Goal: Transaction & Acquisition: Book appointment/travel/reservation

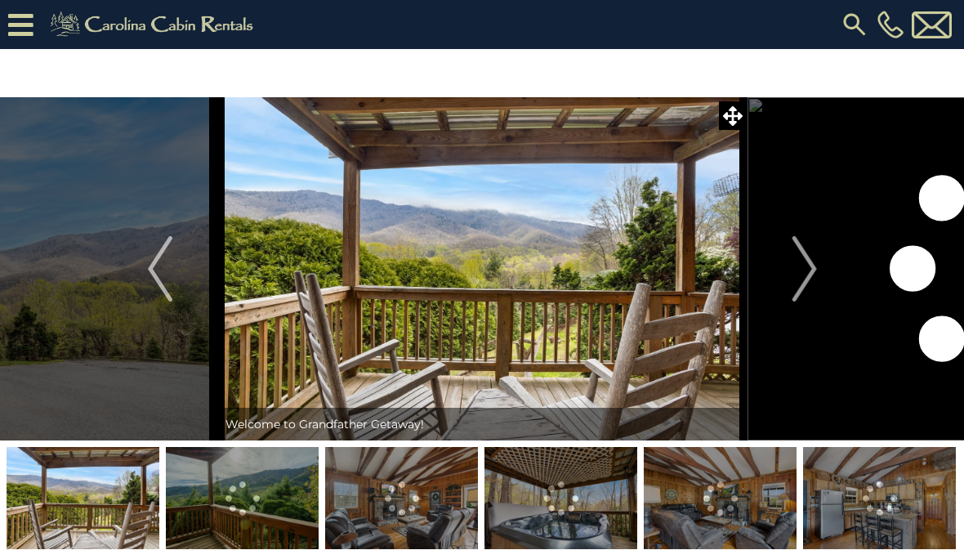
click at [29, 25] on icon at bounding box center [20, 25] width 25 height 29
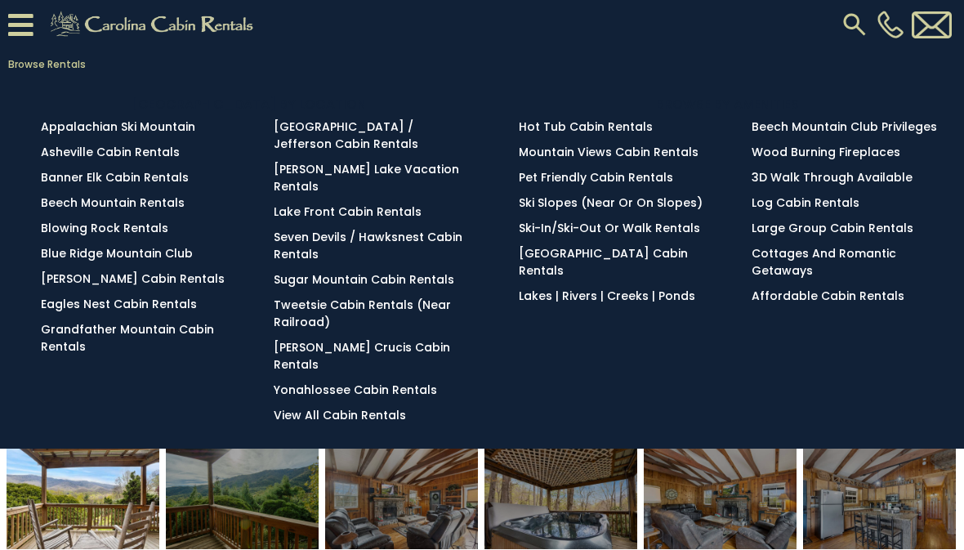
click at [27, 64] on link "Browse Rentals" at bounding box center [478, 64] width 956 height 23
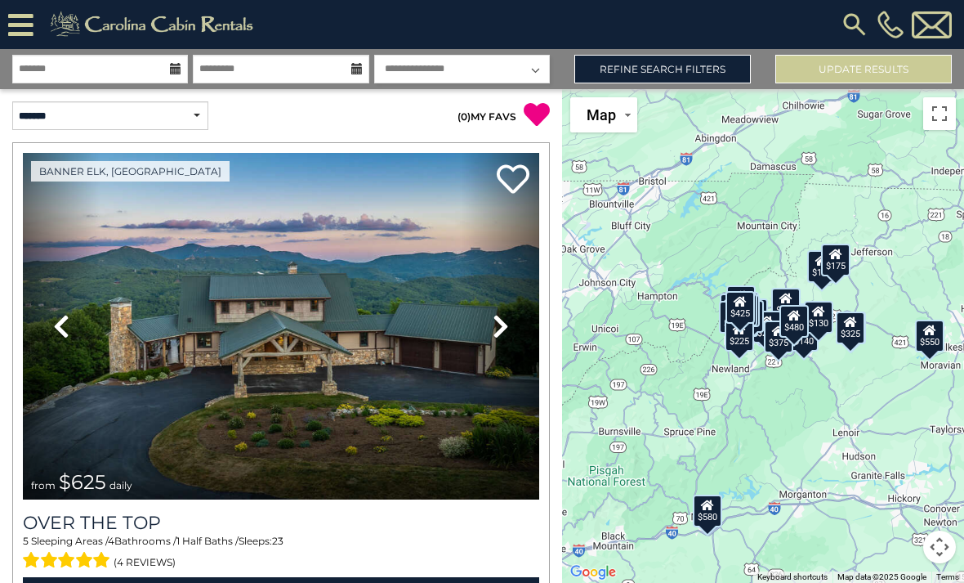
click at [174, 70] on icon at bounding box center [175, 68] width 11 height 11
click at [94, 51] on div "**********" at bounding box center [482, 69] width 964 height 40
click at [94, 52] on div "**********" at bounding box center [482, 69] width 964 height 40
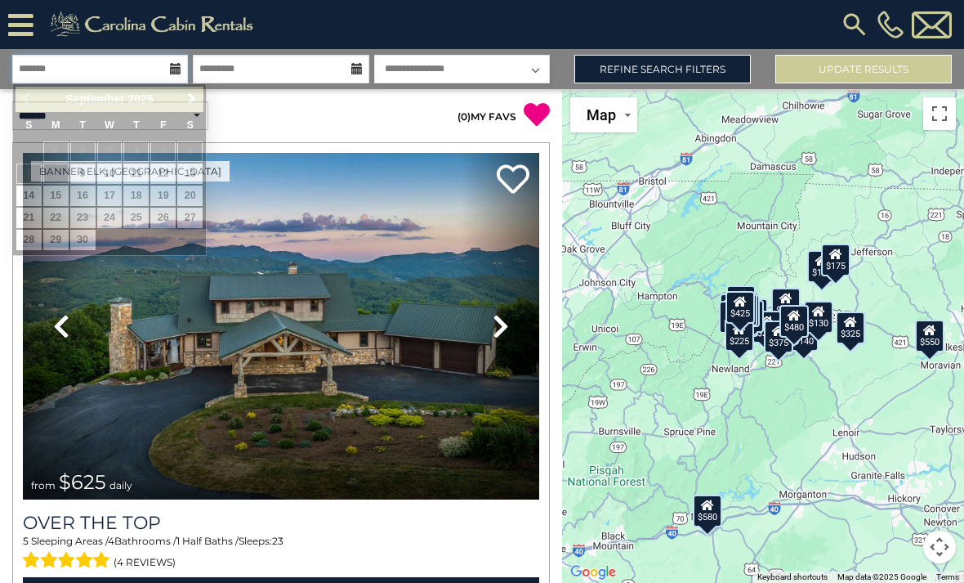
click at [88, 72] on input "text" at bounding box center [100, 69] width 176 height 29
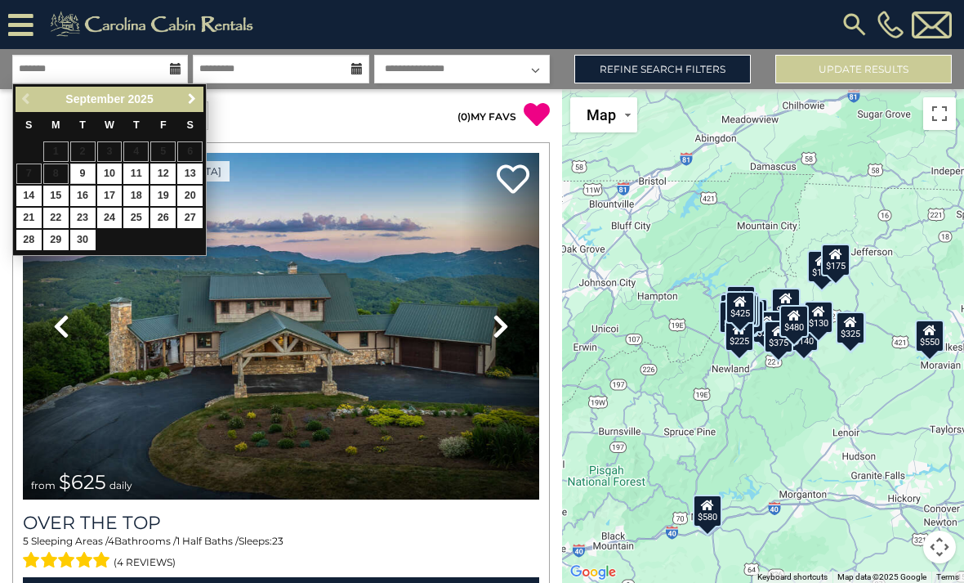
click at [193, 95] on span "Next" at bounding box center [192, 98] width 13 height 13
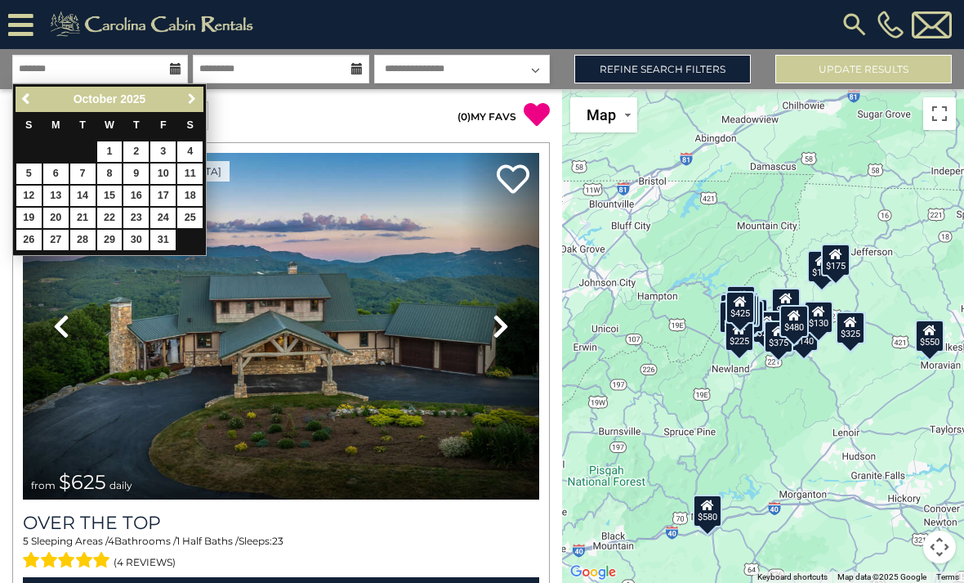
click at [192, 97] on span "Next" at bounding box center [192, 98] width 13 height 13
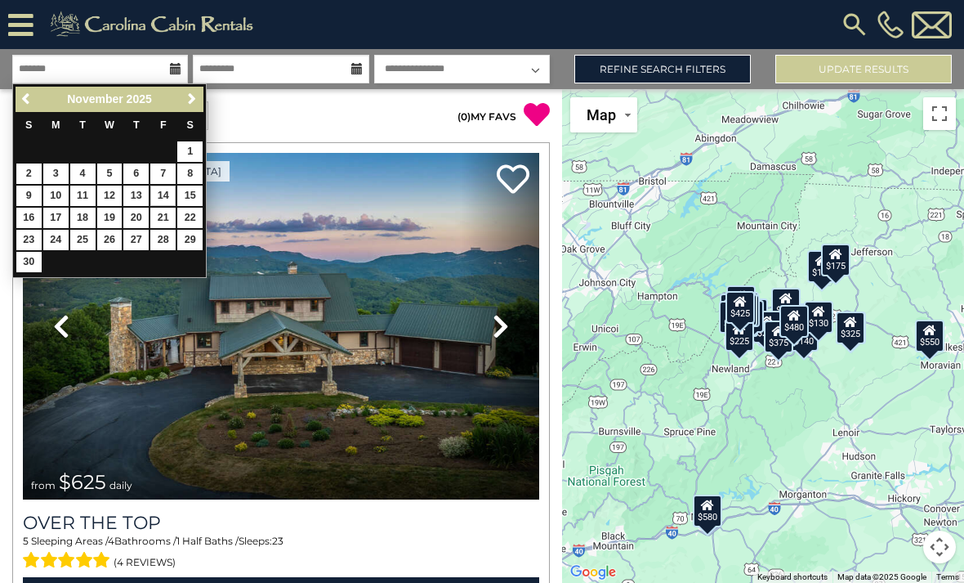
click at [165, 196] on link "14" at bounding box center [162, 196] width 25 height 20
type input "********"
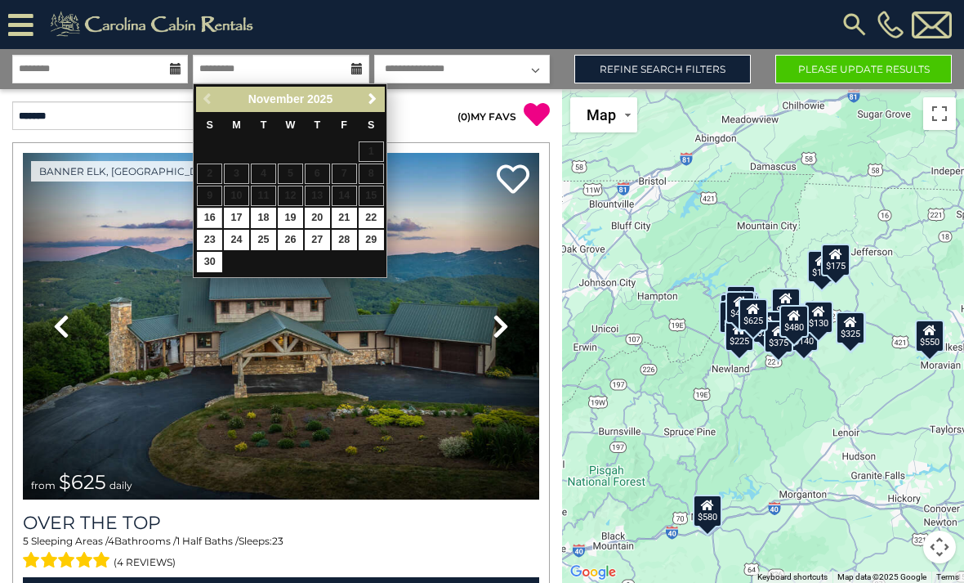
click at [208, 213] on link "16" at bounding box center [209, 218] width 25 height 20
type input "********"
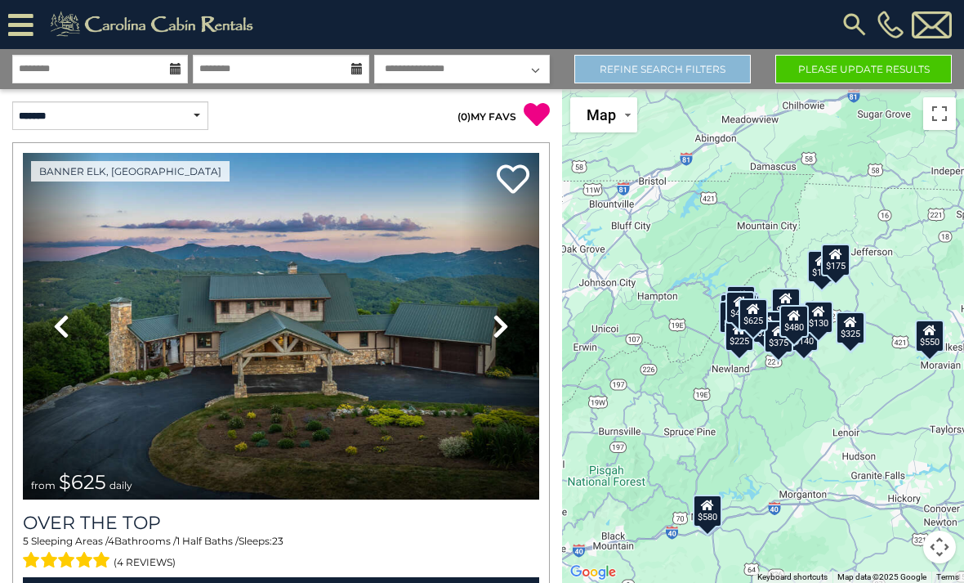
click at [718, 69] on link "Refine Search Filters" at bounding box center [663, 69] width 177 height 29
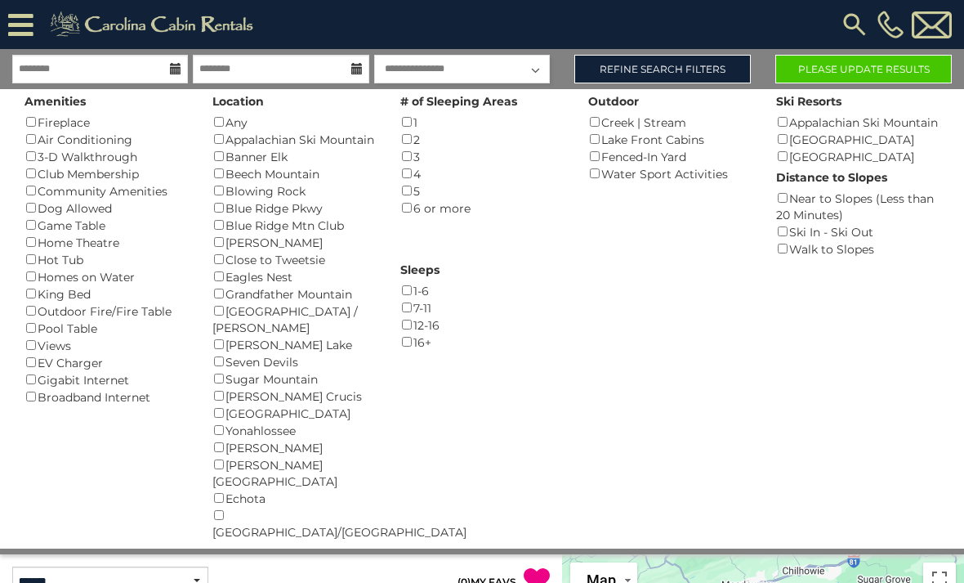
click at [891, 65] on button "Please Update Results" at bounding box center [864, 69] width 177 height 29
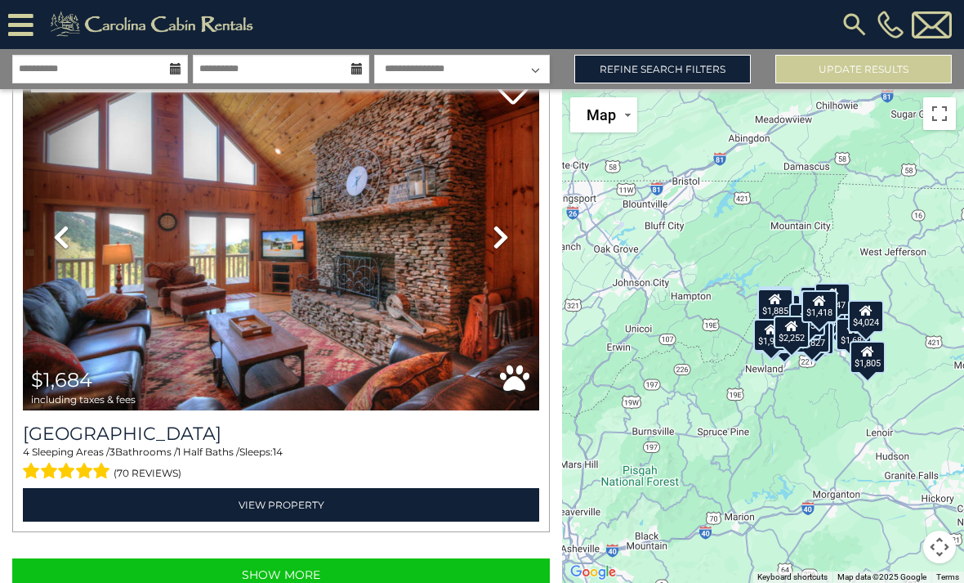
scroll to position [14260, 0]
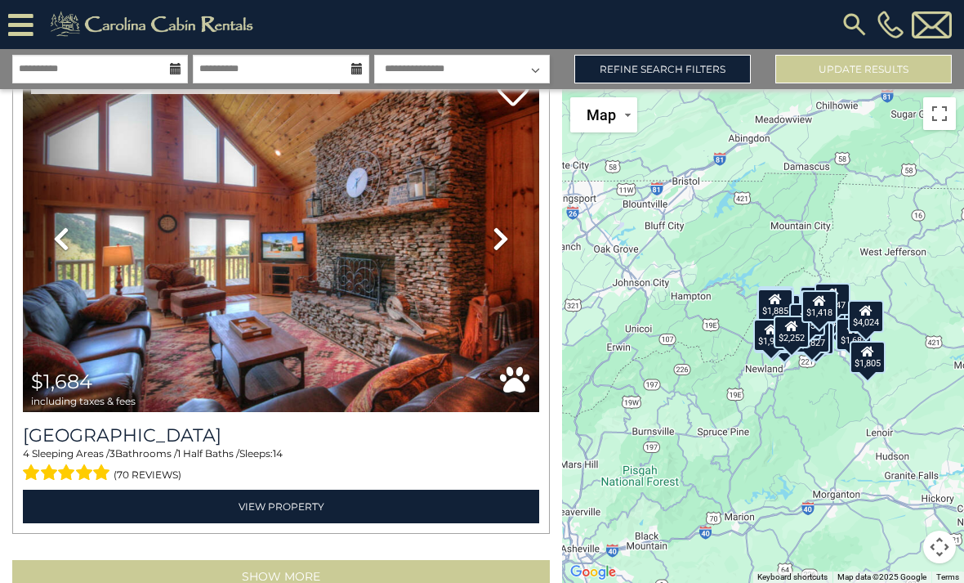
click at [313, 567] on button "Show More" at bounding box center [281, 576] width 538 height 33
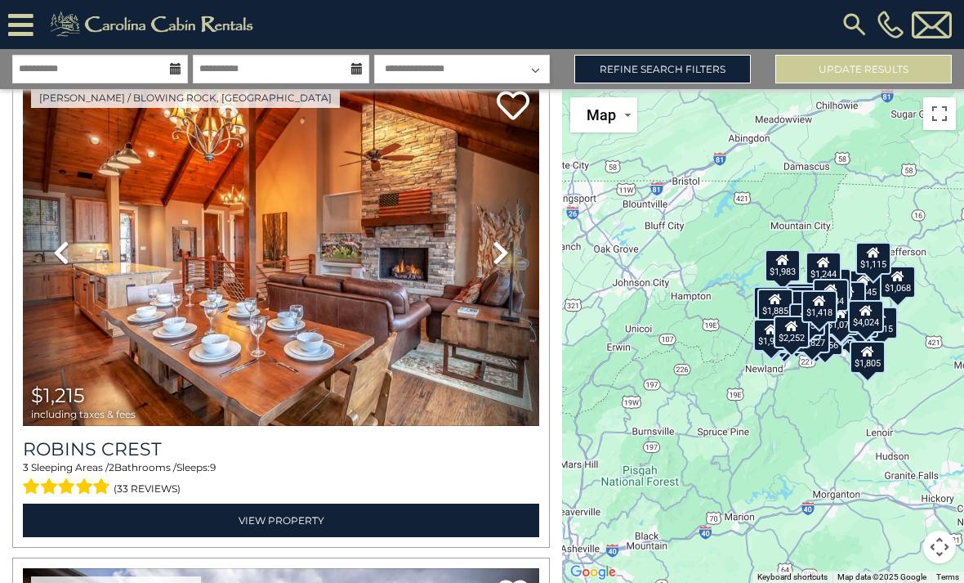
scroll to position [15673, 0]
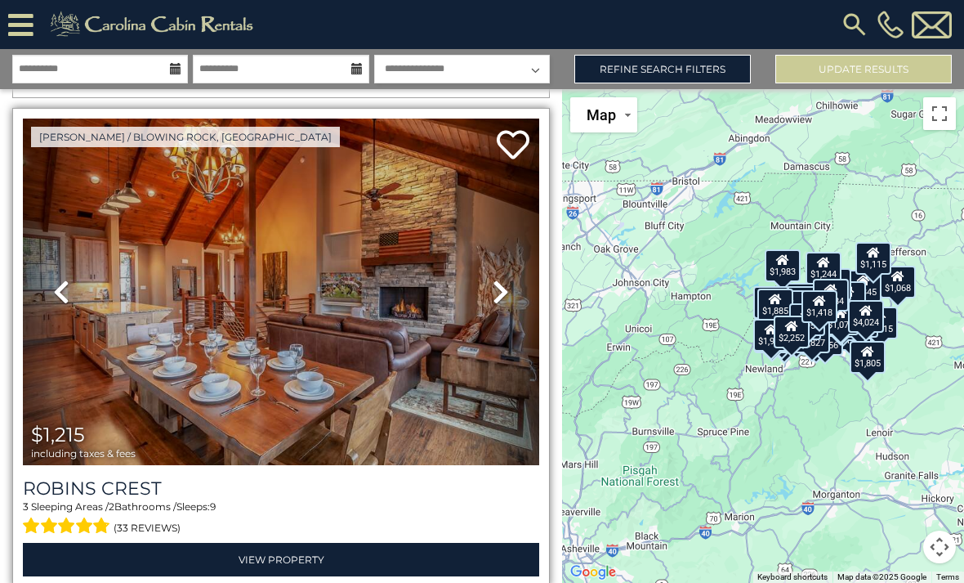
click at [320, 252] on img at bounding box center [281, 292] width 517 height 347
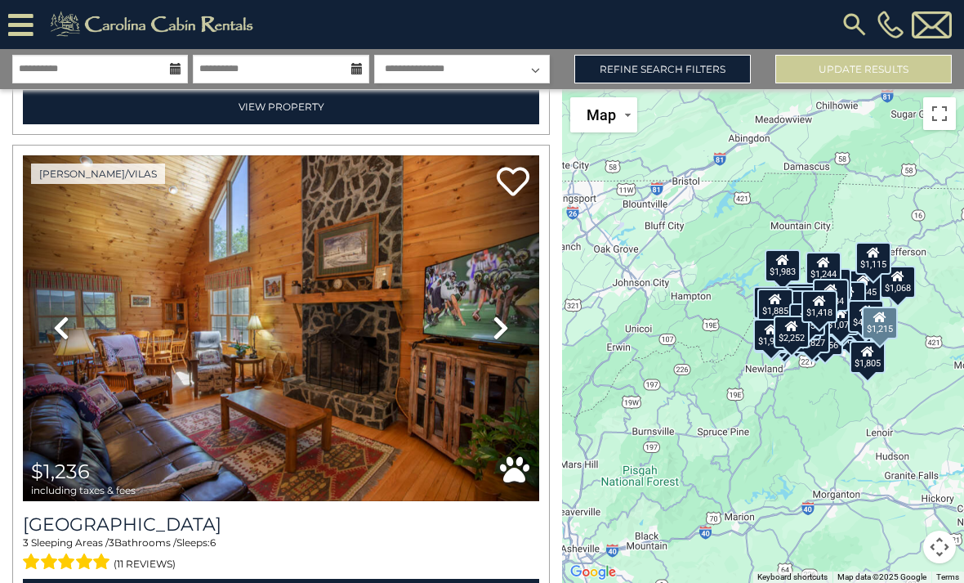
scroll to position [19057, 0]
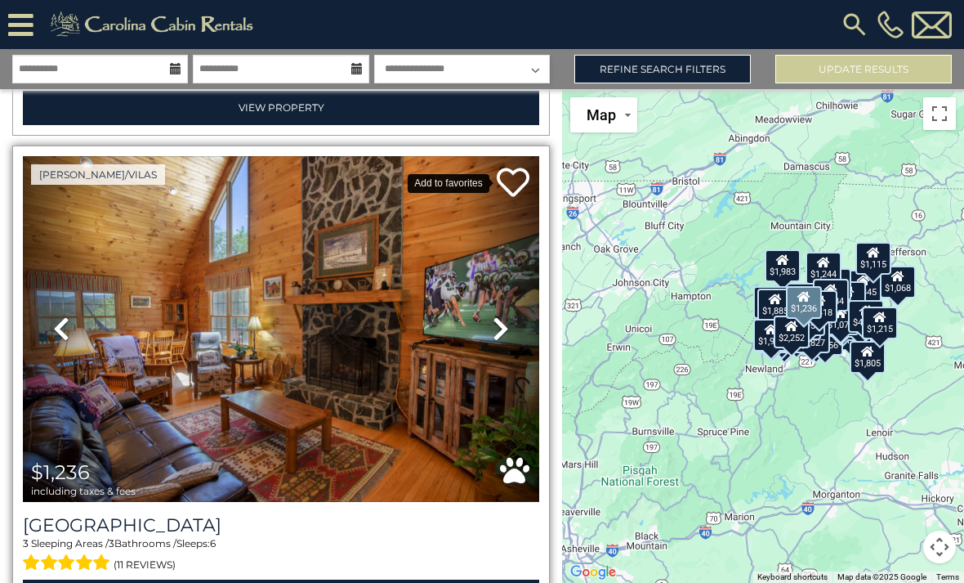
click at [514, 180] on icon at bounding box center [513, 182] width 33 height 33
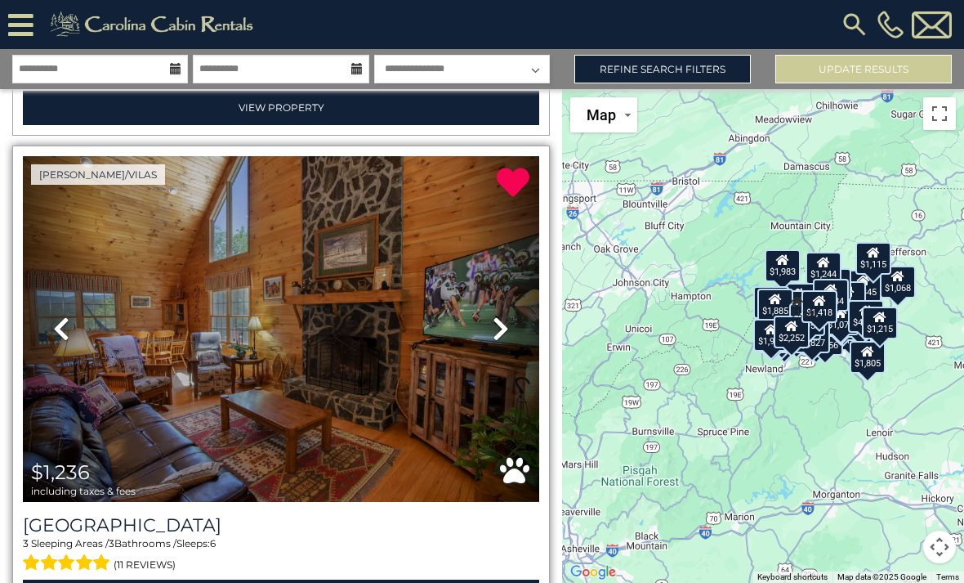
click at [261, 276] on img at bounding box center [281, 329] width 517 height 347
click at [324, 296] on img at bounding box center [281, 329] width 517 height 347
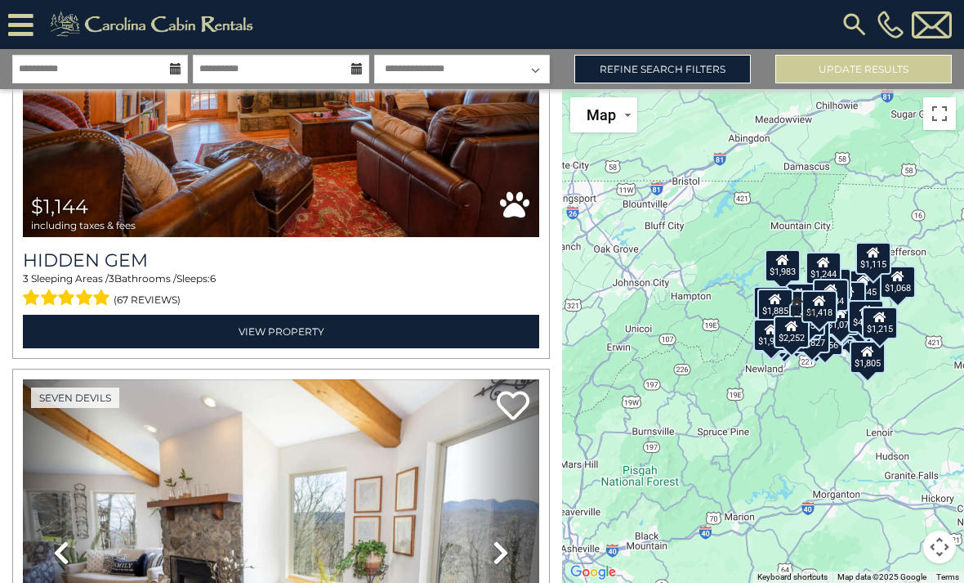
scroll to position [24697, 0]
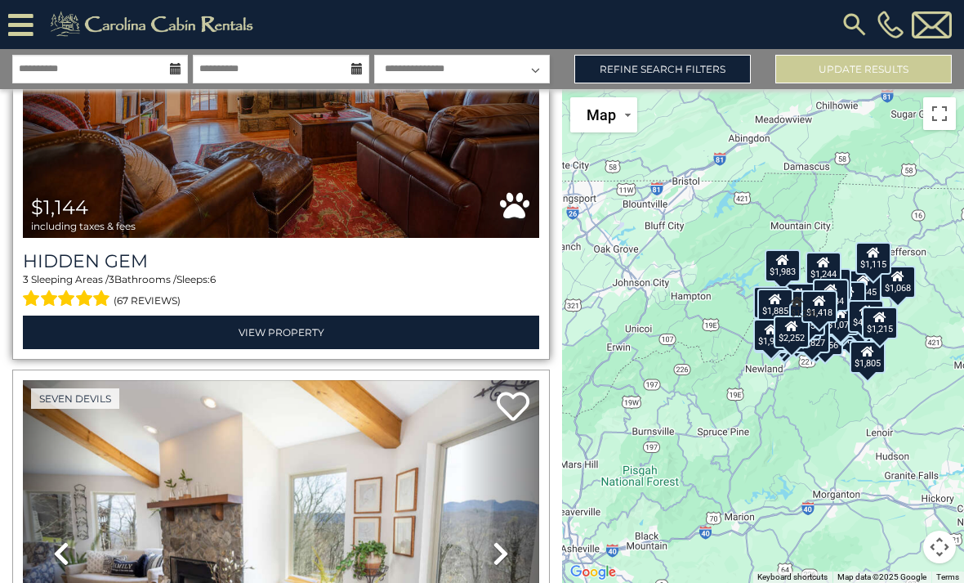
click at [383, 163] on img at bounding box center [281, 64] width 517 height 347
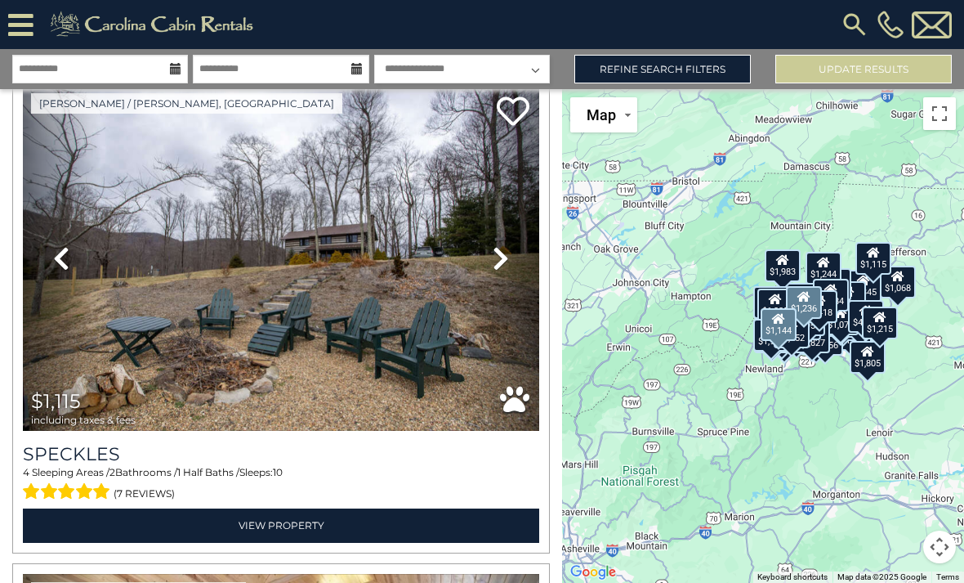
scroll to position [25970, 0]
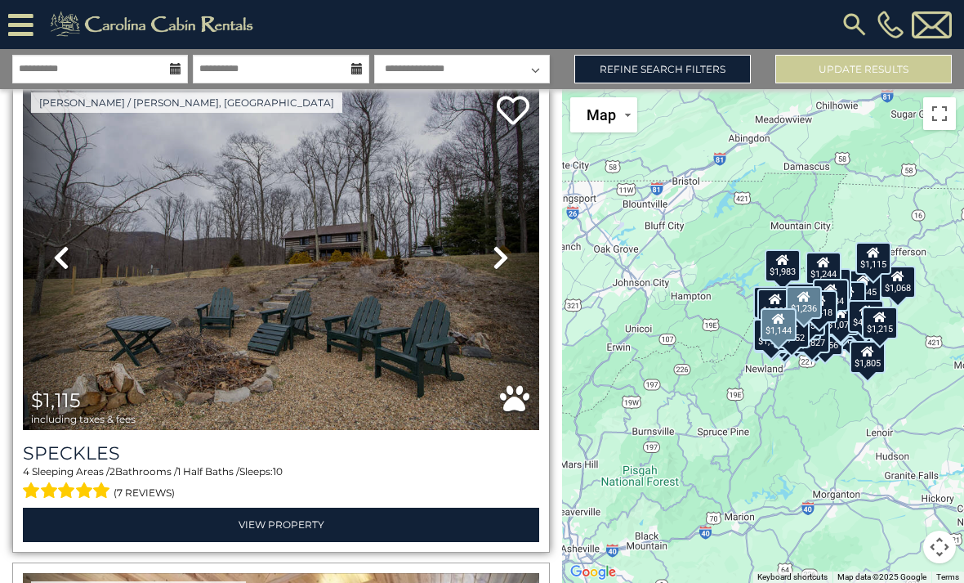
click at [277, 311] on img at bounding box center [281, 257] width 517 height 347
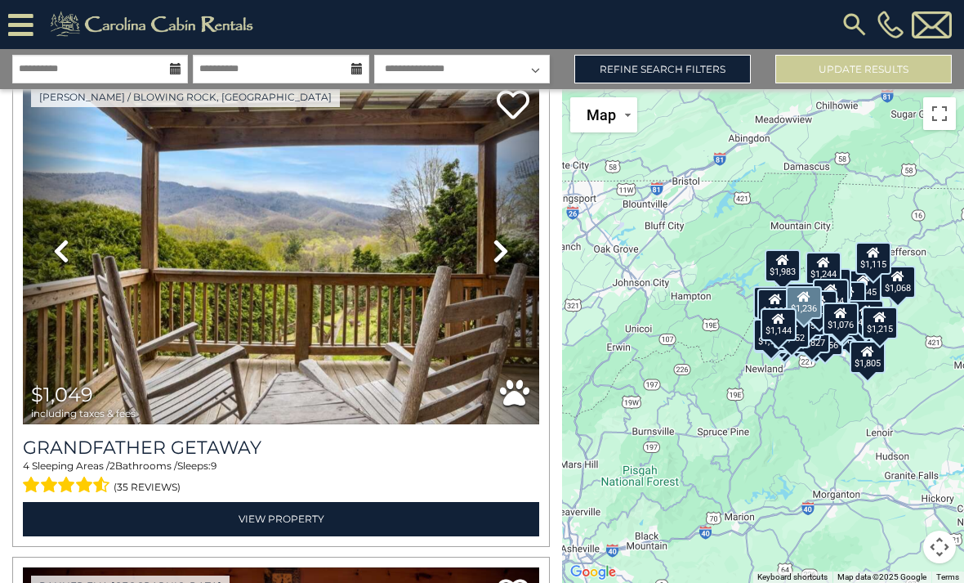
scroll to position [26954, 0]
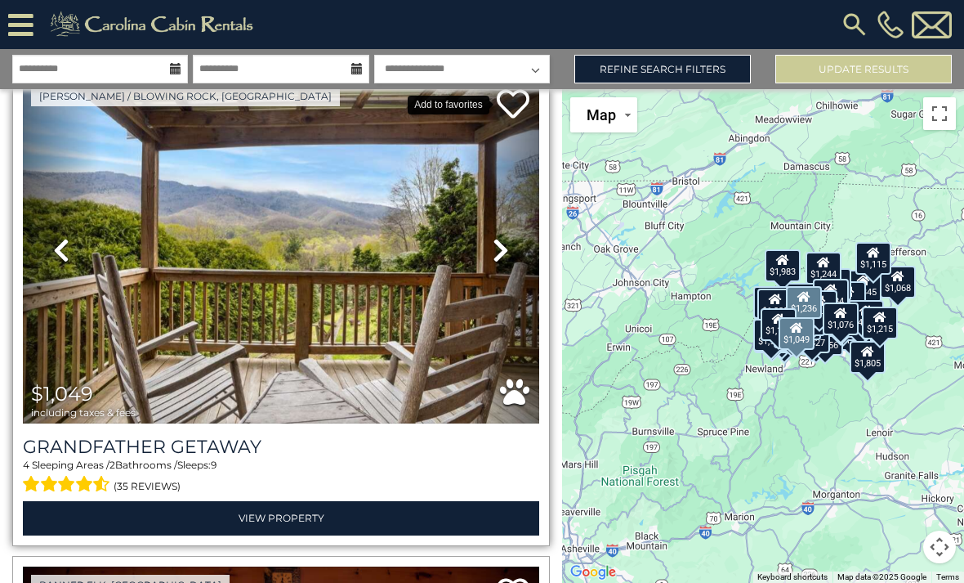
click at [517, 107] on icon at bounding box center [513, 103] width 33 height 33
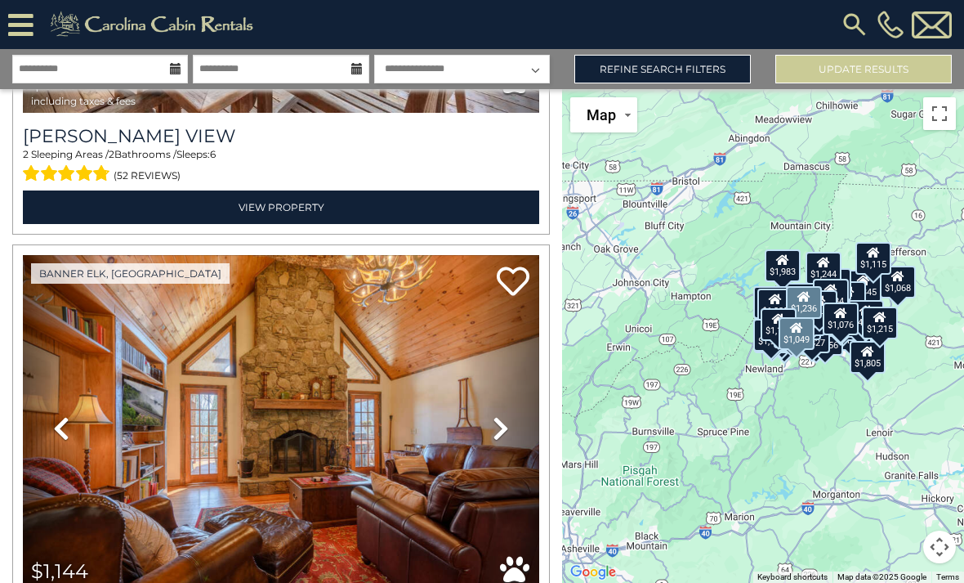
scroll to position [24332, 0]
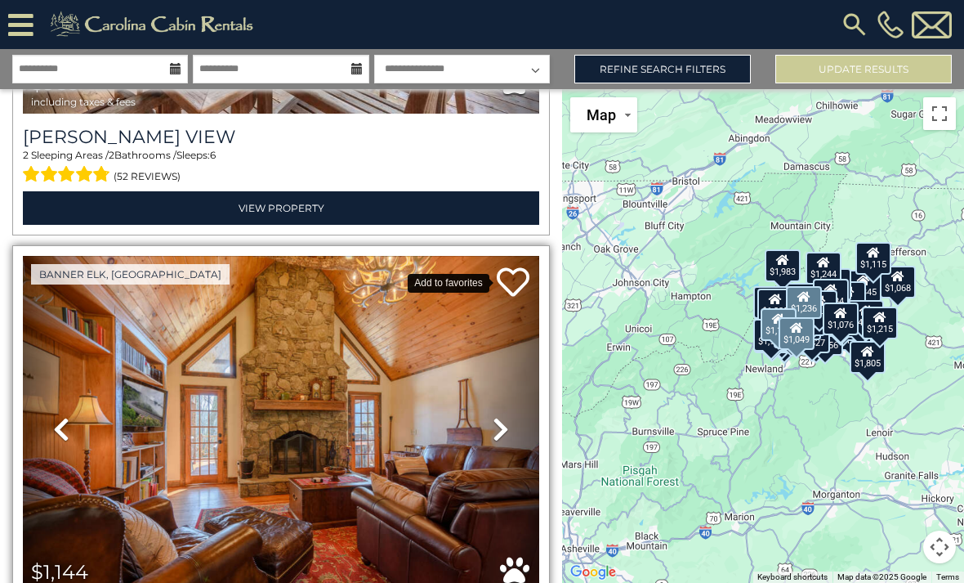
click at [514, 275] on icon at bounding box center [513, 282] width 33 height 33
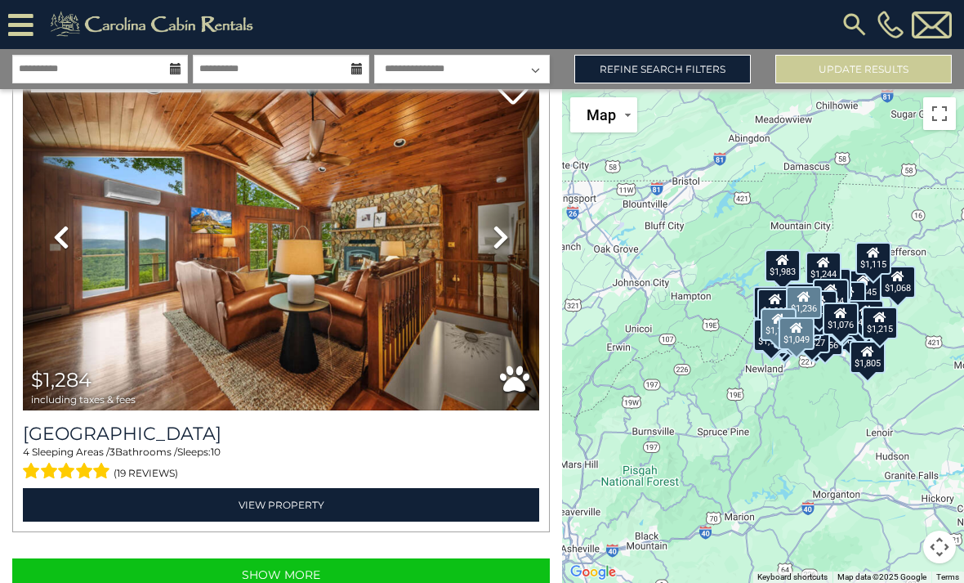
scroll to position [52, 0]
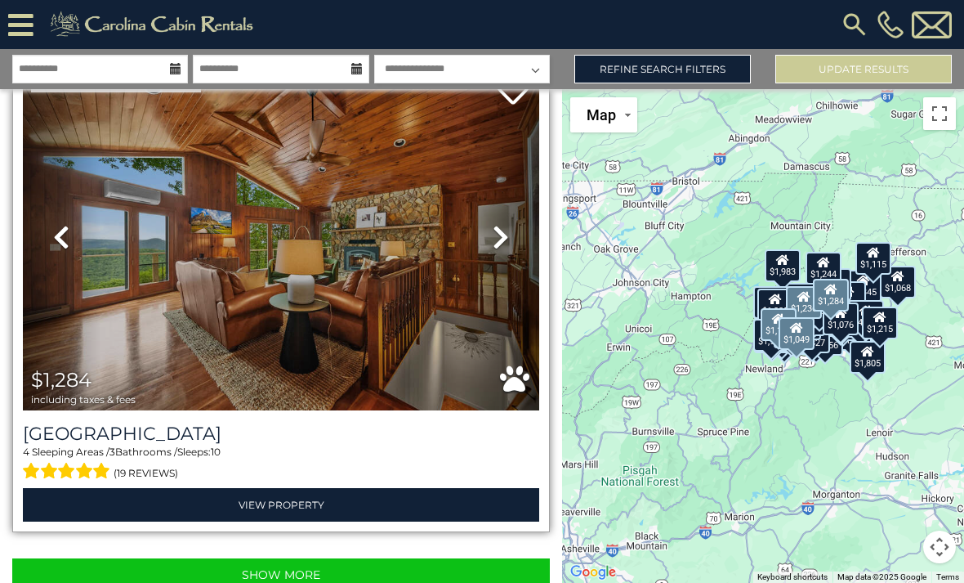
click at [324, 153] on img at bounding box center [281, 237] width 517 height 347
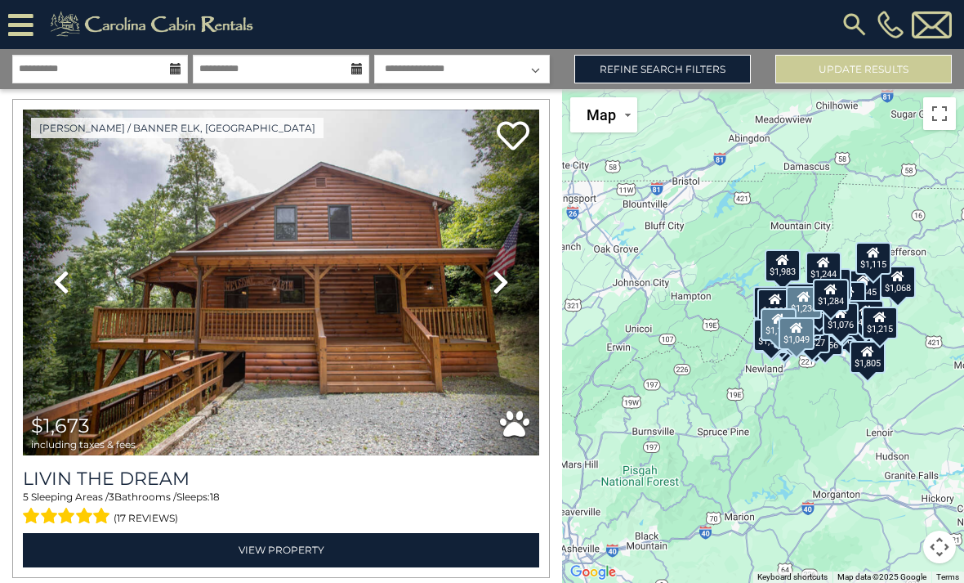
scroll to position [10796, 0]
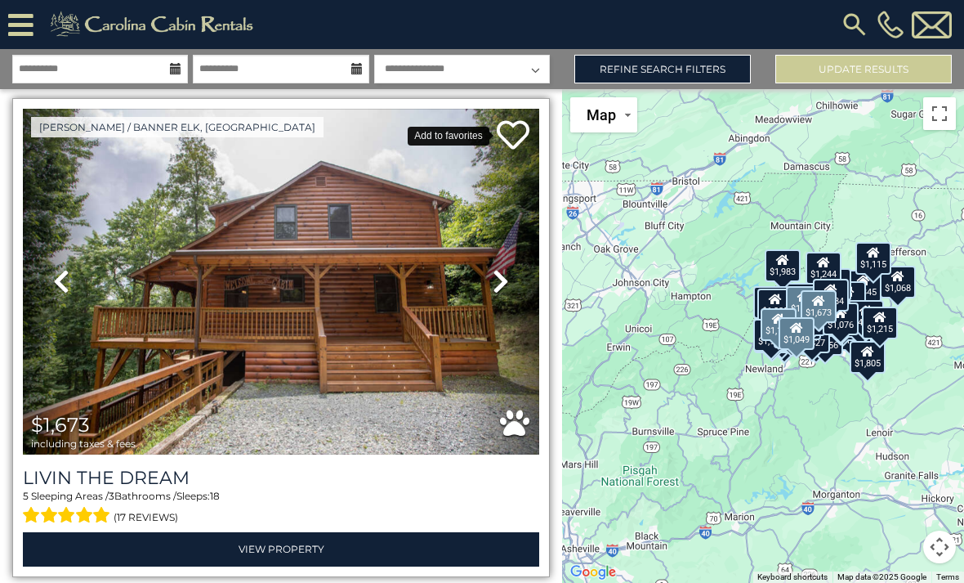
click at [509, 119] on icon at bounding box center [513, 135] width 33 height 33
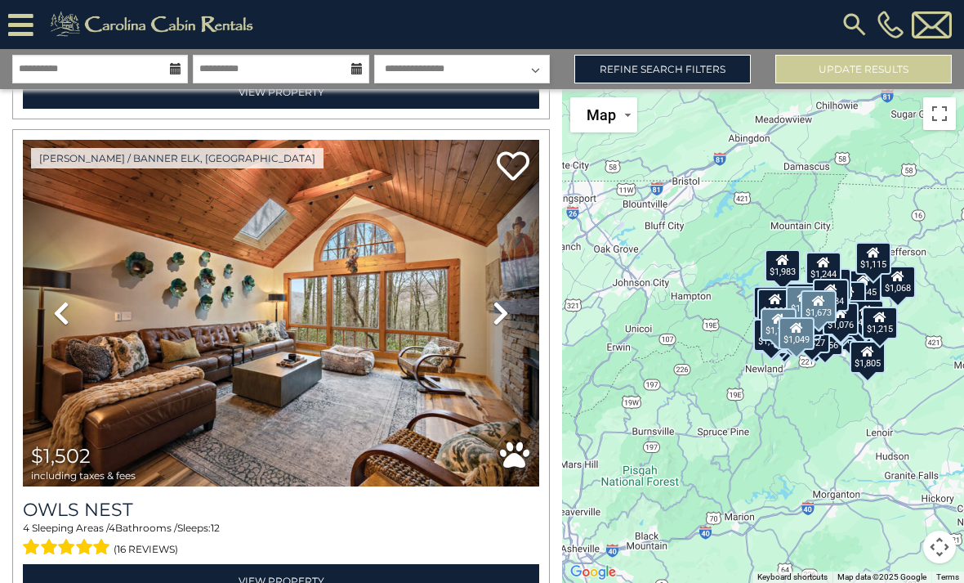
scroll to position [13210, 0]
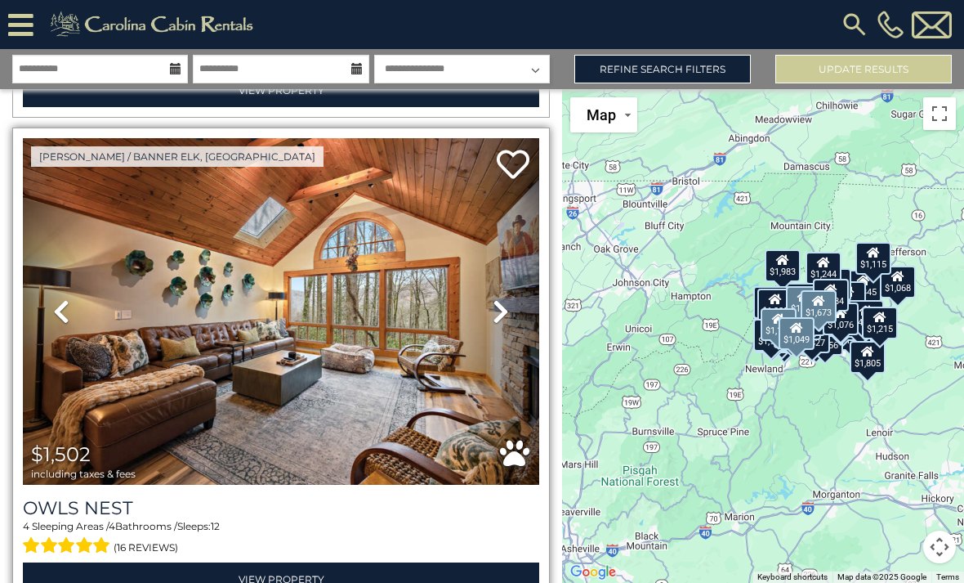
click at [512, 148] on icon at bounding box center [513, 164] width 33 height 33
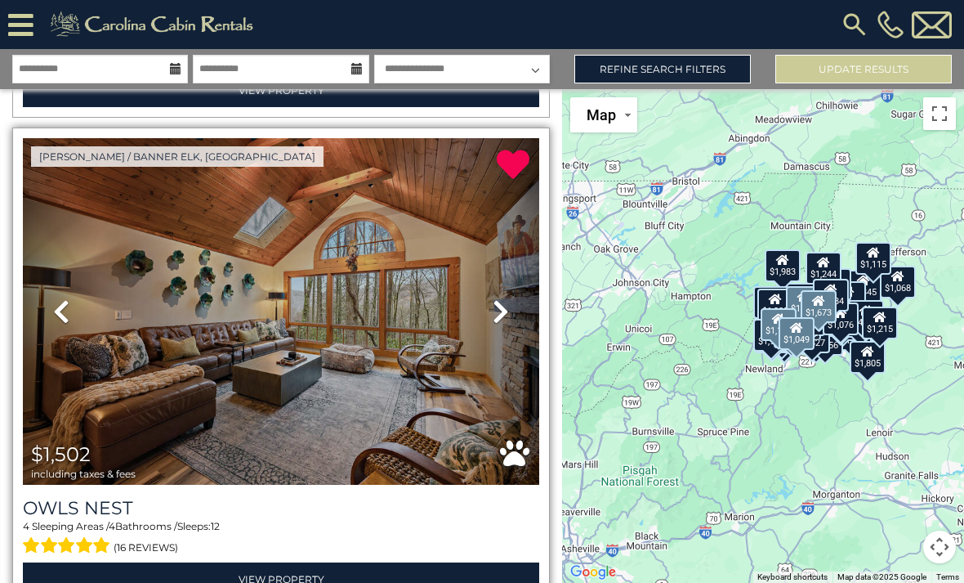
click at [398, 210] on img at bounding box center [281, 311] width 517 height 347
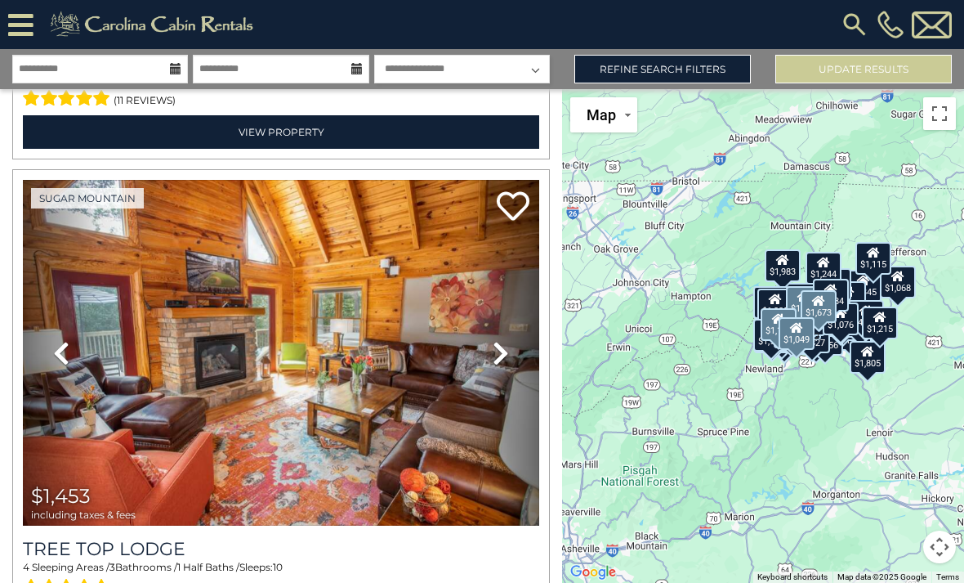
scroll to position [17566, 0]
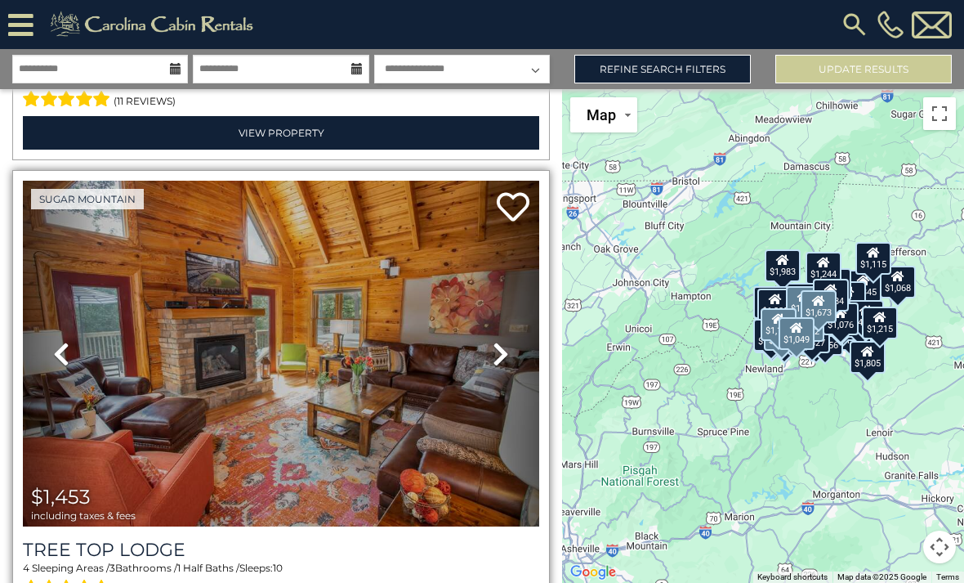
click at [526, 181] on link "Next" at bounding box center [501, 354] width 78 height 347
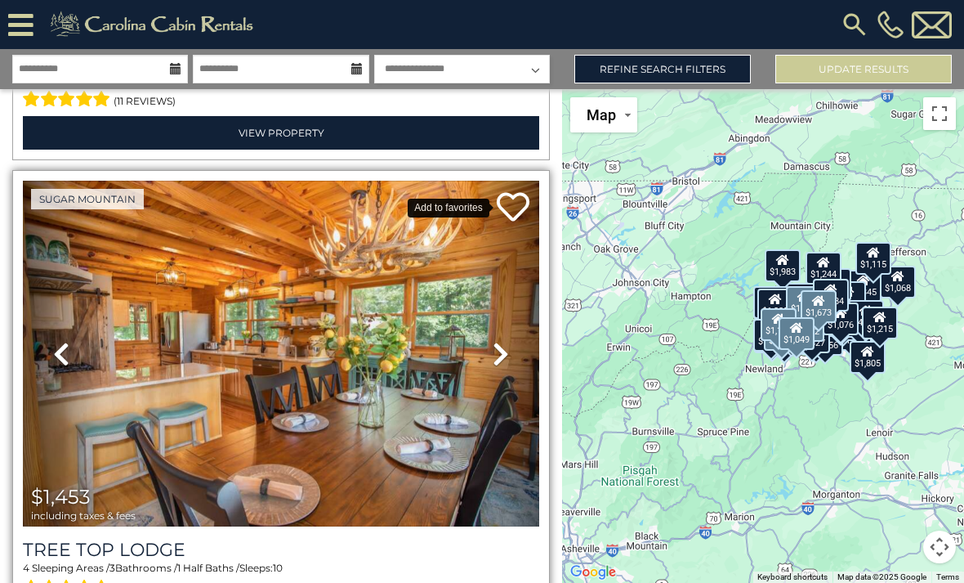
click at [511, 190] on icon at bounding box center [513, 206] width 33 height 33
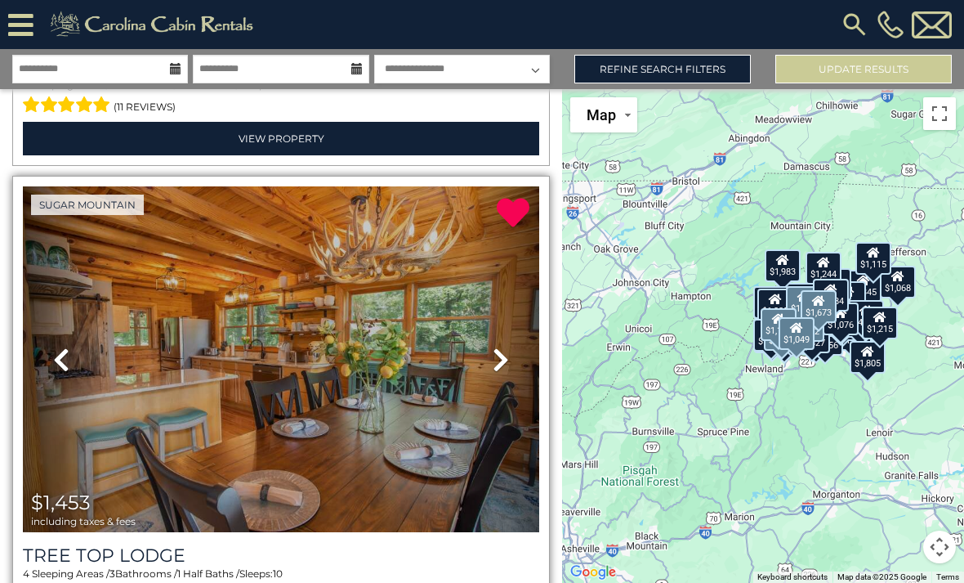
click at [502, 347] on icon at bounding box center [501, 360] width 16 height 26
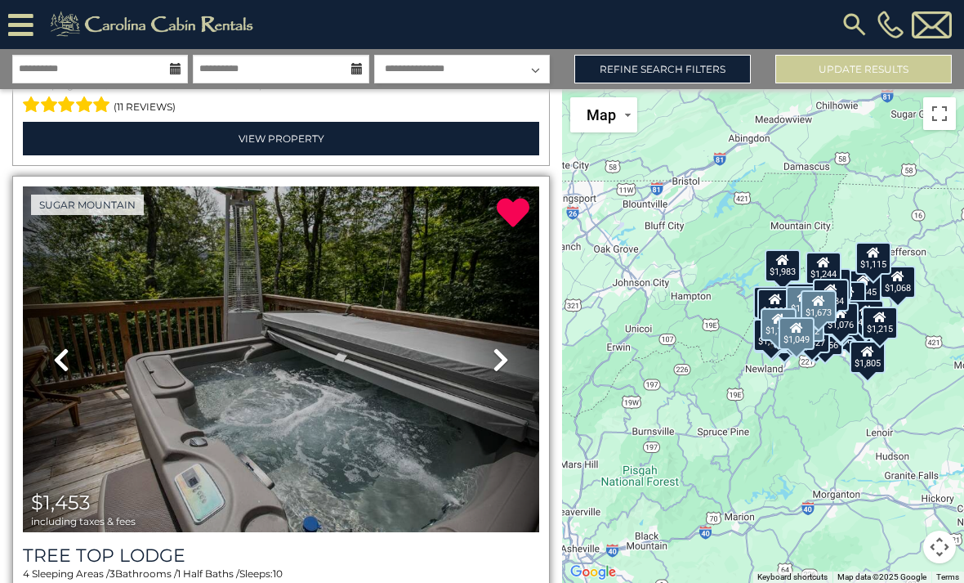
click at [503, 347] on icon at bounding box center [501, 360] width 16 height 26
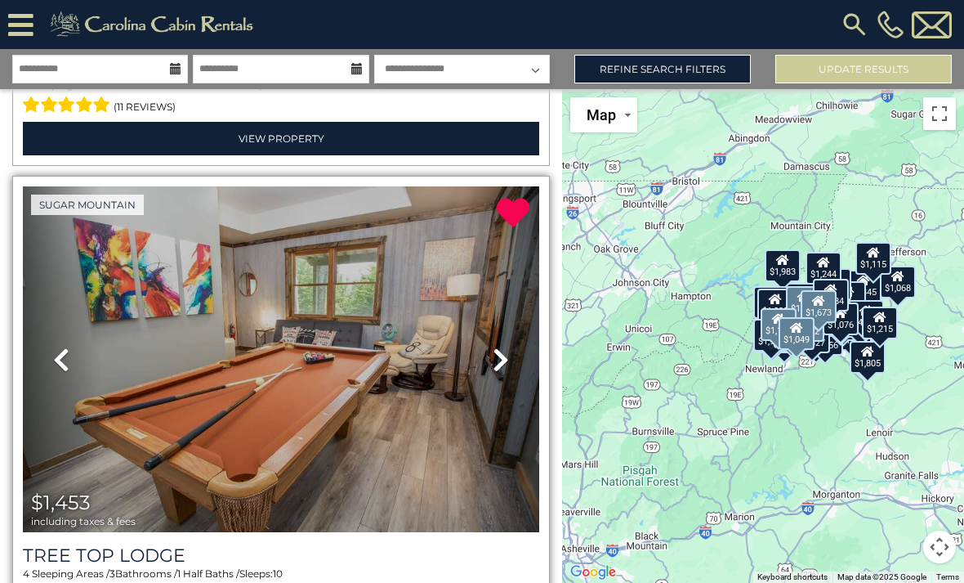
click at [502, 347] on icon at bounding box center [501, 360] width 16 height 26
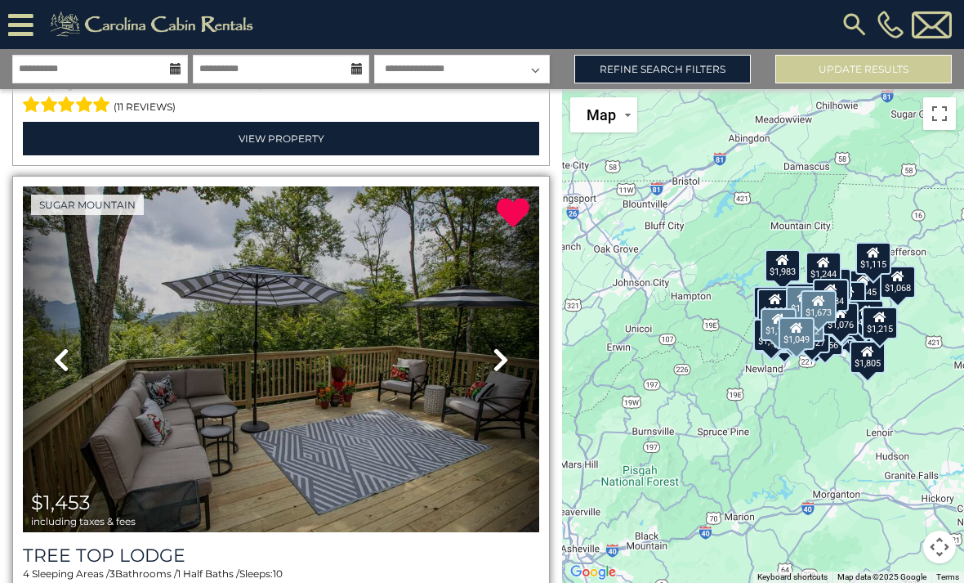
click at [507, 347] on icon at bounding box center [501, 360] width 16 height 26
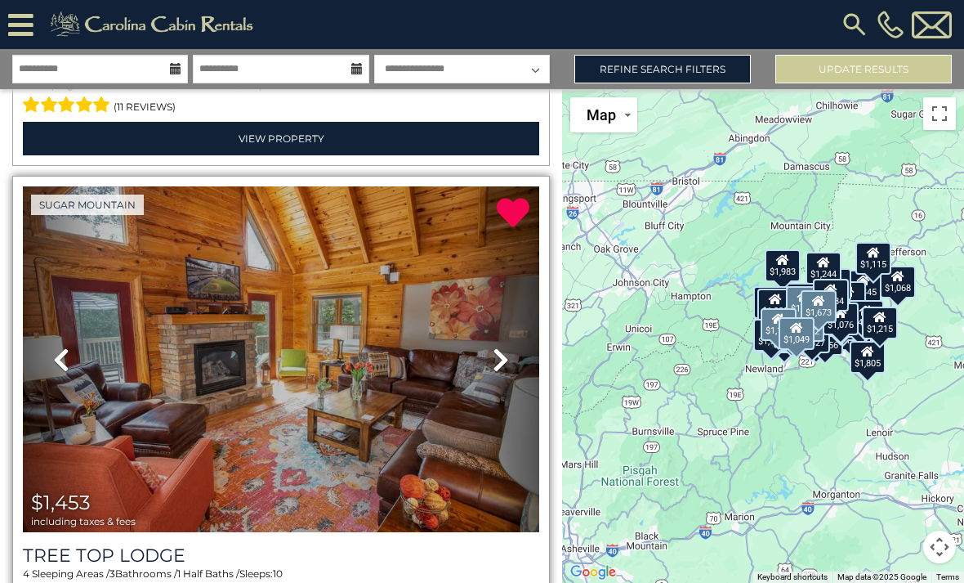
click at [338, 296] on img at bounding box center [281, 359] width 517 height 347
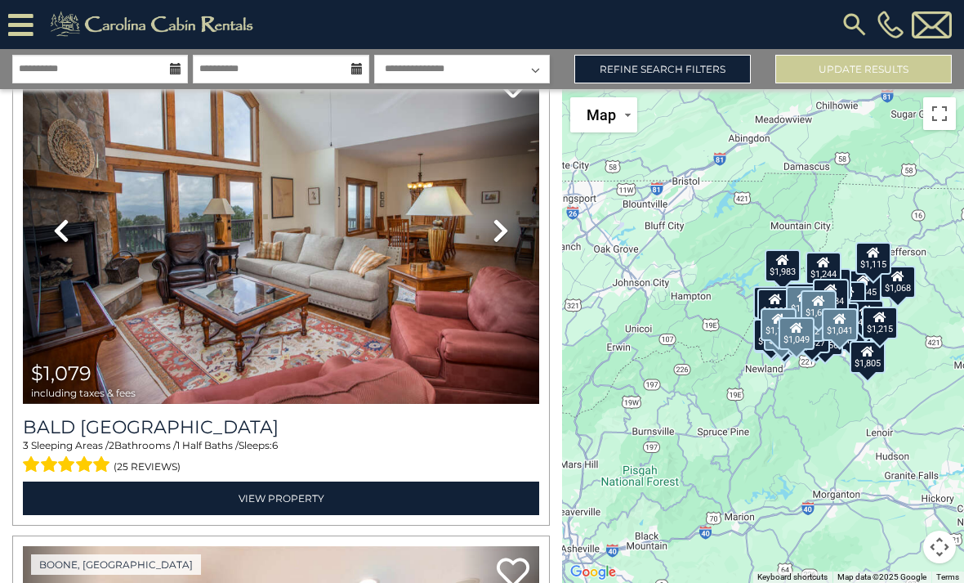
scroll to position [23031, 0]
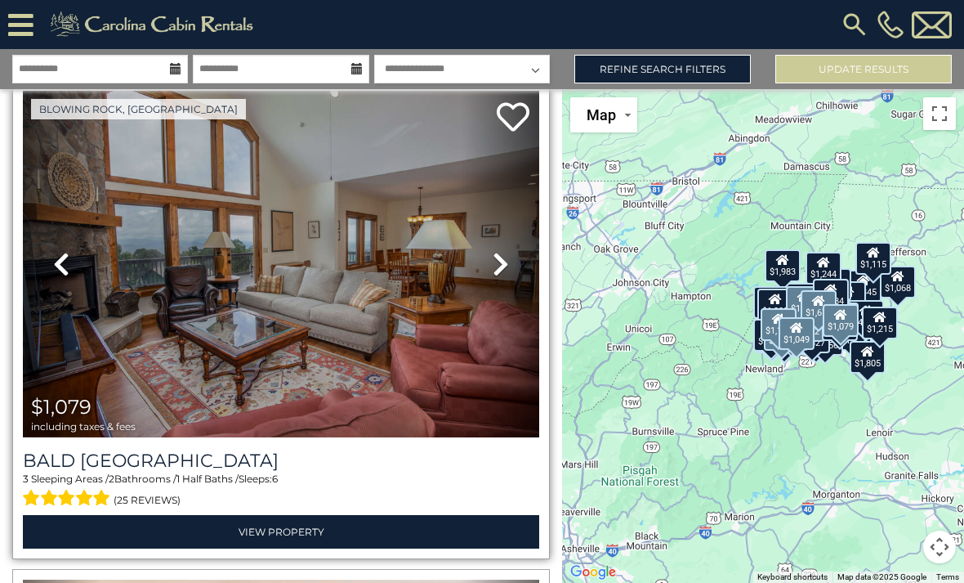
click at [449, 347] on img at bounding box center [281, 264] width 517 height 347
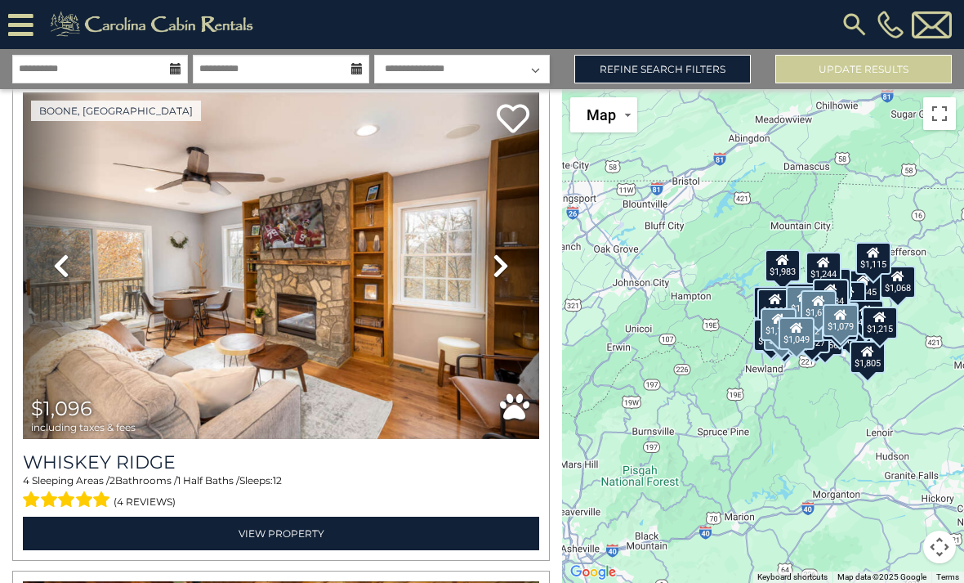
scroll to position [23520, 0]
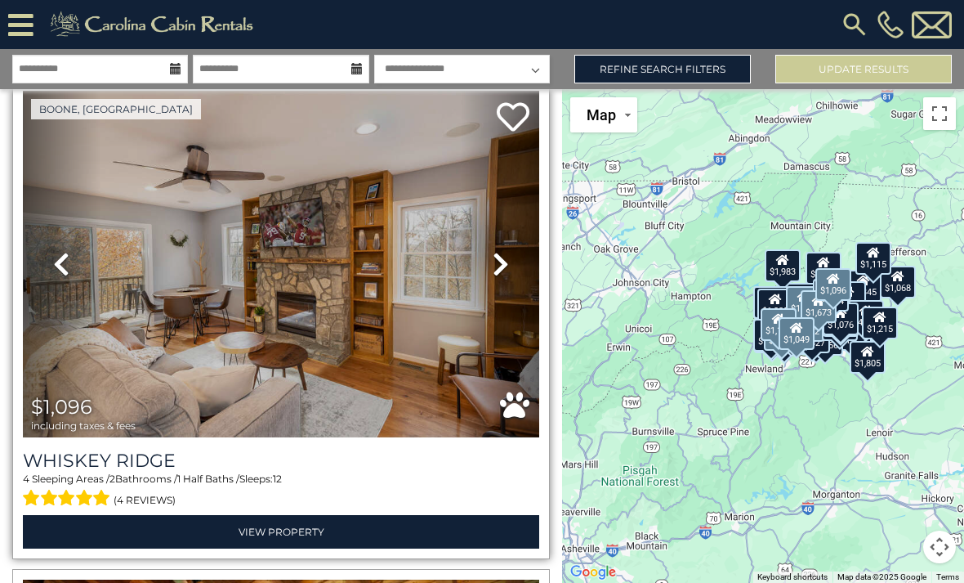
click at [363, 311] on img at bounding box center [281, 264] width 517 height 347
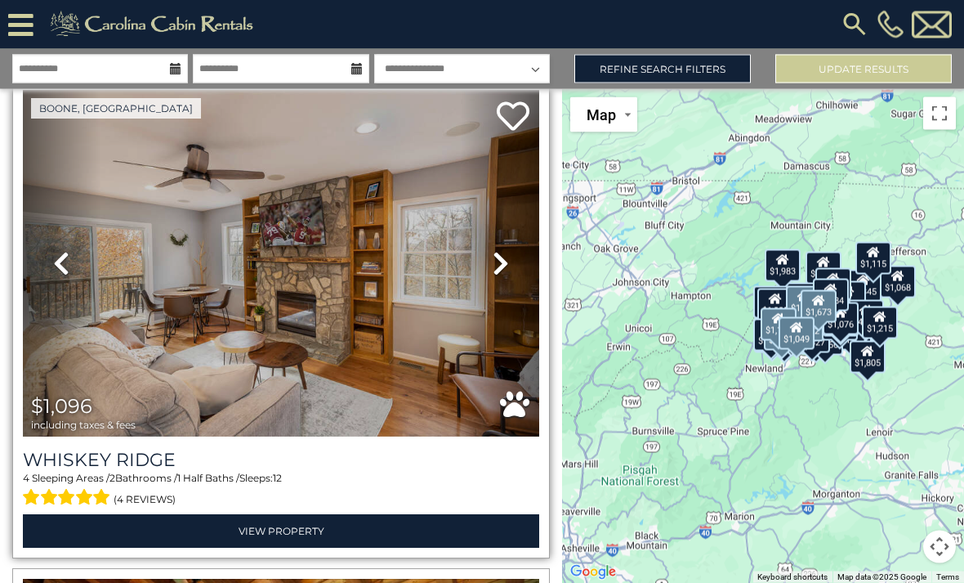
scroll to position [0, 0]
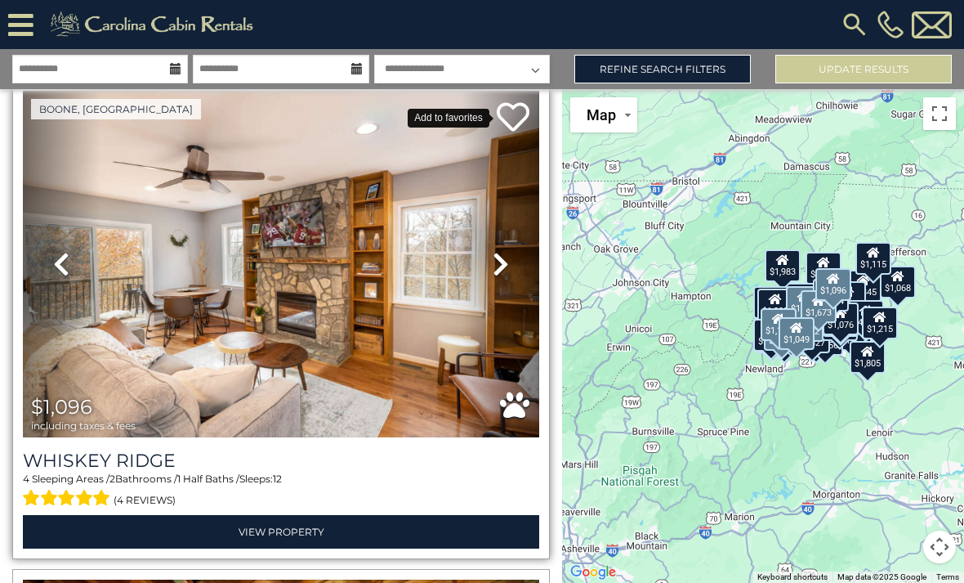
click at [509, 122] on icon at bounding box center [513, 117] width 33 height 33
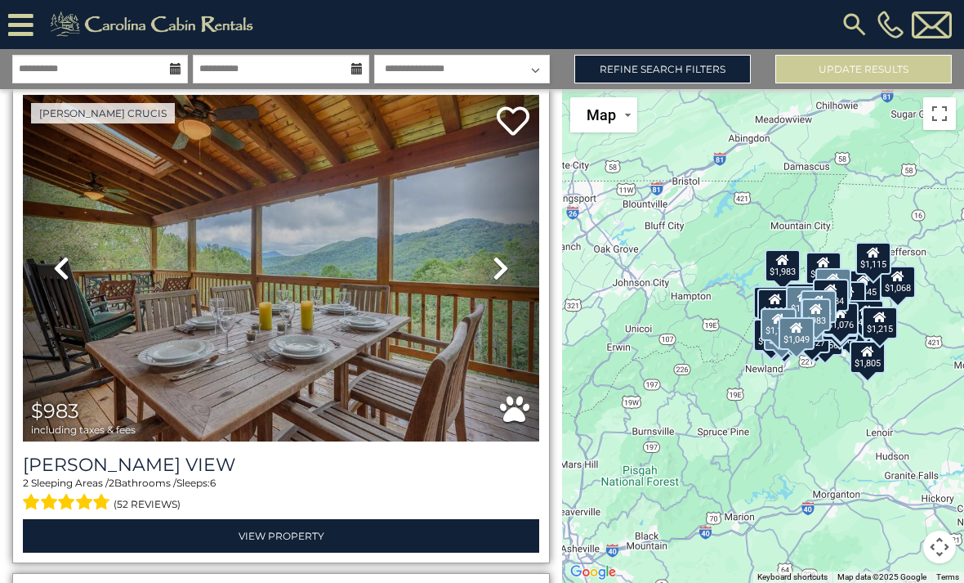
scroll to position [24005, 0]
click at [320, 255] on img at bounding box center [281, 268] width 517 height 347
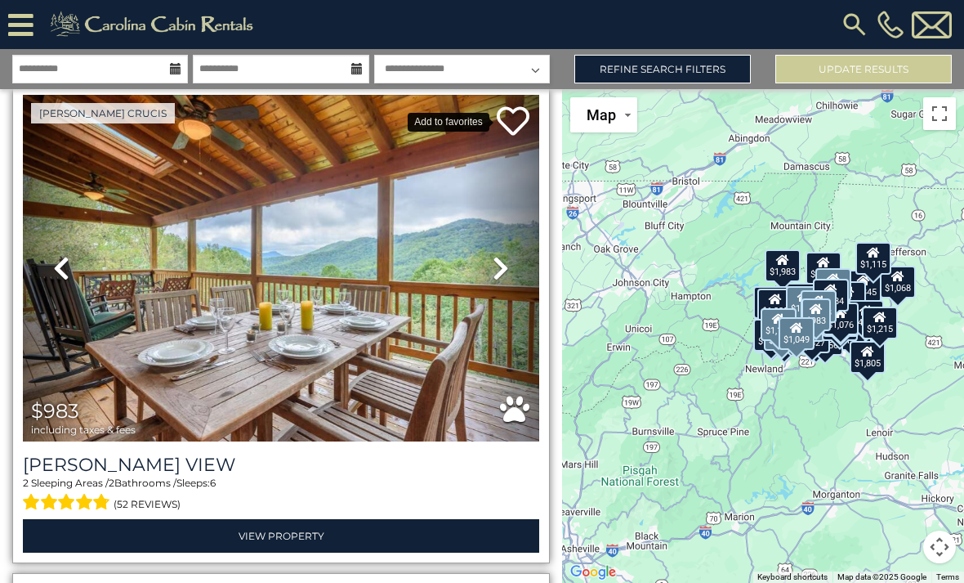
click at [519, 121] on icon at bounding box center [513, 121] width 33 height 33
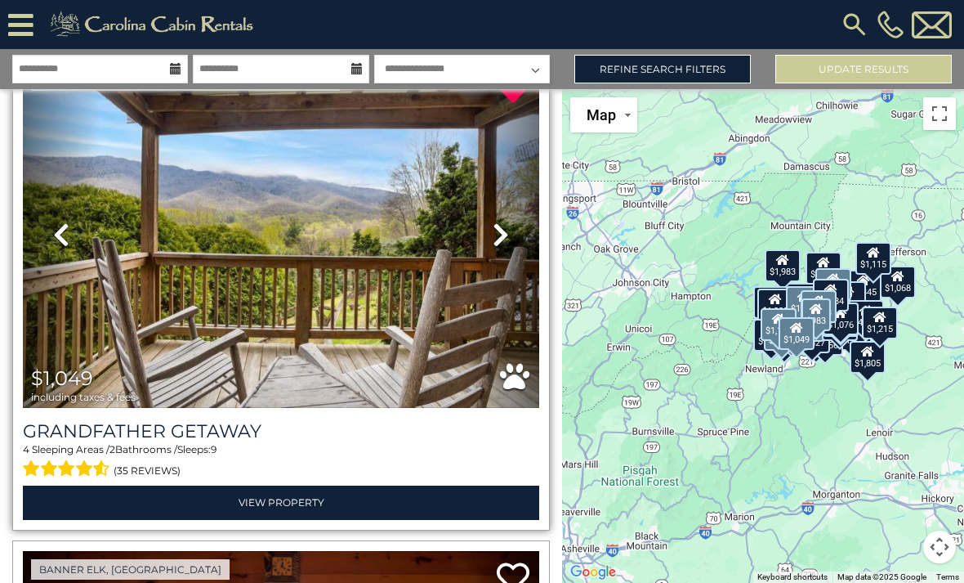
scroll to position [26971, 0]
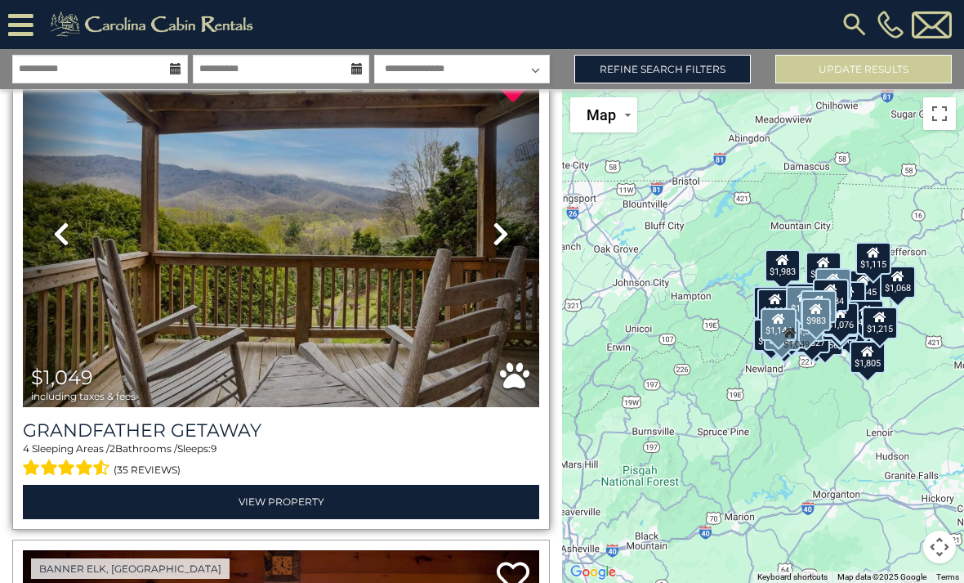
click at [305, 250] on img at bounding box center [281, 234] width 517 height 347
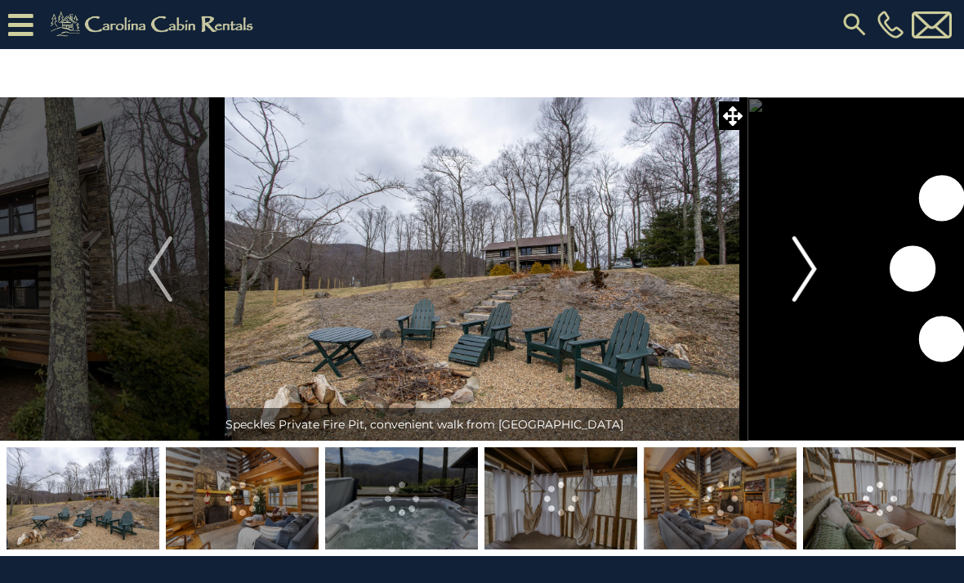
click at [814, 268] on img "Next" at bounding box center [804, 268] width 25 height 65
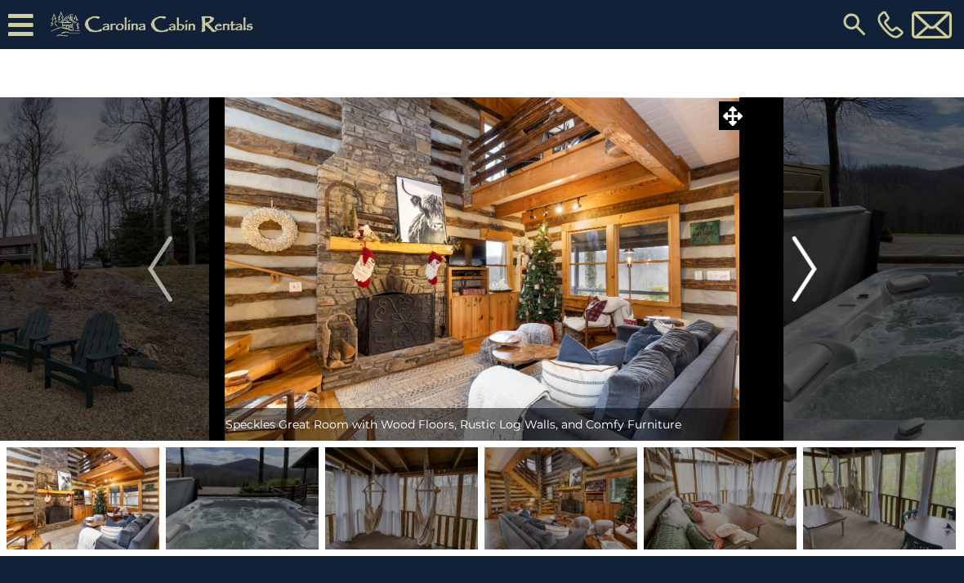
click at [816, 268] on img "Next" at bounding box center [804, 268] width 25 height 65
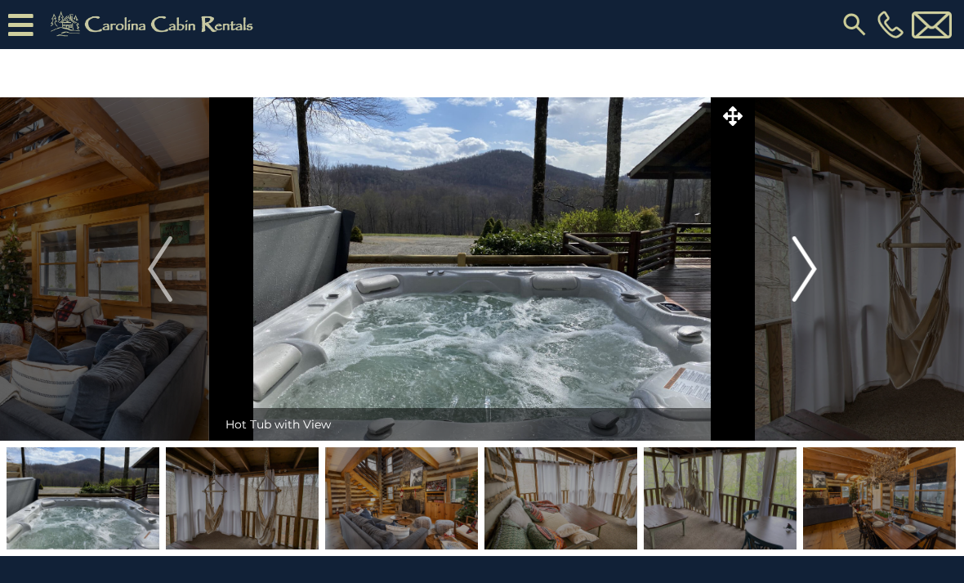
click at [815, 268] on img "Next" at bounding box center [804, 268] width 25 height 65
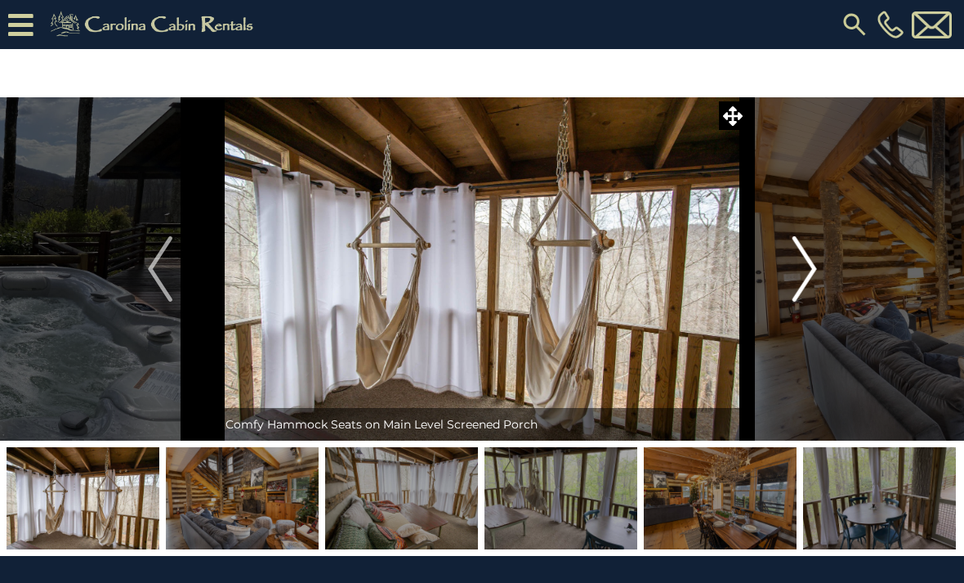
click at [815, 268] on img "Next" at bounding box center [804, 268] width 25 height 65
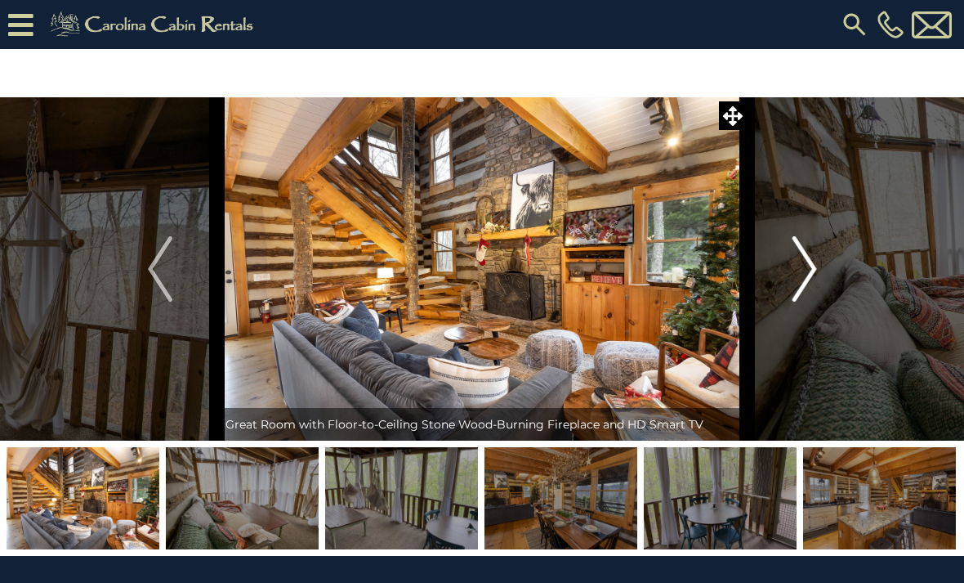
click at [815, 268] on img "Next" at bounding box center [804, 268] width 25 height 65
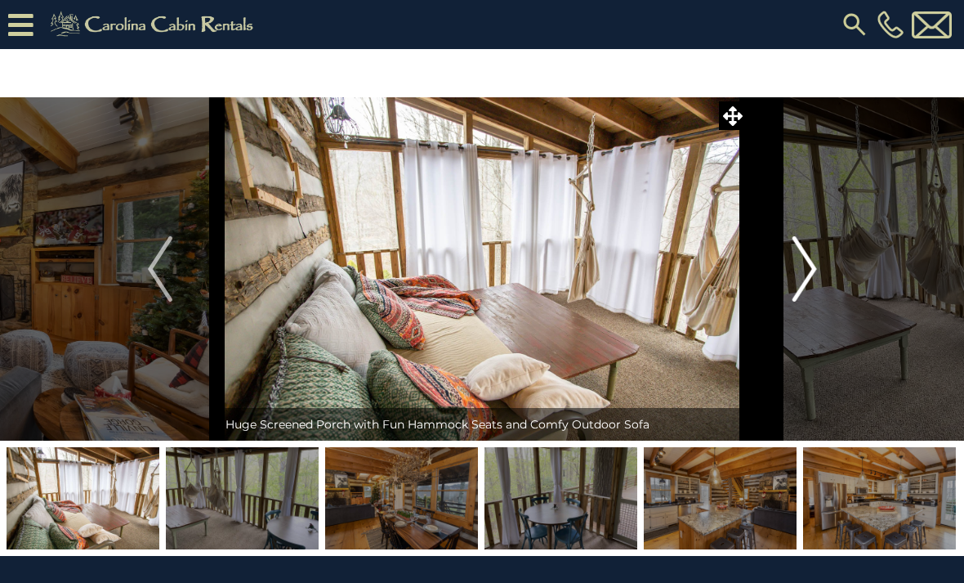
click at [815, 268] on img "Next" at bounding box center [804, 268] width 25 height 65
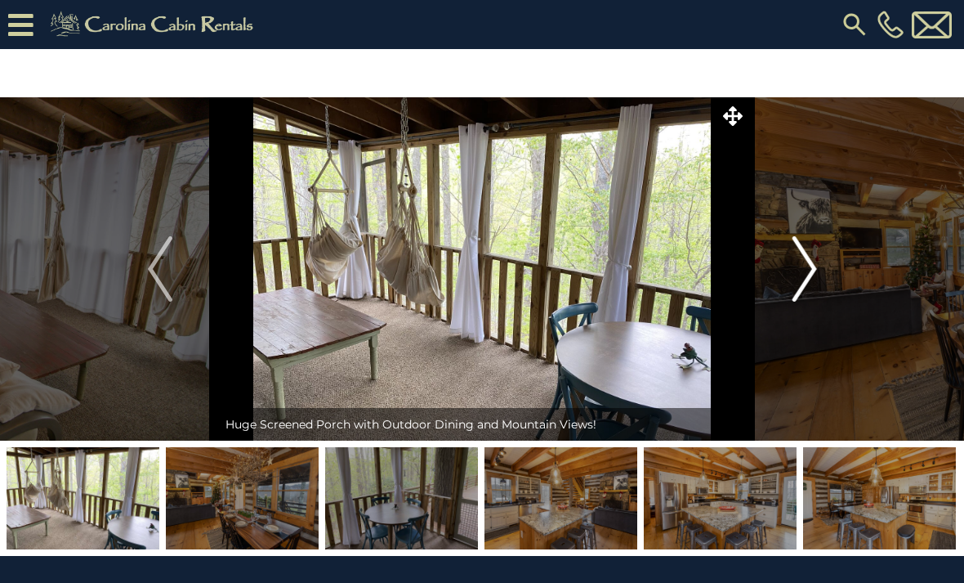
click at [815, 268] on img "Next" at bounding box center [804, 268] width 25 height 65
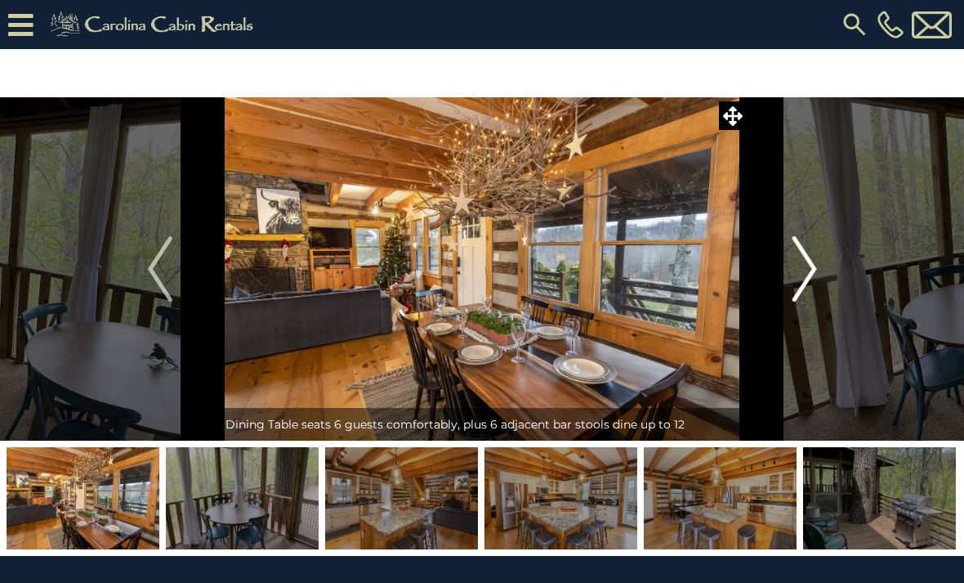
click at [815, 268] on img "Next" at bounding box center [804, 268] width 25 height 65
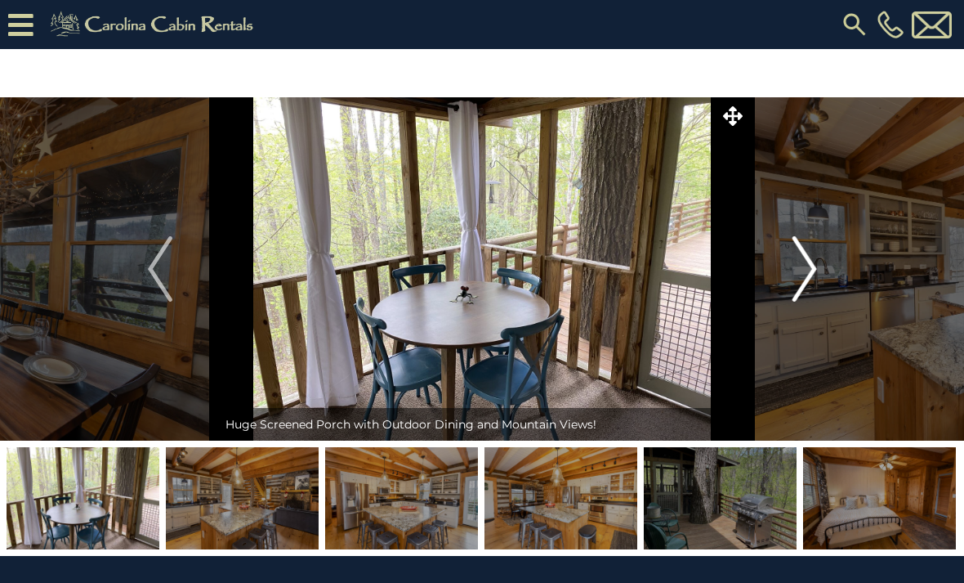
click at [815, 268] on img "Next" at bounding box center [804, 268] width 25 height 65
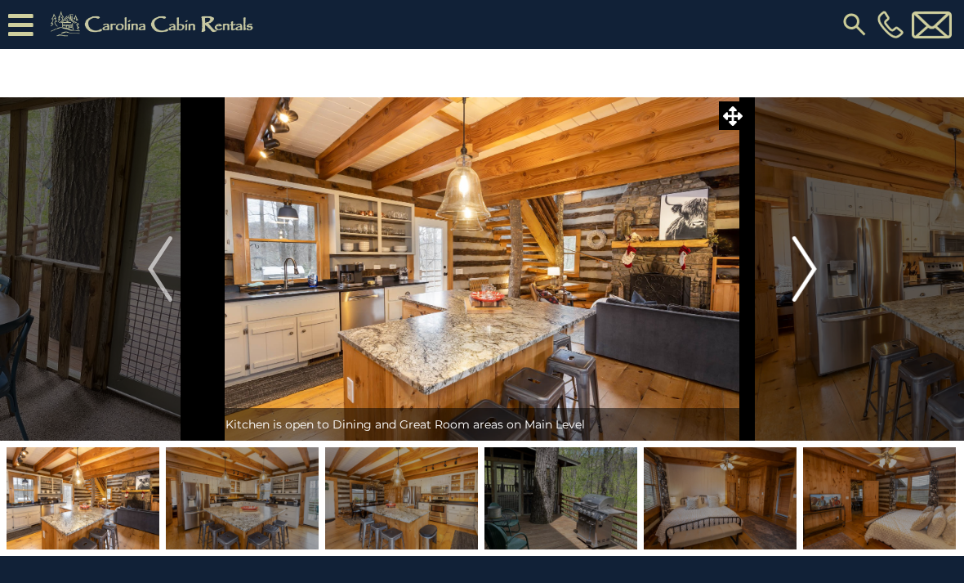
click at [814, 268] on img "Next" at bounding box center [804, 268] width 25 height 65
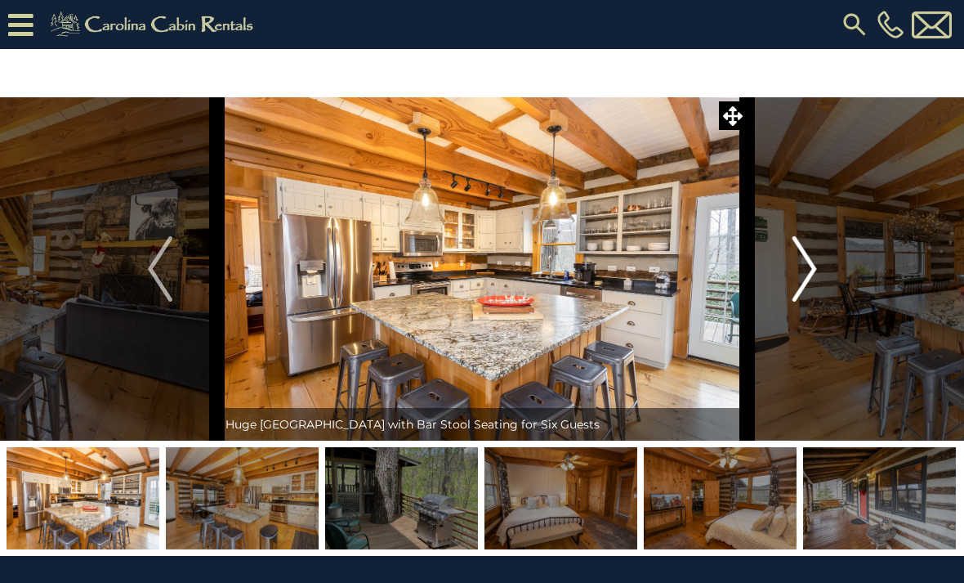
click at [814, 268] on img "Next" at bounding box center [804, 268] width 25 height 65
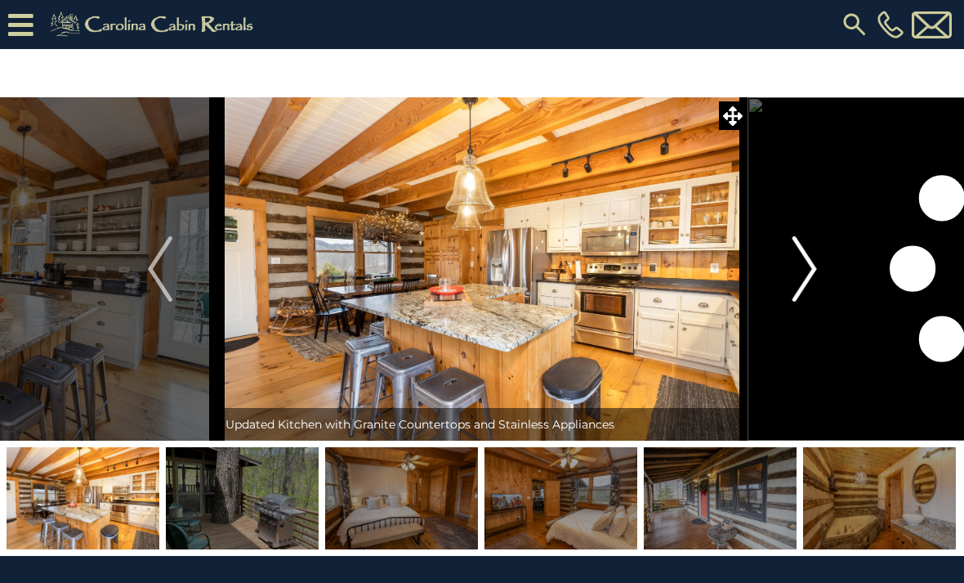
click at [814, 268] on img "Next" at bounding box center [804, 268] width 25 height 65
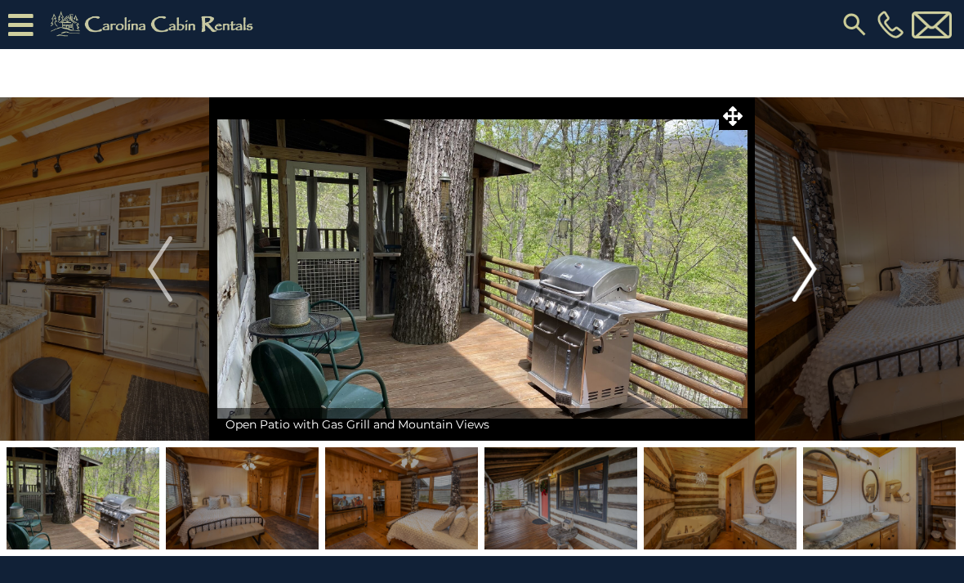
click at [814, 268] on img "Next" at bounding box center [804, 268] width 25 height 65
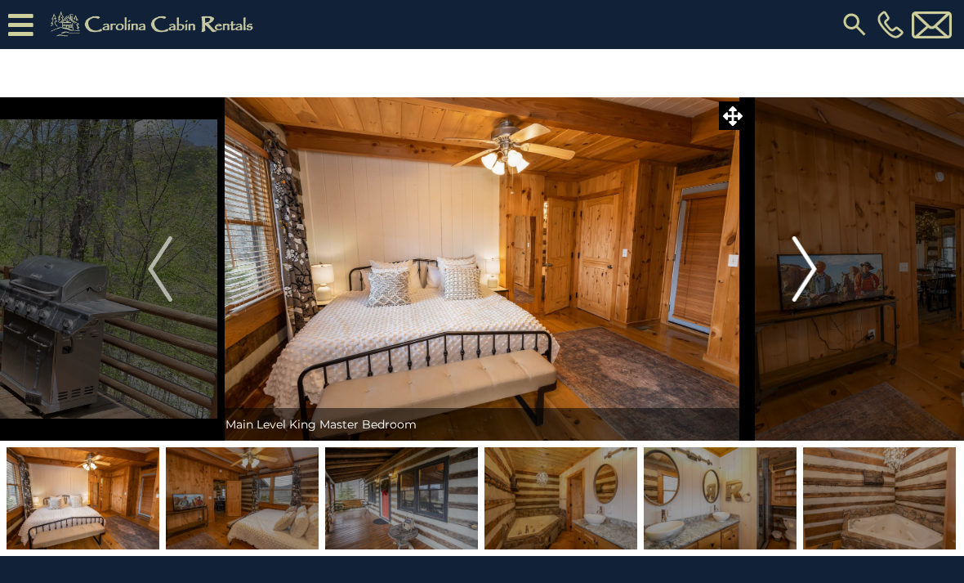
click at [814, 268] on img "Next" at bounding box center [804, 268] width 25 height 65
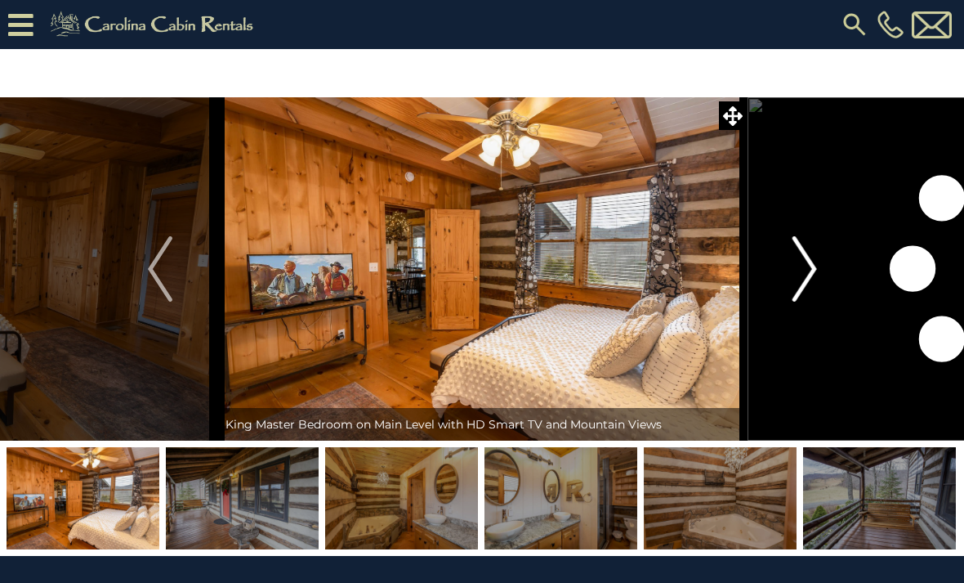
click at [814, 268] on img "Next" at bounding box center [804, 268] width 25 height 65
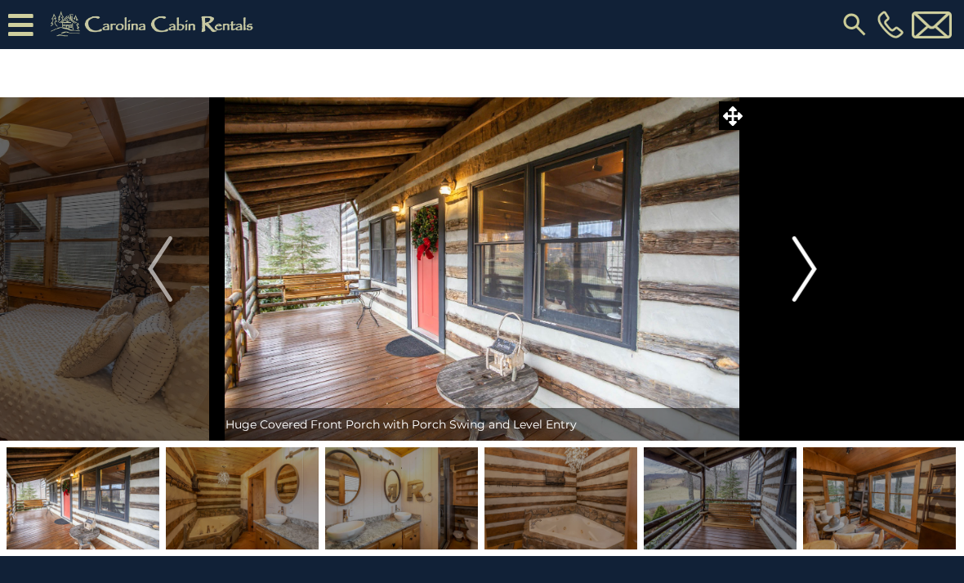
click at [814, 268] on img "Next" at bounding box center [804, 268] width 25 height 65
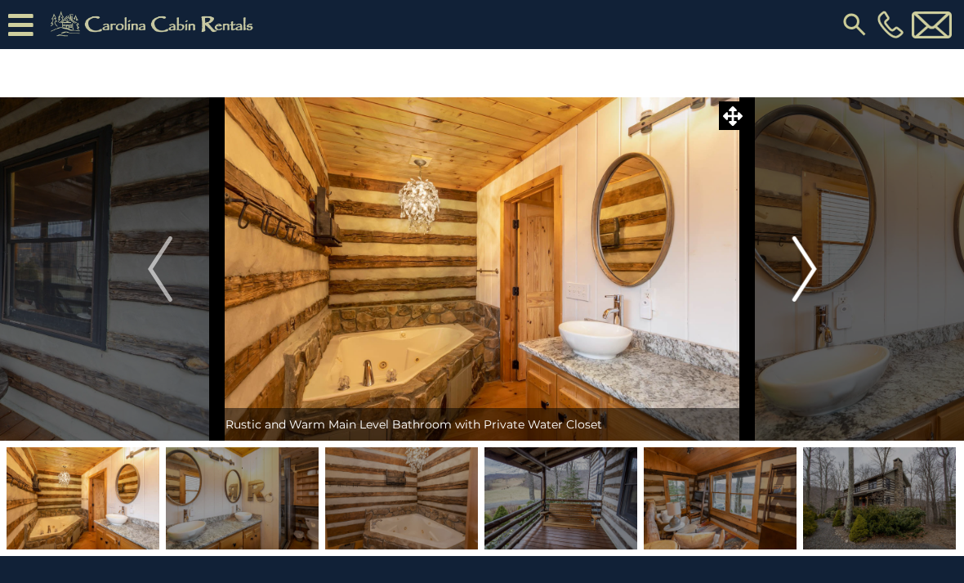
click at [814, 268] on img "Next" at bounding box center [804, 268] width 25 height 65
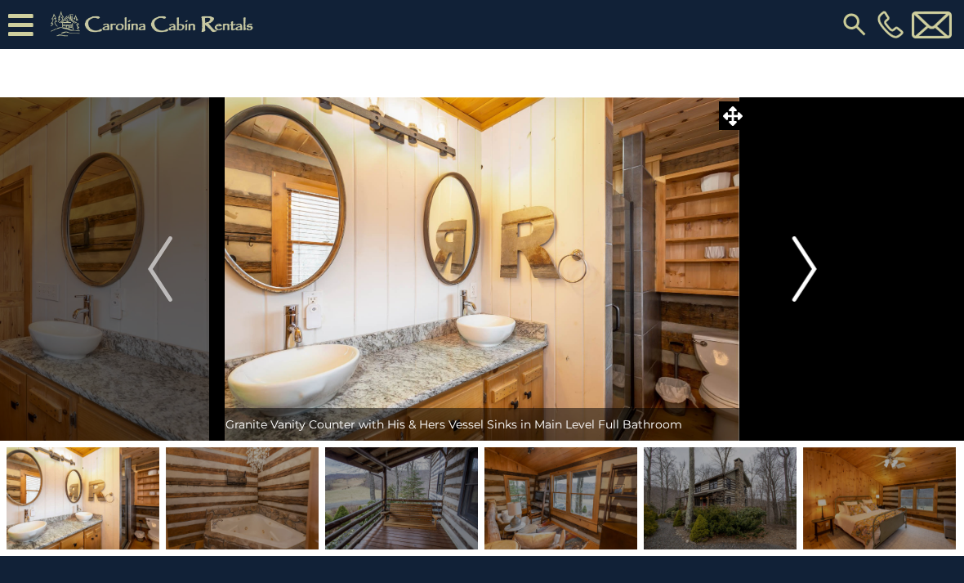
click at [814, 268] on img "Next" at bounding box center [804, 268] width 25 height 65
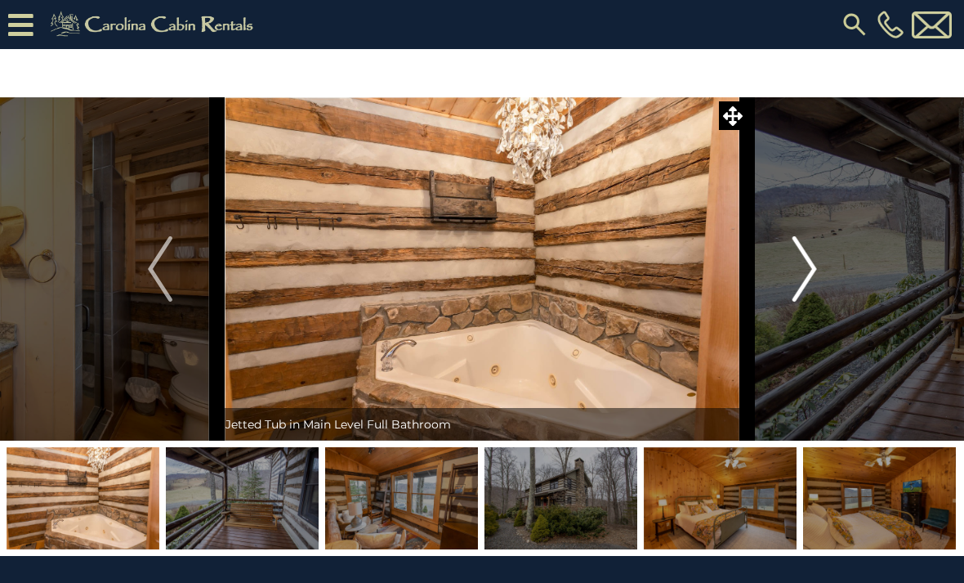
click at [814, 268] on img "Next" at bounding box center [804, 268] width 25 height 65
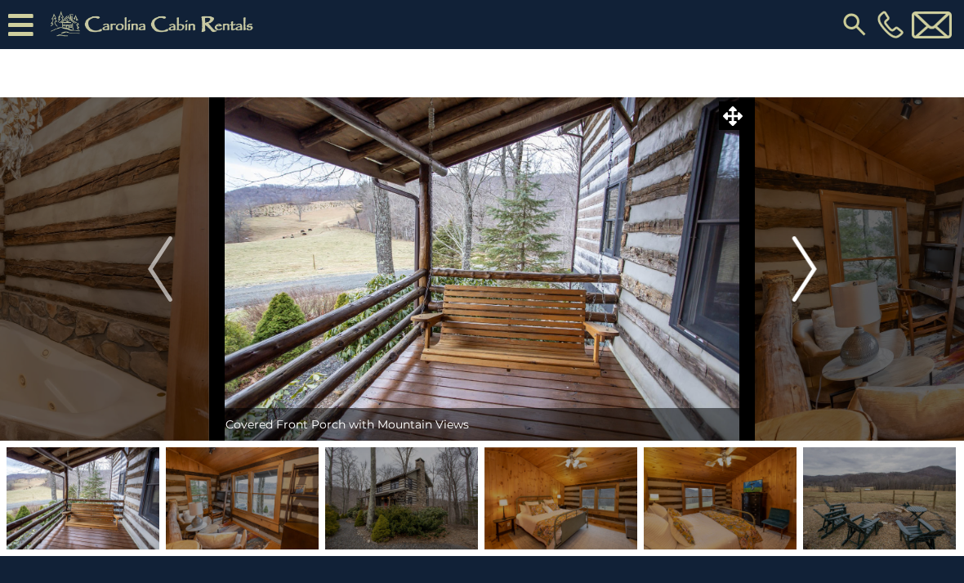
click at [814, 268] on img "Next" at bounding box center [804, 268] width 25 height 65
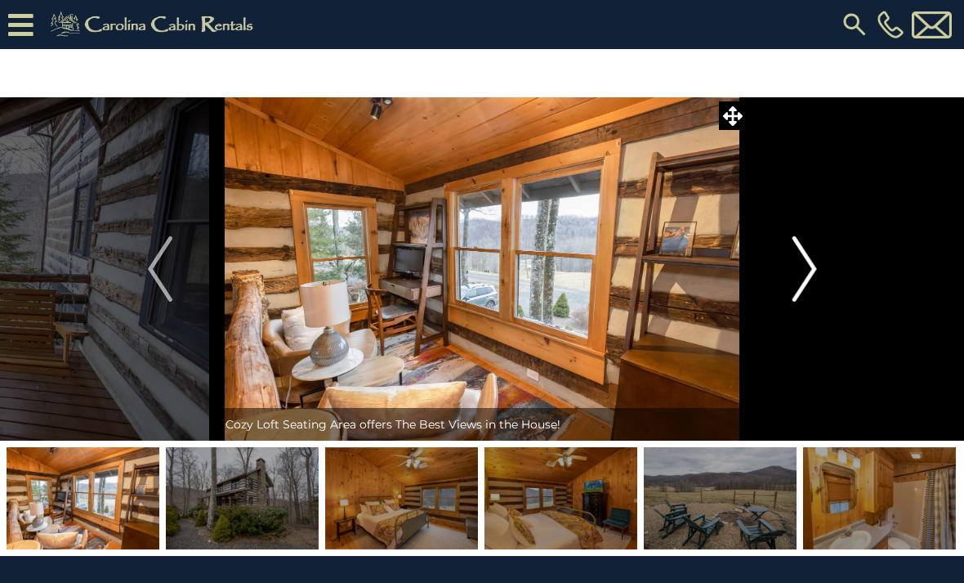
click at [814, 268] on img "Next" at bounding box center [804, 268] width 25 height 65
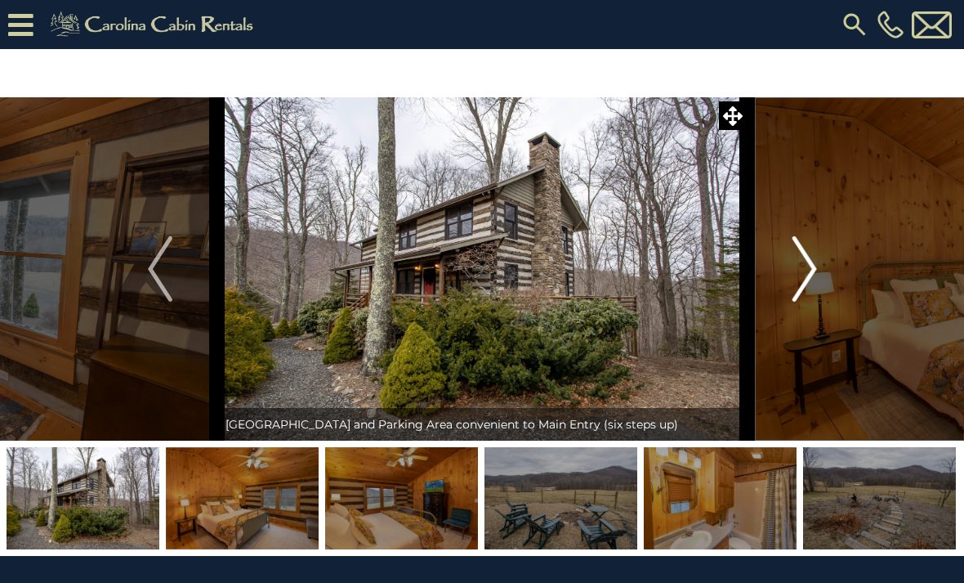
click at [814, 268] on img "Next" at bounding box center [804, 268] width 25 height 65
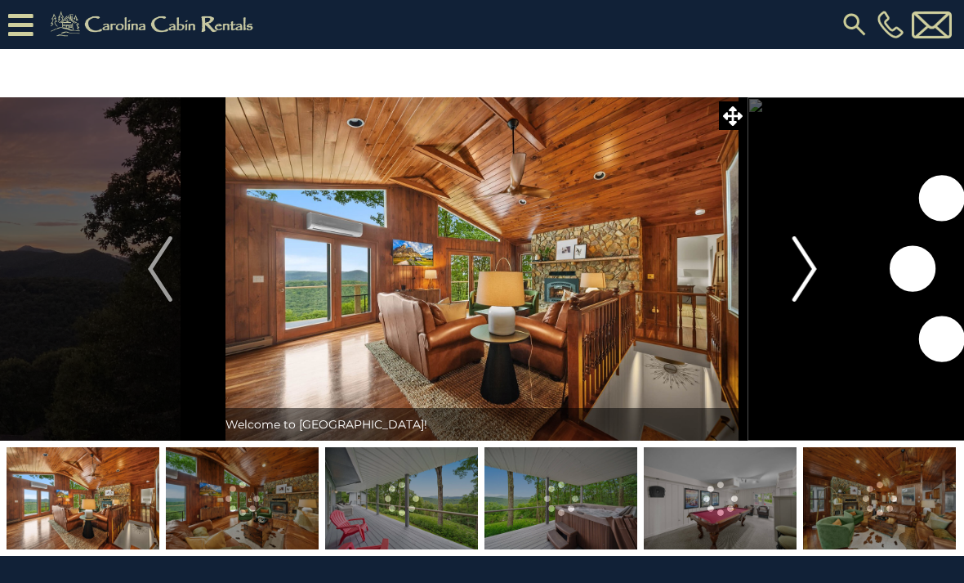
click at [812, 266] on img "Next" at bounding box center [804, 268] width 25 height 65
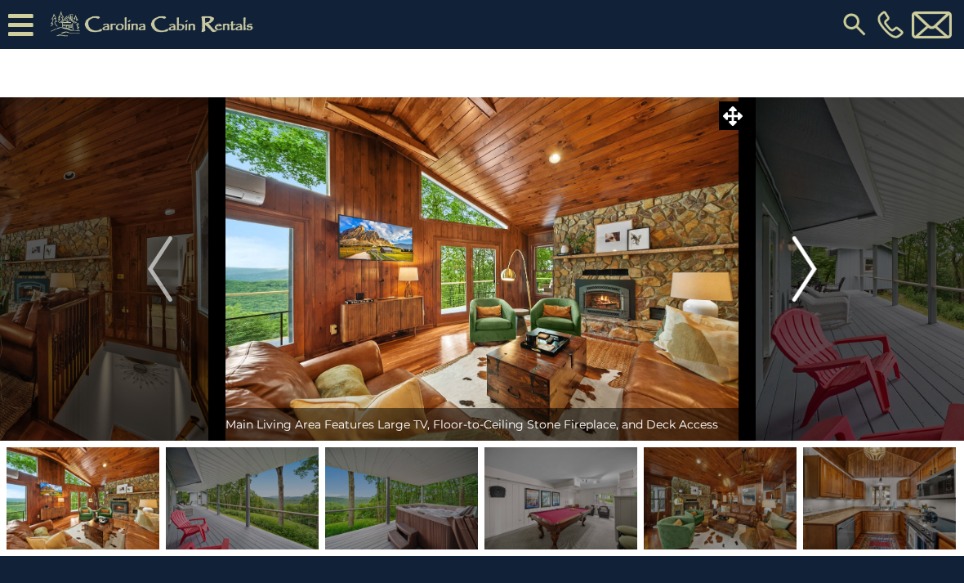
click at [811, 267] on img "Next" at bounding box center [804, 268] width 25 height 65
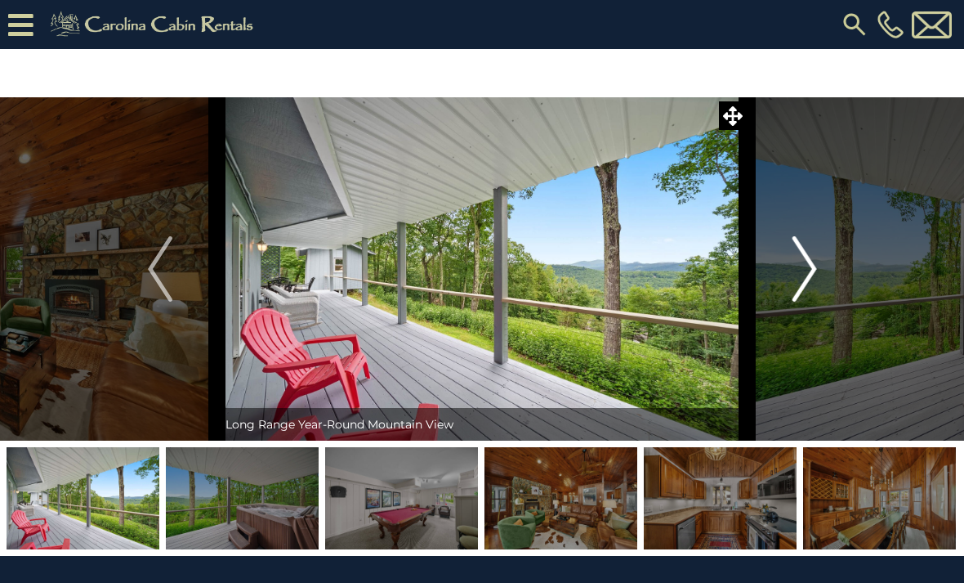
click at [811, 266] on img "Next" at bounding box center [804, 268] width 25 height 65
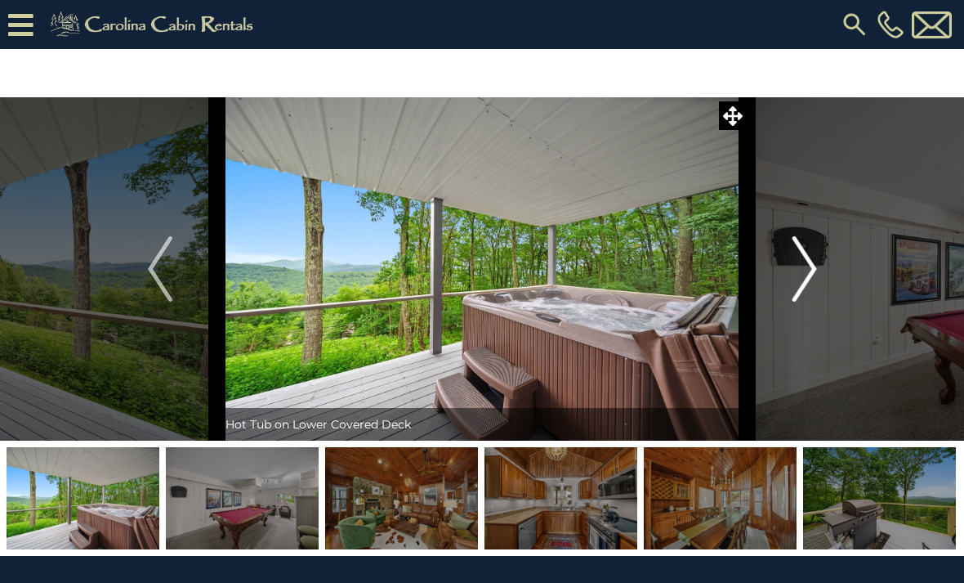
click at [811, 266] on img "Next" at bounding box center [804, 268] width 25 height 65
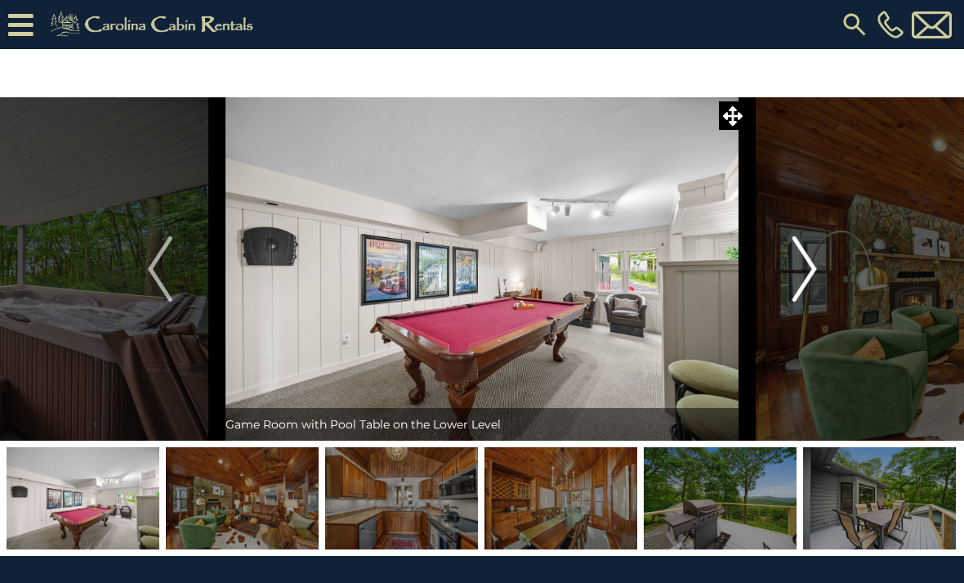
click at [811, 266] on img "Next" at bounding box center [804, 268] width 25 height 65
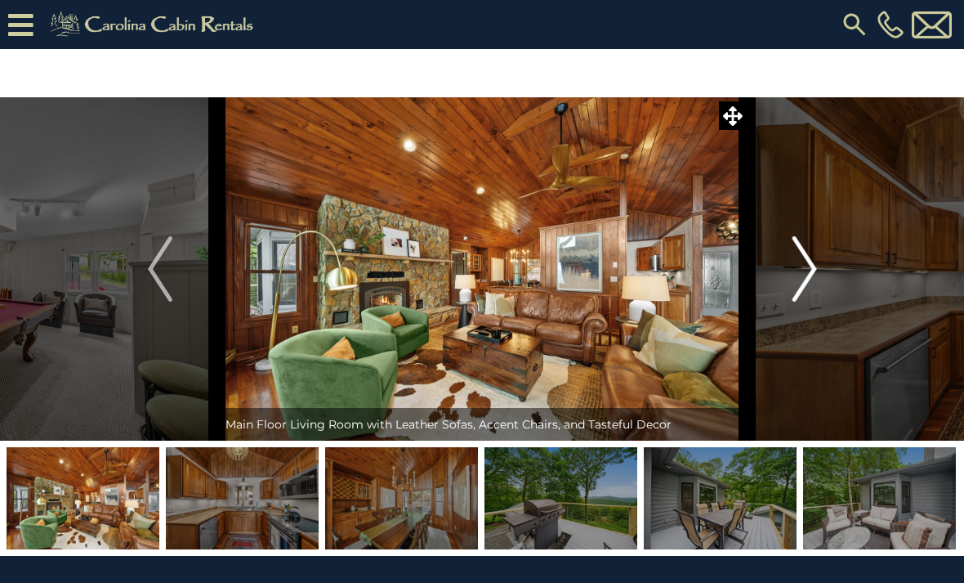
click at [811, 266] on img "Next" at bounding box center [804, 268] width 25 height 65
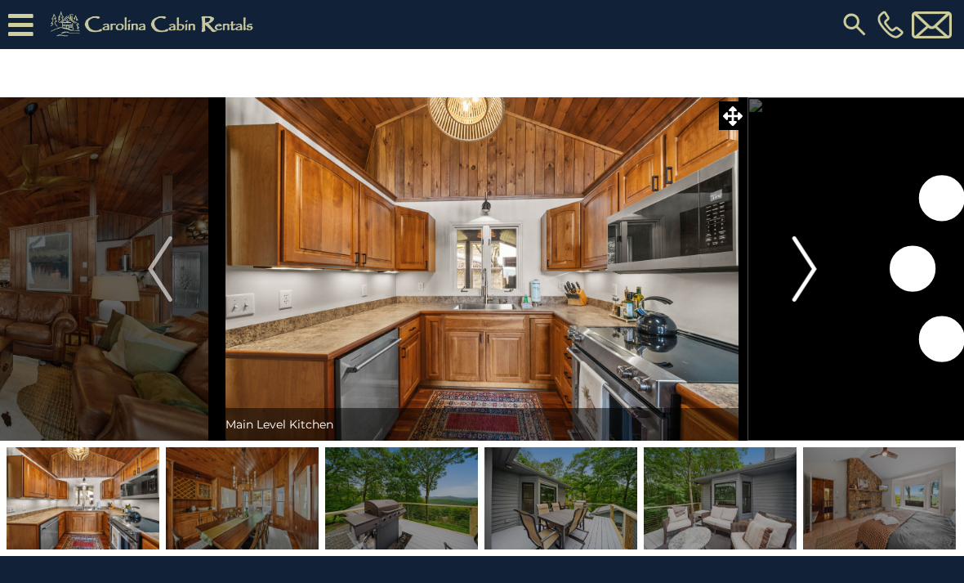
click at [811, 266] on img "Next" at bounding box center [804, 268] width 25 height 65
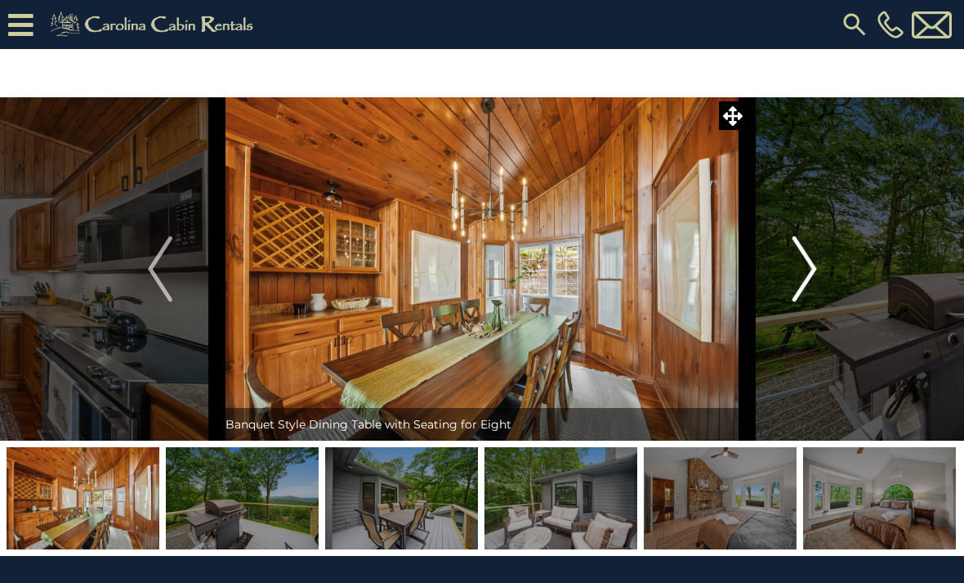
click at [811, 266] on img "Next" at bounding box center [804, 268] width 25 height 65
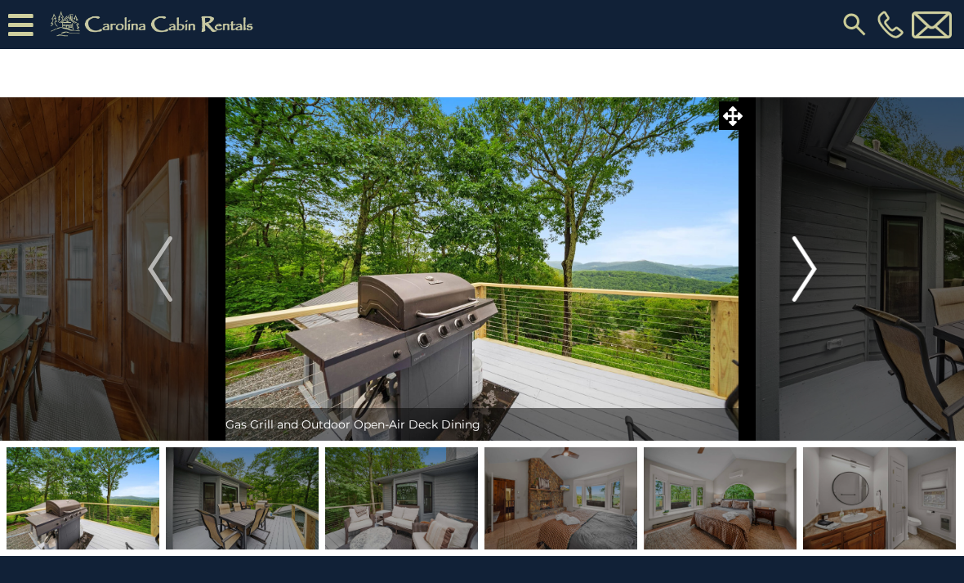
click at [811, 266] on img "Next" at bounding box center [804, 268] width 25 height 65
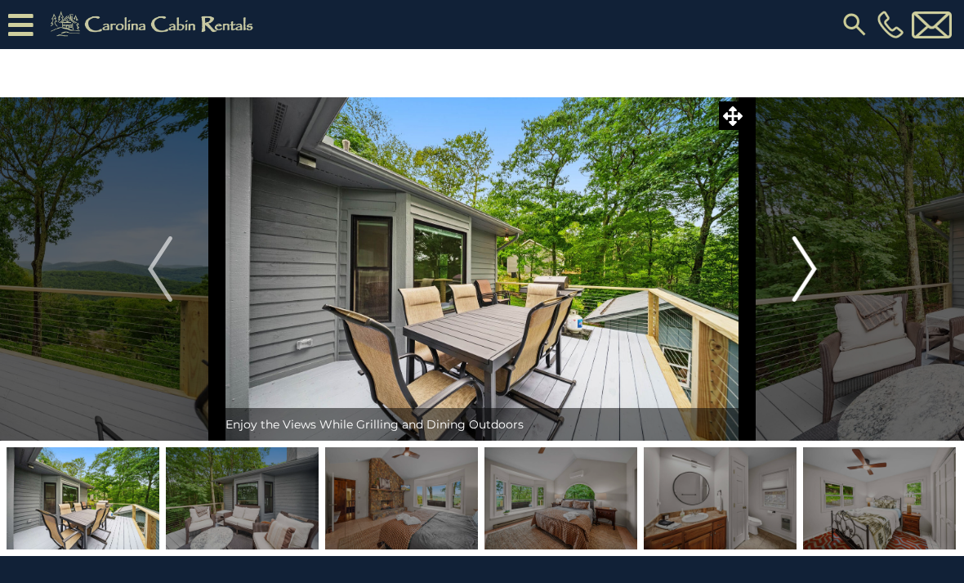
click at [811, 266] on img "Next" at bounding box center [804, 268] width 25 height 65
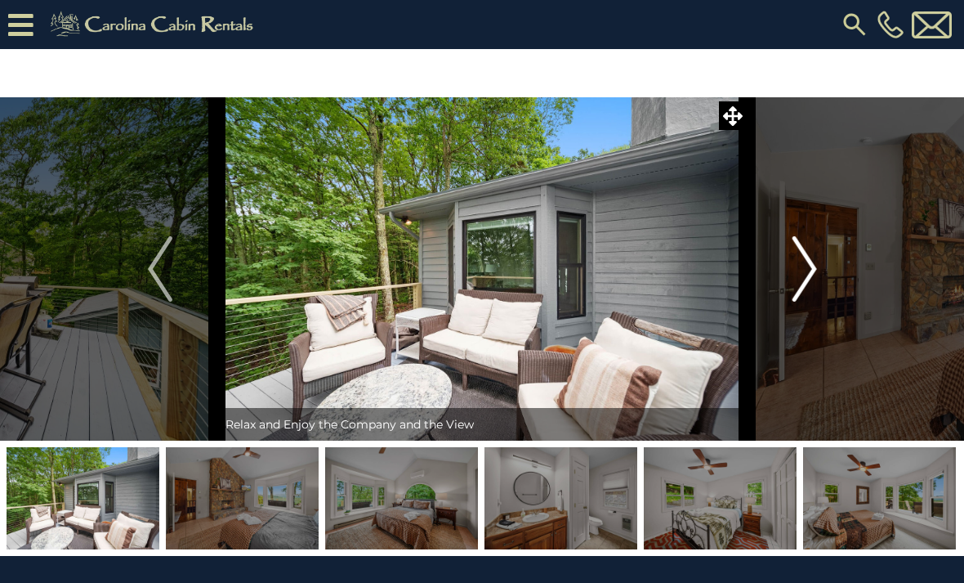
click at [811, 266] on img "Next" at bounding box center [804, 268] width 25 height 65
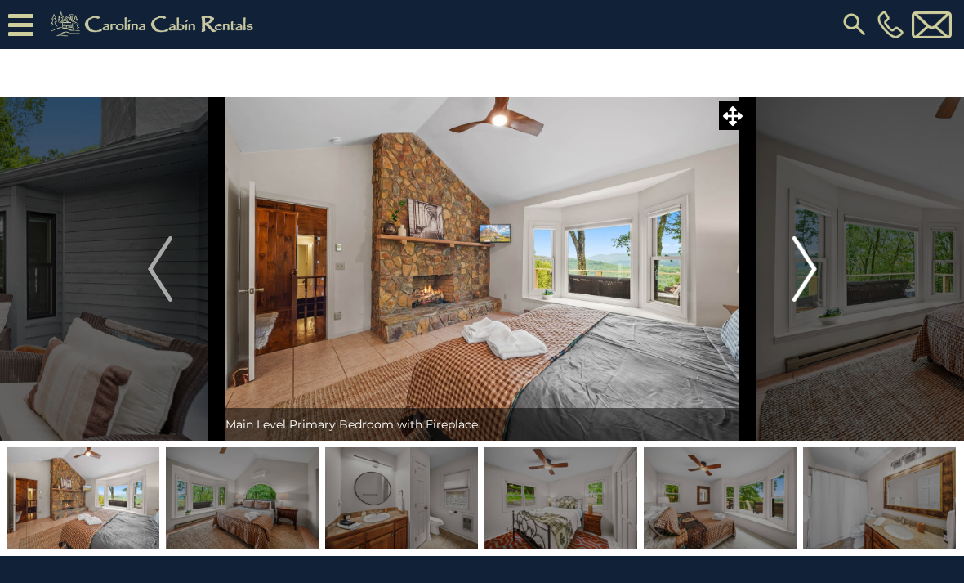
click at [811, 266] on img "Next" at bounding box center [804, 268] width 25 height 65
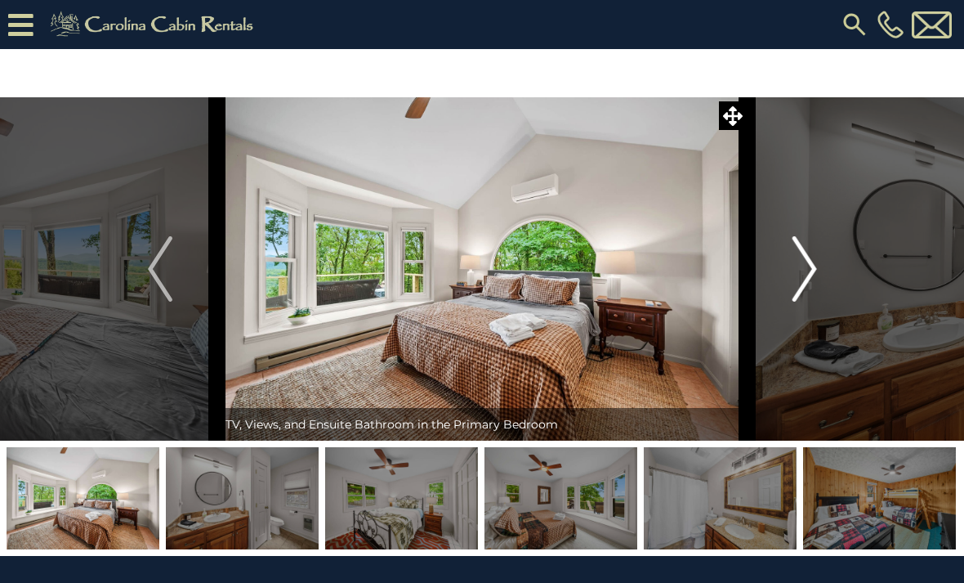
click at [811, 266] on img "Next" at bounding box center [804, 268] width 25 height 65
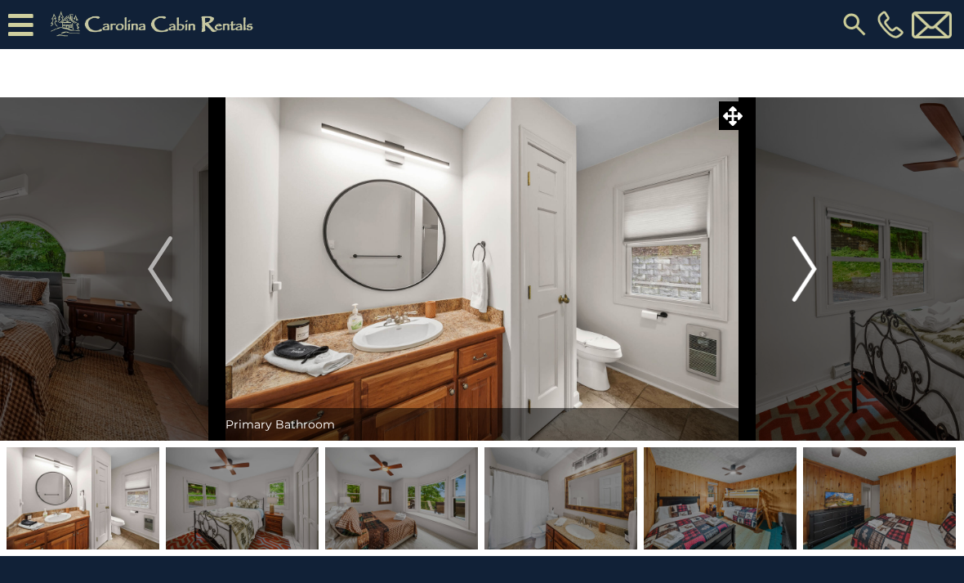
click at [811, 266] on img "Next" at bounding box center [804, 268] width 25 height 65
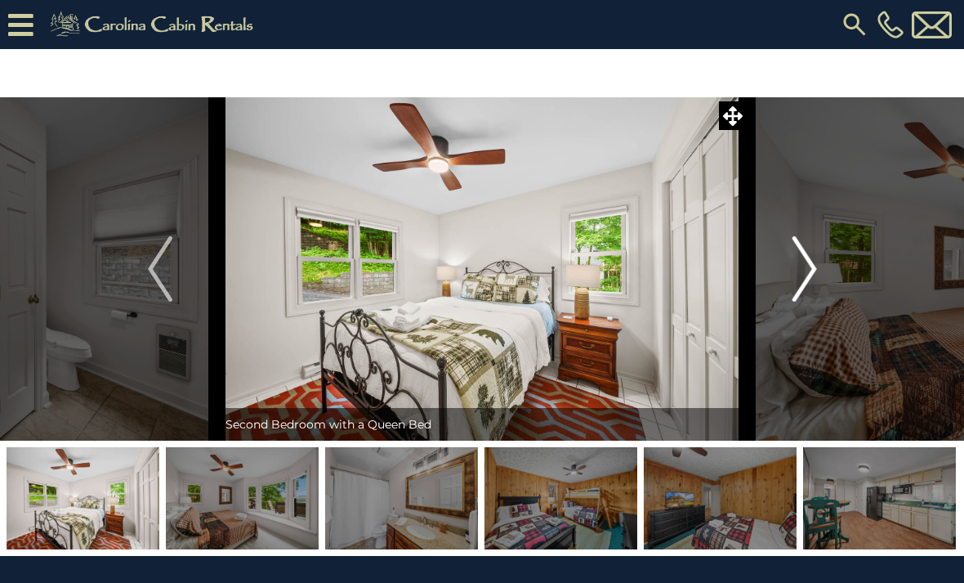
click at [811, 266] on img "Next" at bounding box center [804, 268] width 25 height 65
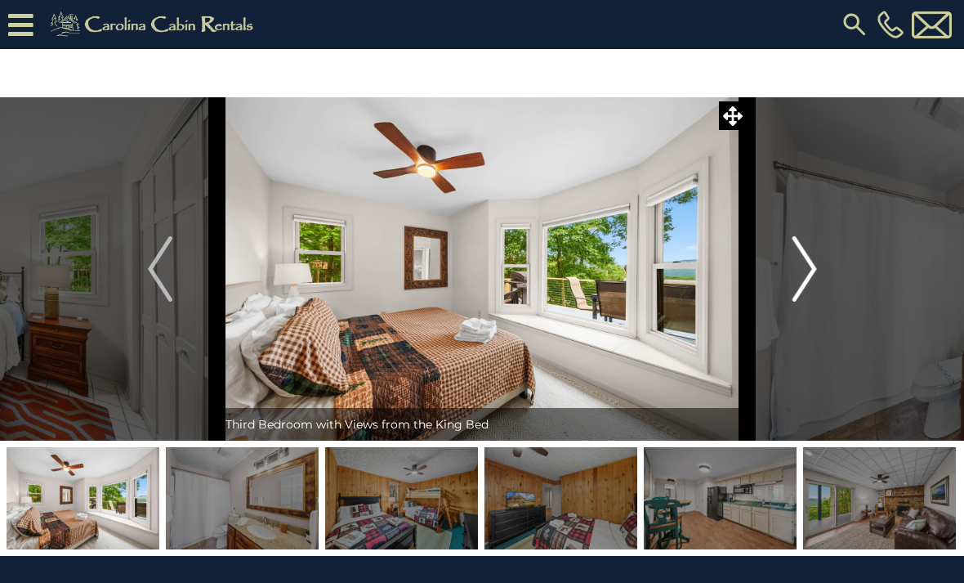
click at [811, 266] on img "Next" at bounding box center [804, 268] width 25 height 65
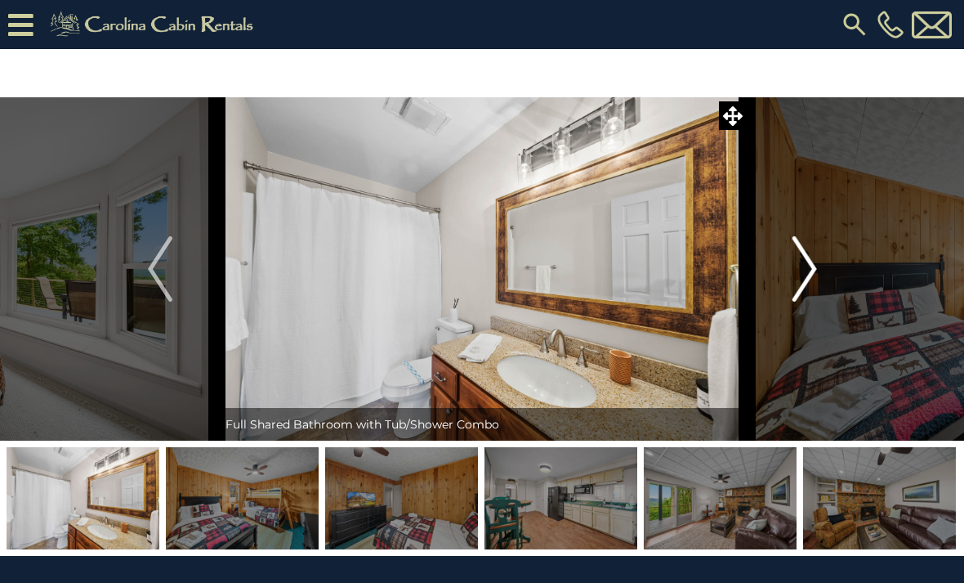
click at [811, 266] on img "Next" at bounding box center [804, 268] width 25 height 65
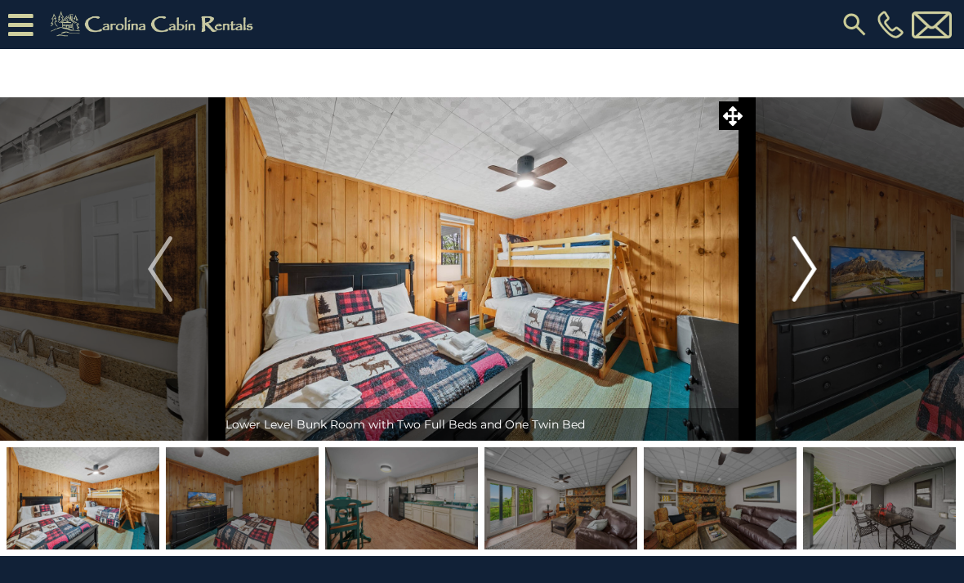
click at [811, 266] on img "Next" at bounding box center [804, 268] width 25 height 65
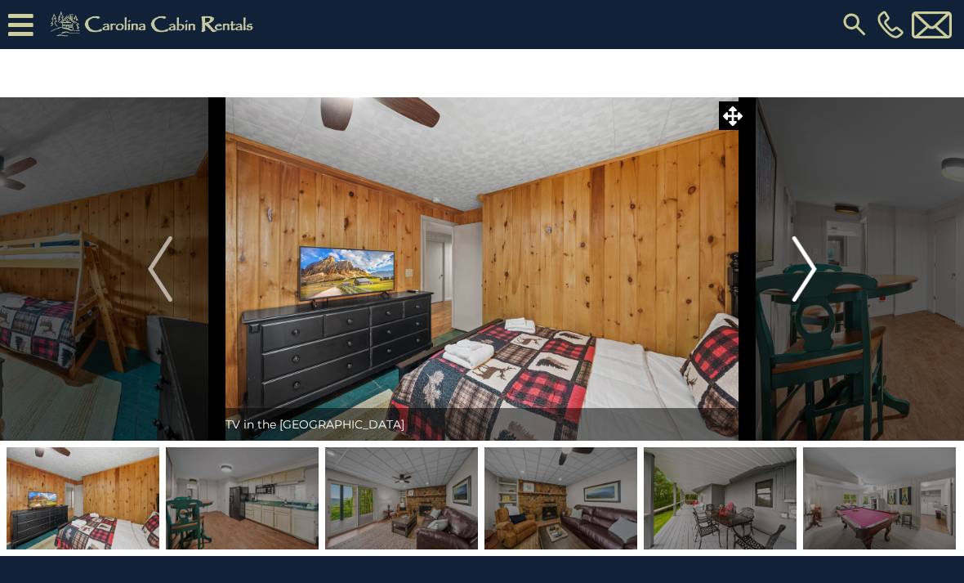
click at [811, 266] on img "Next" at bounding box center [804, 268] width 25 height 65
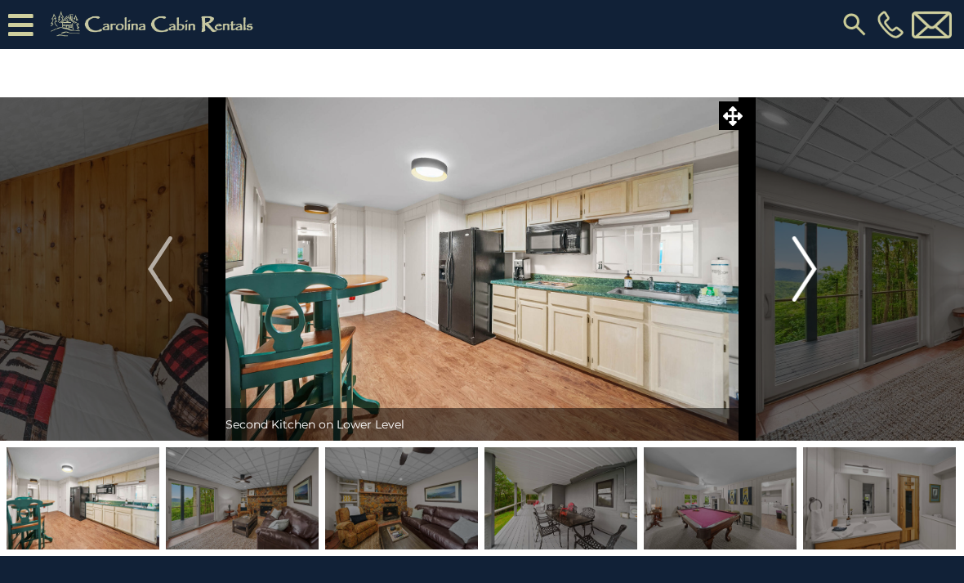
click at [811, 266] on img "Next" at bounding box center [804, 268] width 25 height 65
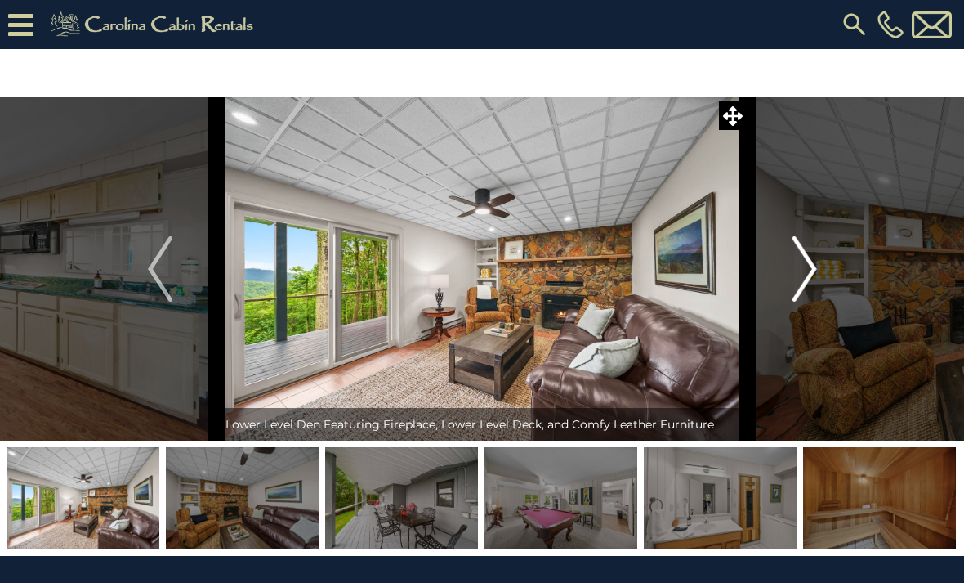
click at [811, 266] on img "Next" at bounding box center [804, 268] width 25 height 65
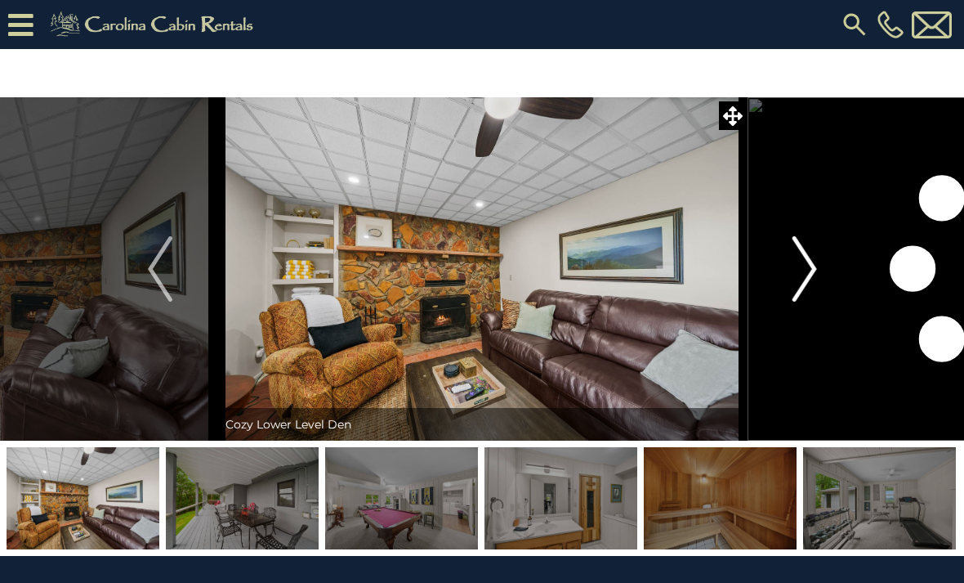
click at [811, 266] on img "Next" at bounding box center [804, 268] width 25 height 65
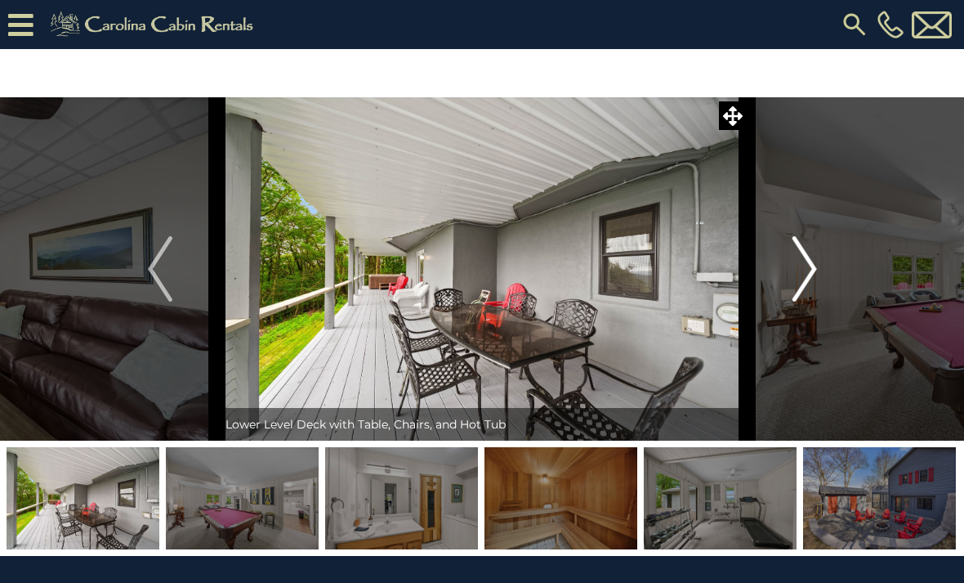
click at [811, 266] on img "Next" at bounding box center [804, 268] width 25 height 65
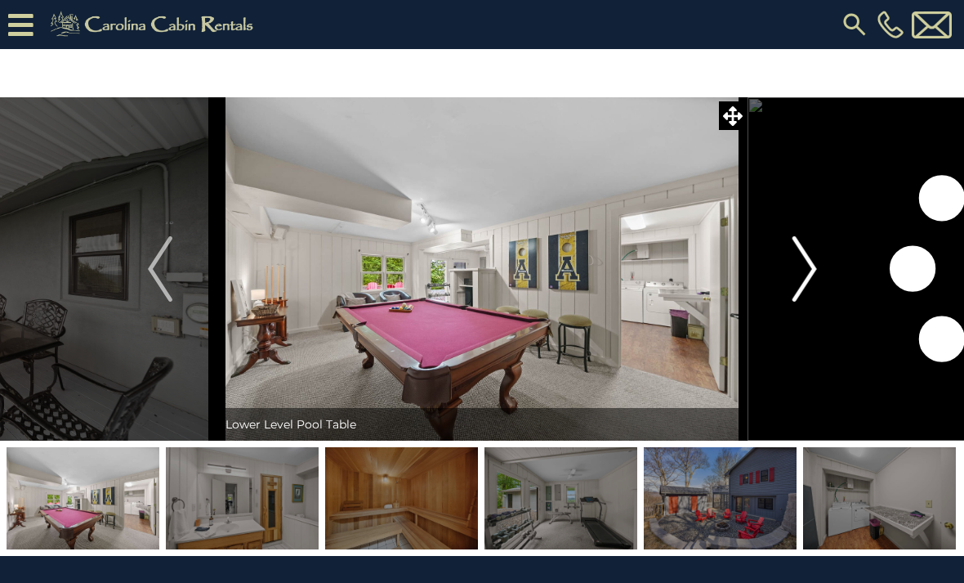
click at [811, 266] on img "Next" at bounding box center [804, 268] width 25 height 65
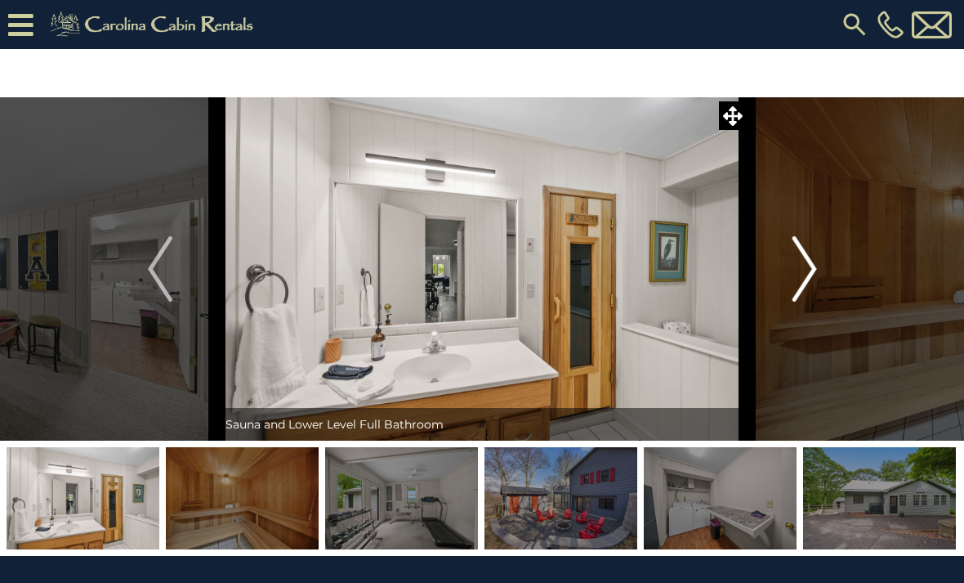
click at [811, 266] on img "Next" at bounding box center [804, 268] width 25 height 65
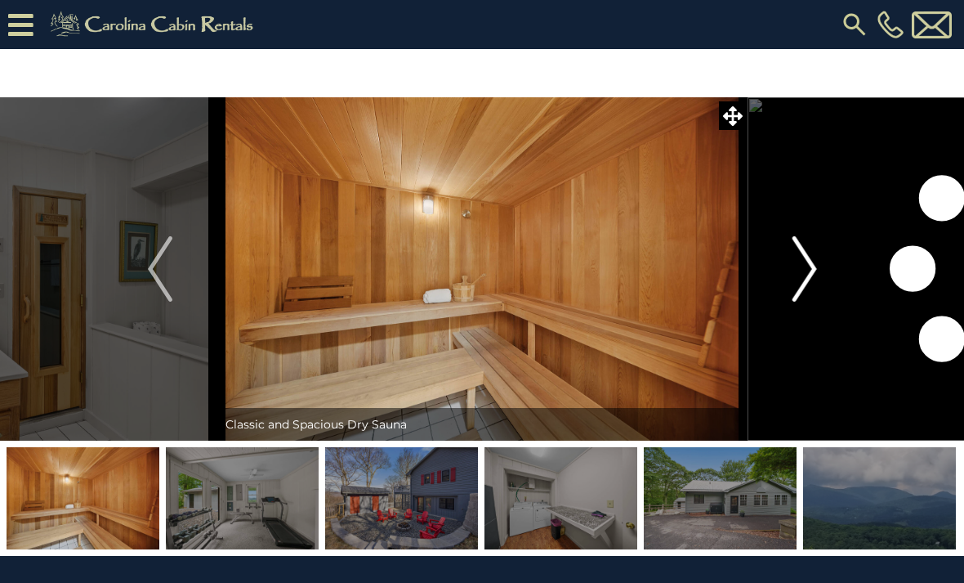
click at [811, 266] on img "Next" at bounding box center [804, 268] width 25 height 65
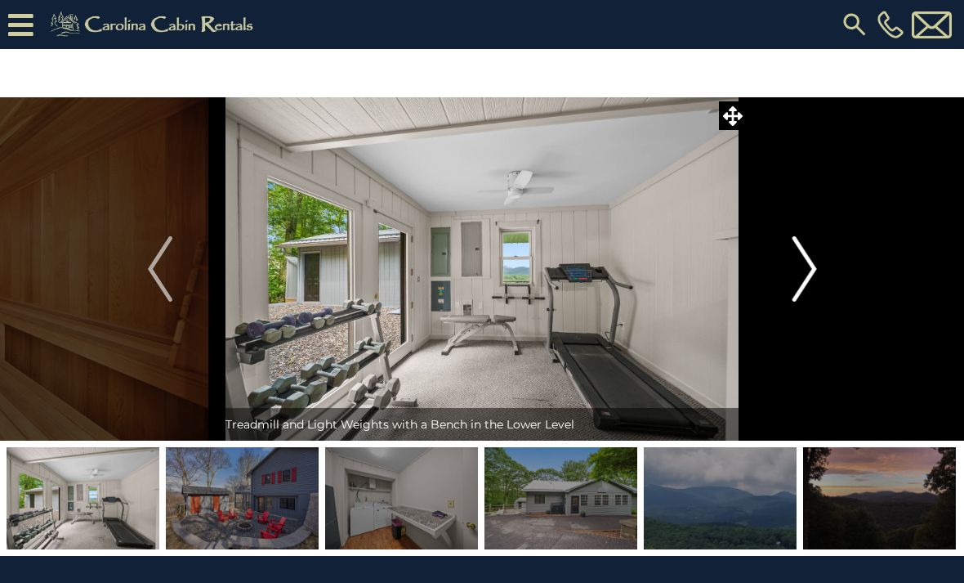
click at [811, 266] on img "Next" at bounding box center [804, 268] width 25 height 65
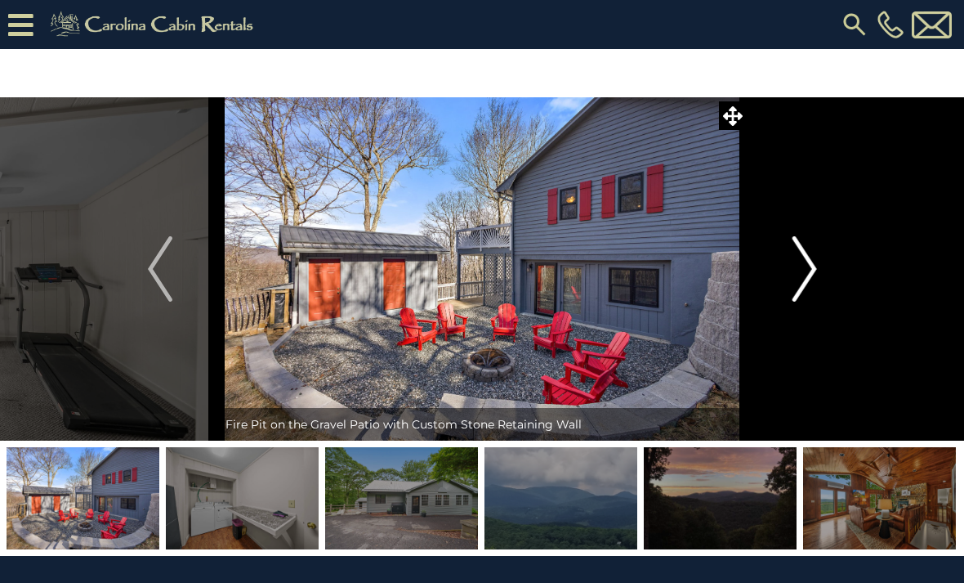
click at [811, 266] on img "Next" at bounding box center [804, 268] width 25 height 65
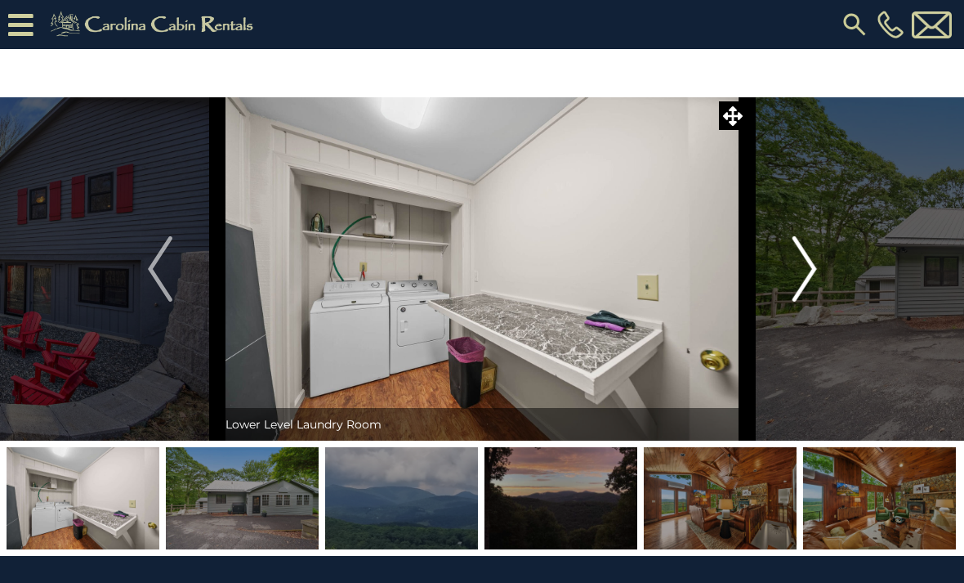
click at [811, 266] on img "Next" at bounding box center [804, 268] width 25 height 65
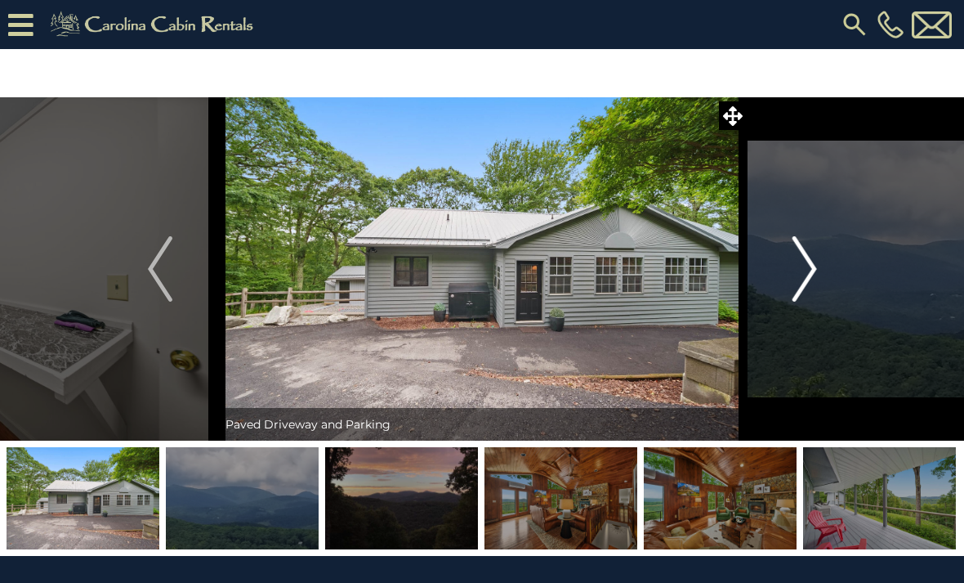
click at [811, 266] on img "Next" at bounding box center [804, 268] width 25 height 65
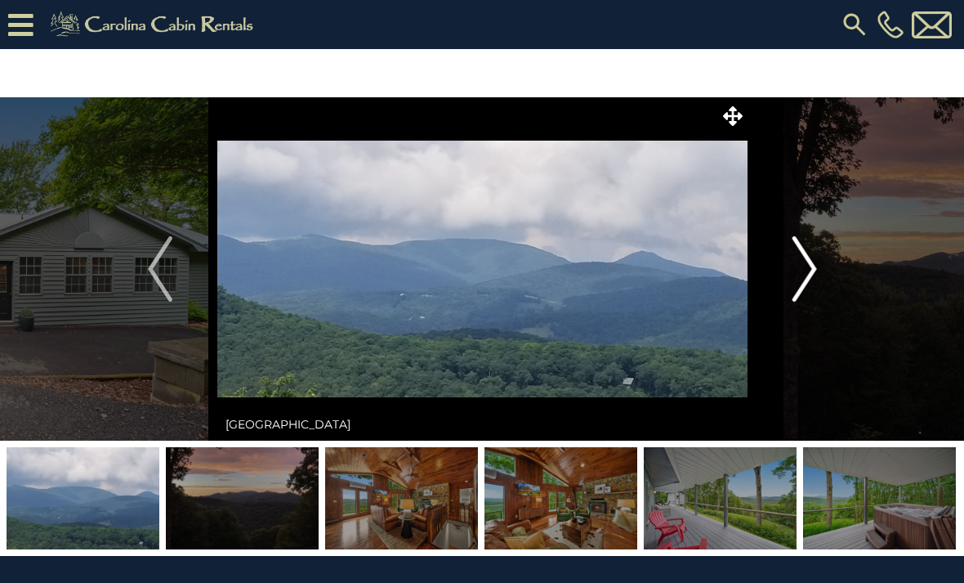
click at [811, 266] on img "Next" at bounding box center [804, 268] width 25 height 65
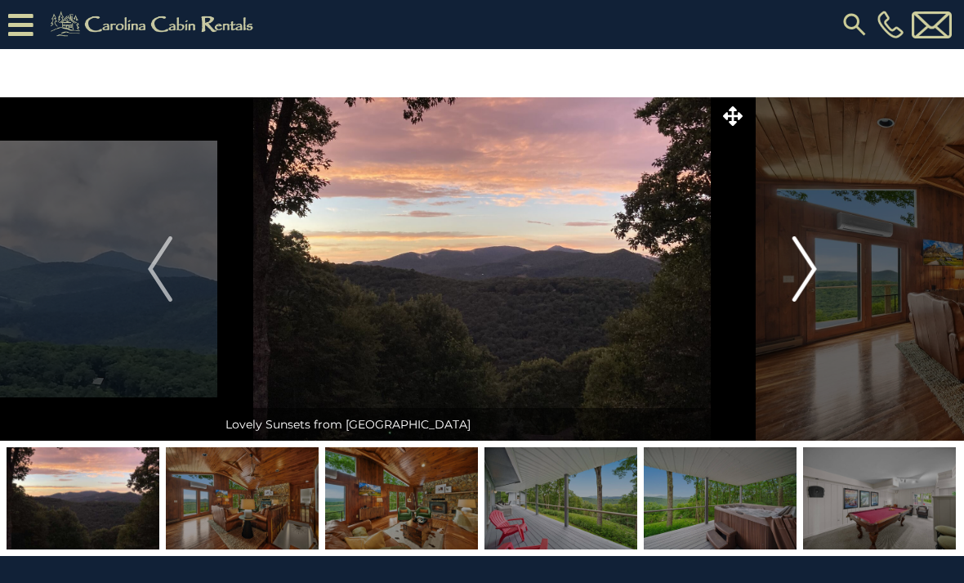
click at [811, 266] on img "Next" at bounding box center [804, 268] width 25 height 65
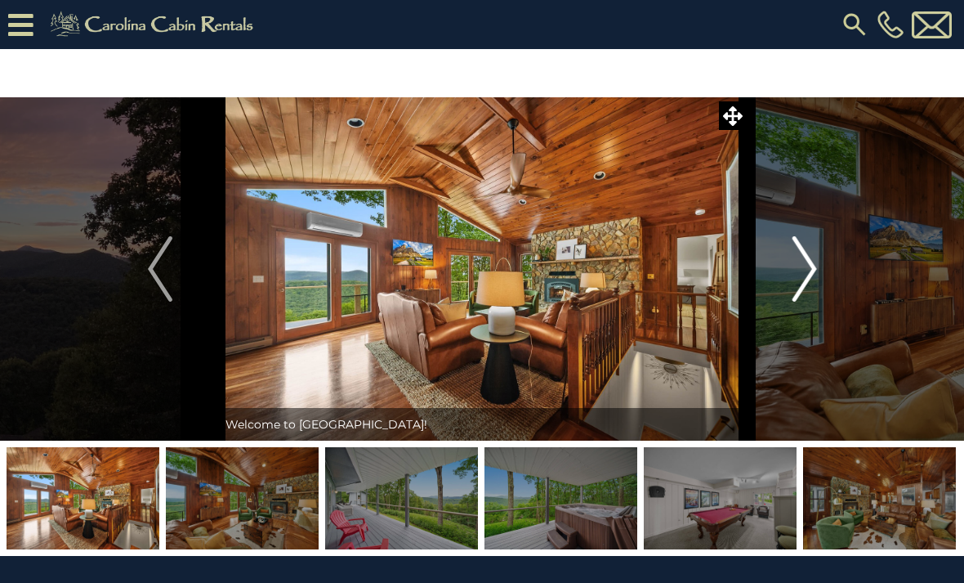
click at [809, 268] on img "Next" at bounding box center [804, 268] width 25 height 65
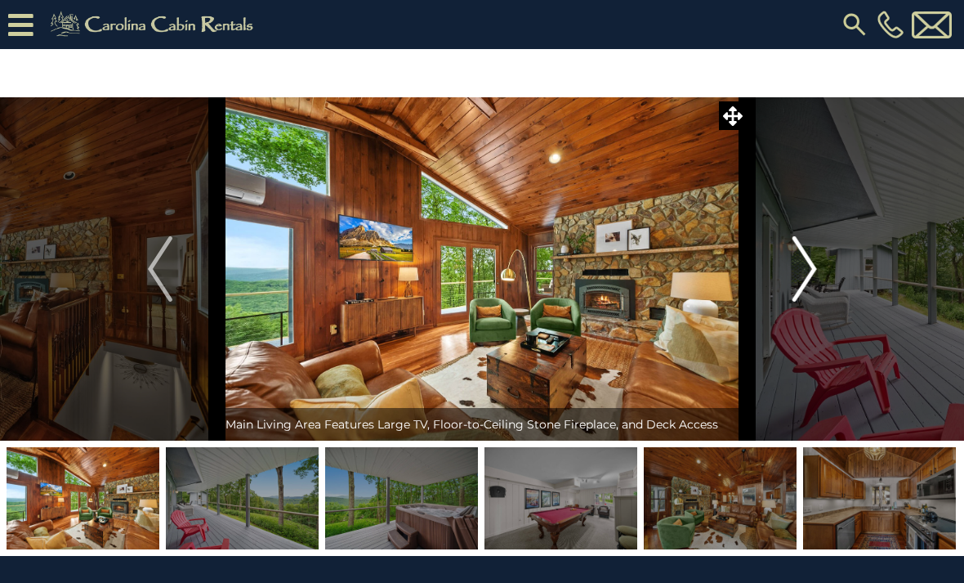
click at [807, 268] on img "Next" at bounding box center [804, 268] width 25 height 65
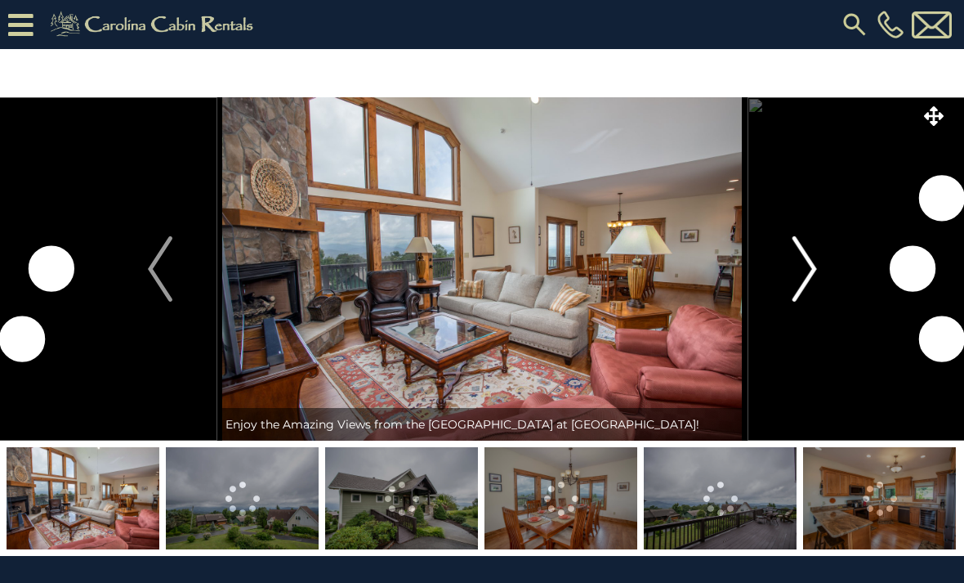
click at [812, 265] on img "Next" at bounding box center [804, 268] width 25 height 65
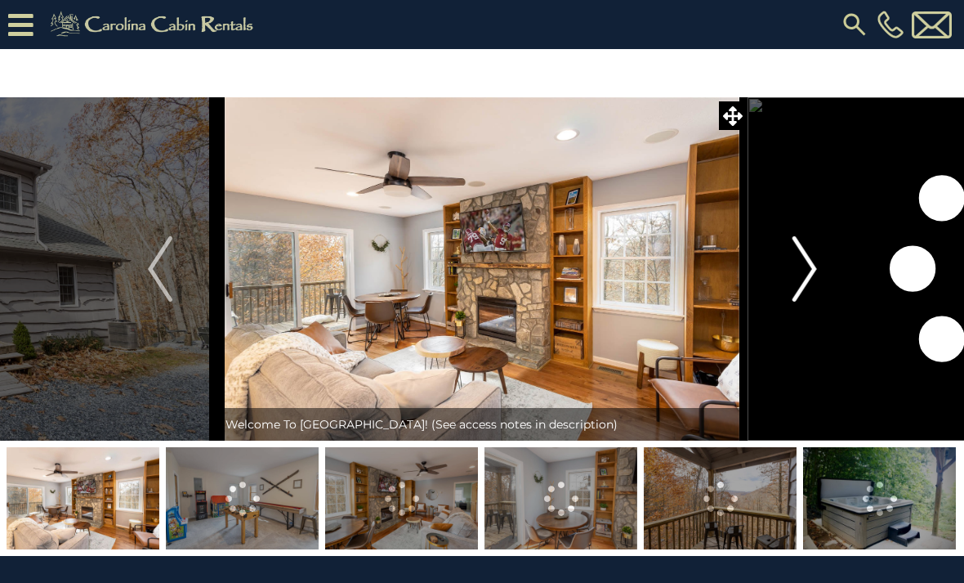
click at [810, 269] on img "Next" at bounding box center [804, 268] width 25 height 65
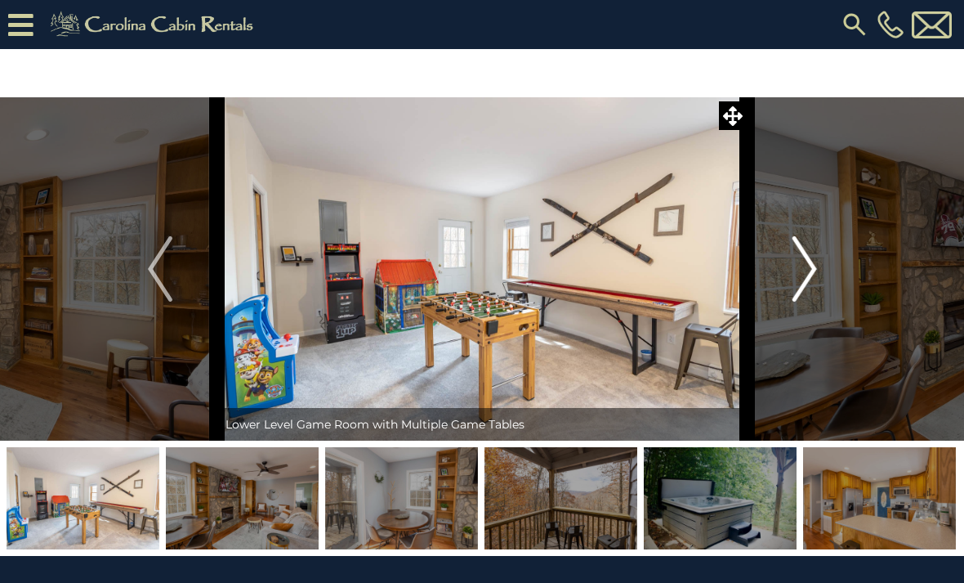
click at [815, 268] on img "Next" at bounding box center [804, 268] width 25 height 65
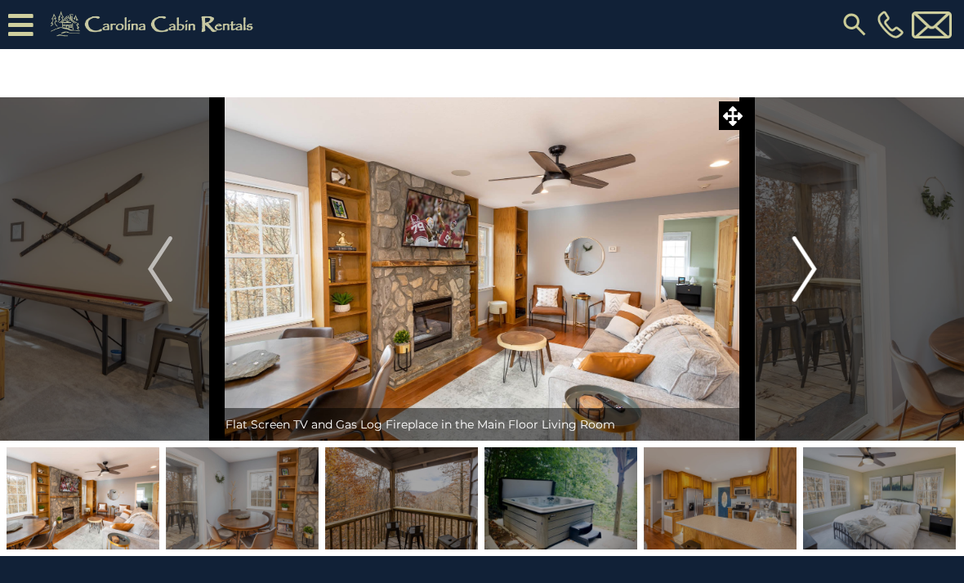
click at [815, 268] on img "Next" at bounding box center [804, 268] width 25 height 65
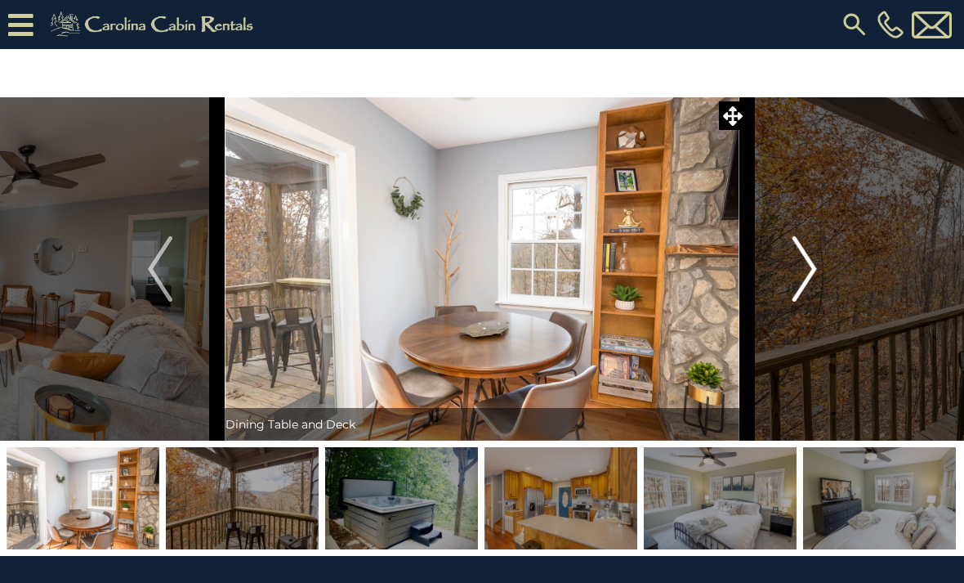
click at [815, 268] on img "Next" at bounding box center [804, 268] width 25 height 65
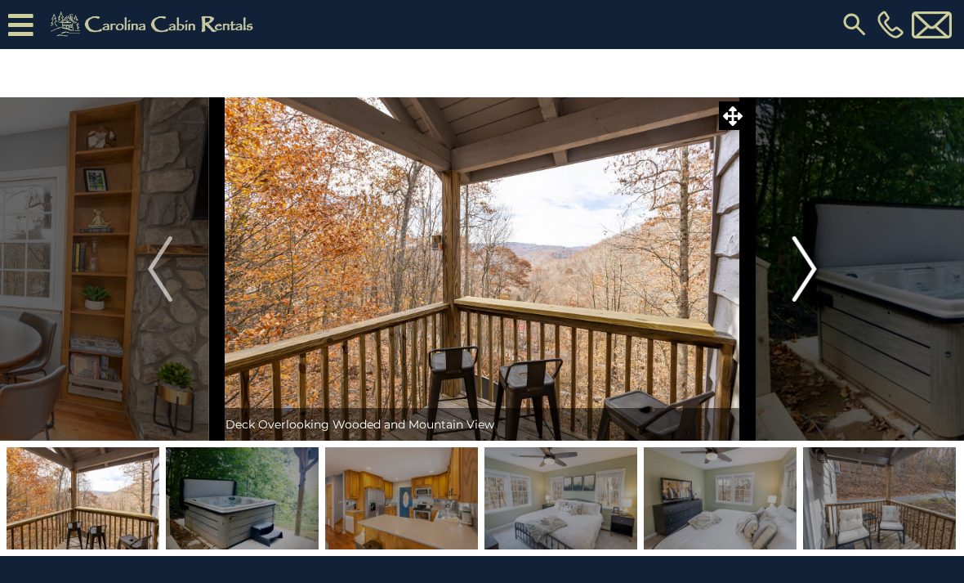
click at [815, 268] on img "Next" at bounding box center [804, 268] width 25 height 65
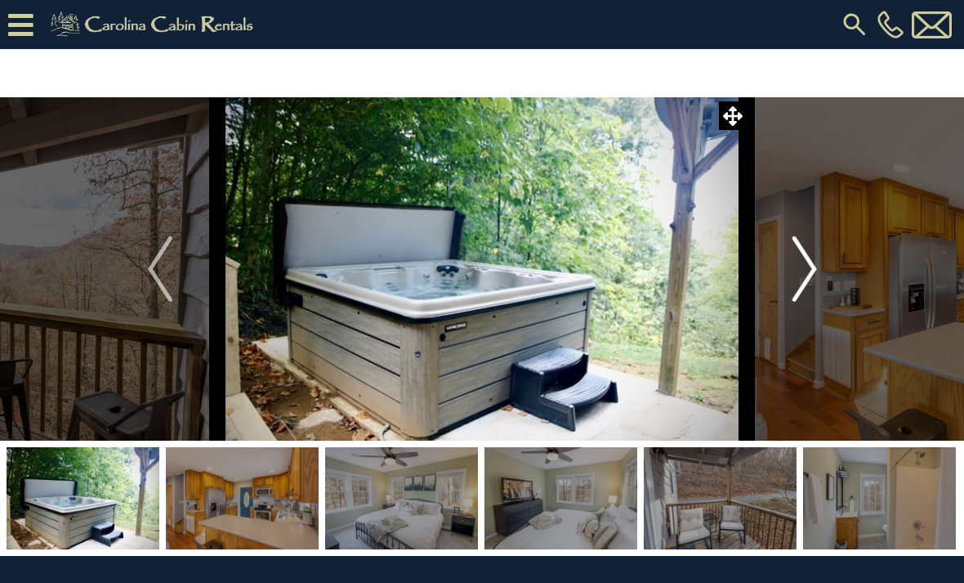
click at [815, 268] on img "Next" at bounding box center [804, 268] width 25 height 65
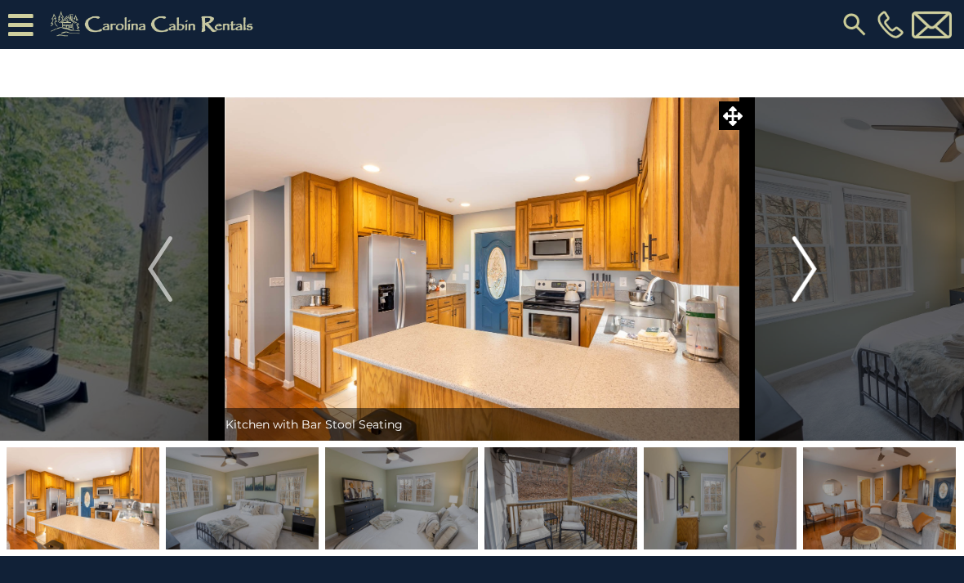
click at [815, 268] on img "Next" at bounding box center [804, 268] width 25 height 65
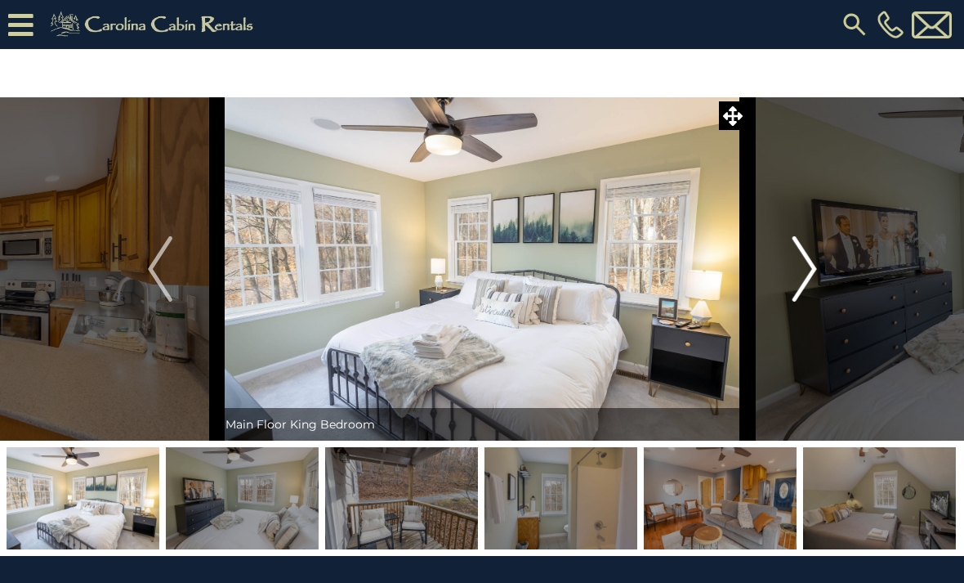
click at [815, 268] on img "Next" at bounding box center [804, 268] width 25 height 65
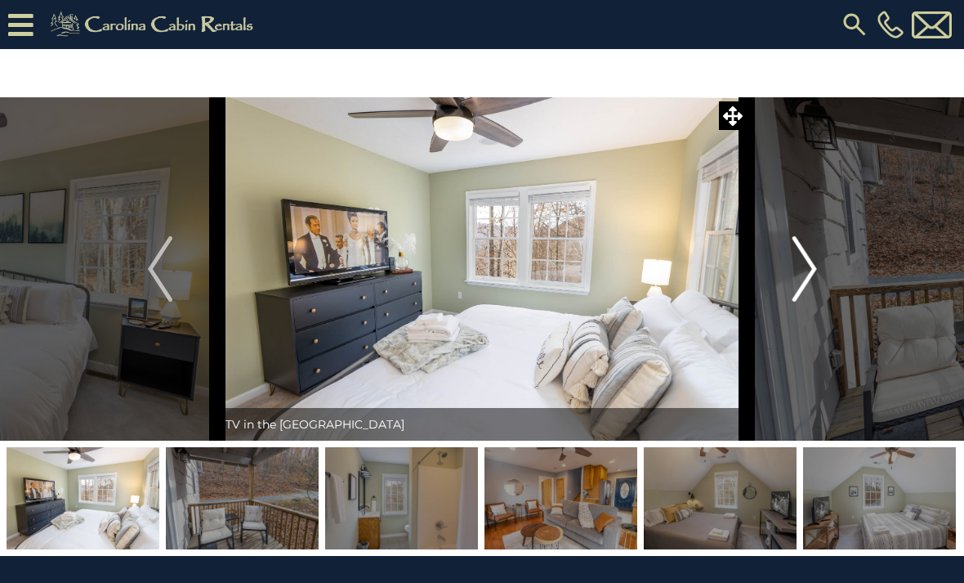
click at [815, 268] on img "Next" at bounding box center [804, 268] width 25 height 65
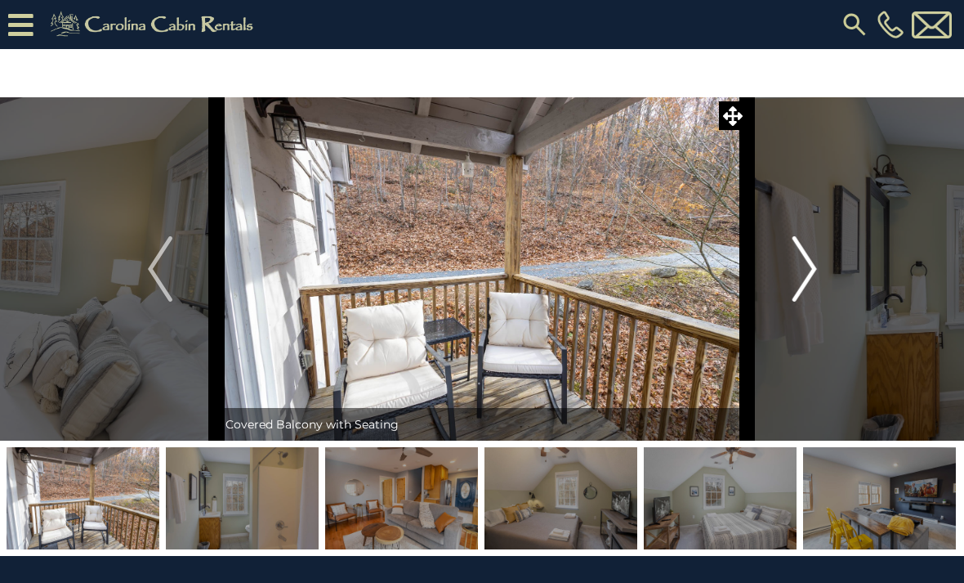
click at [815, 268] on img "Next" at bounding box center [804, 268] width 25 height 65
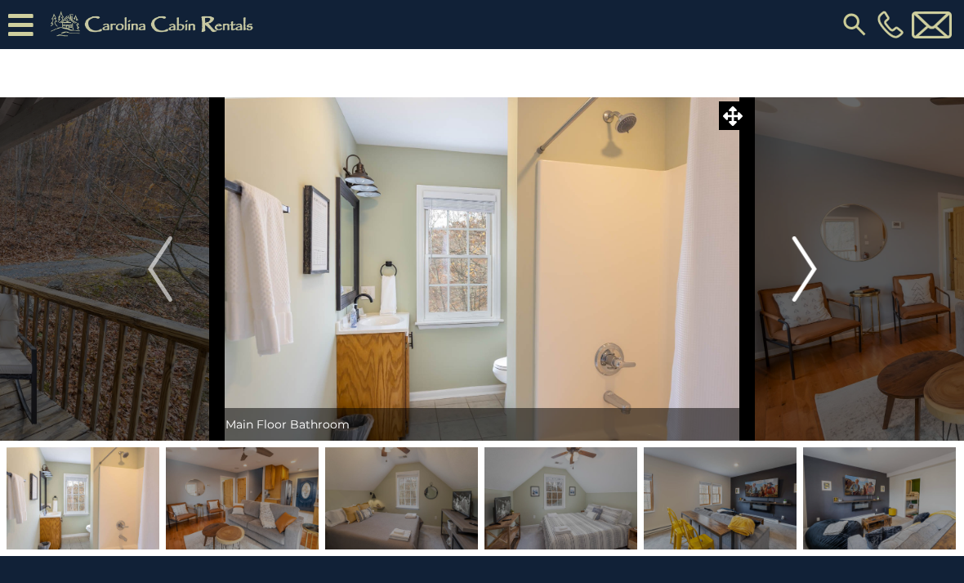
click at [815, 268] on img "Next" at bounding box center [804, 268] width 25 height 65
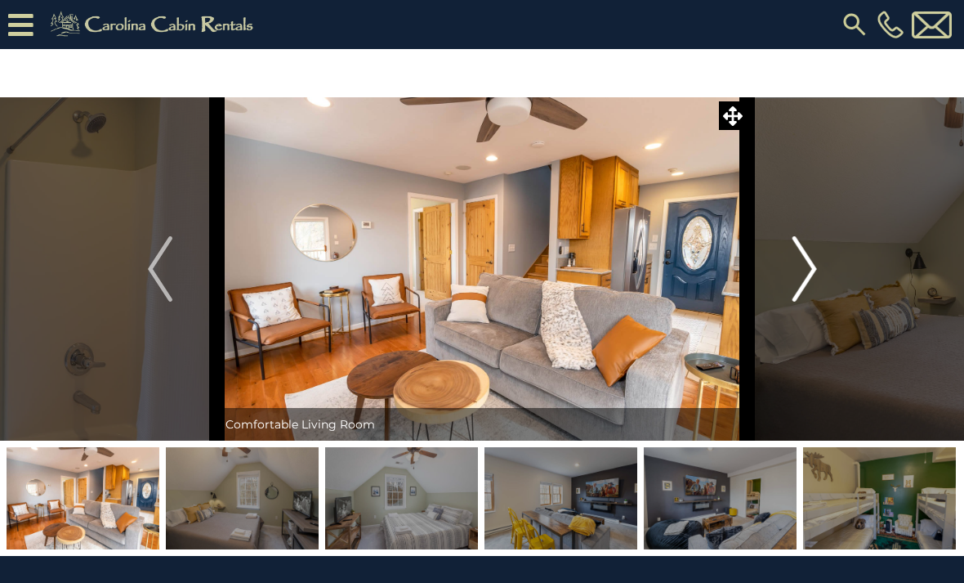
click at [815, 268] on img "Next" at bounding box center [804, 268] width 25 height 65
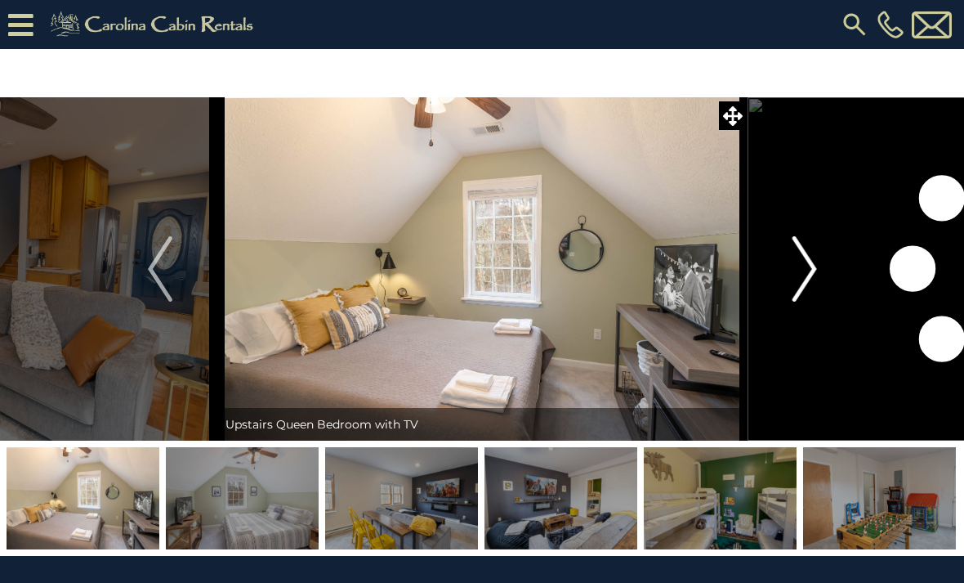
click at [815, 268] on img "Next" at bounding box center [804, 268] width 25 height 65
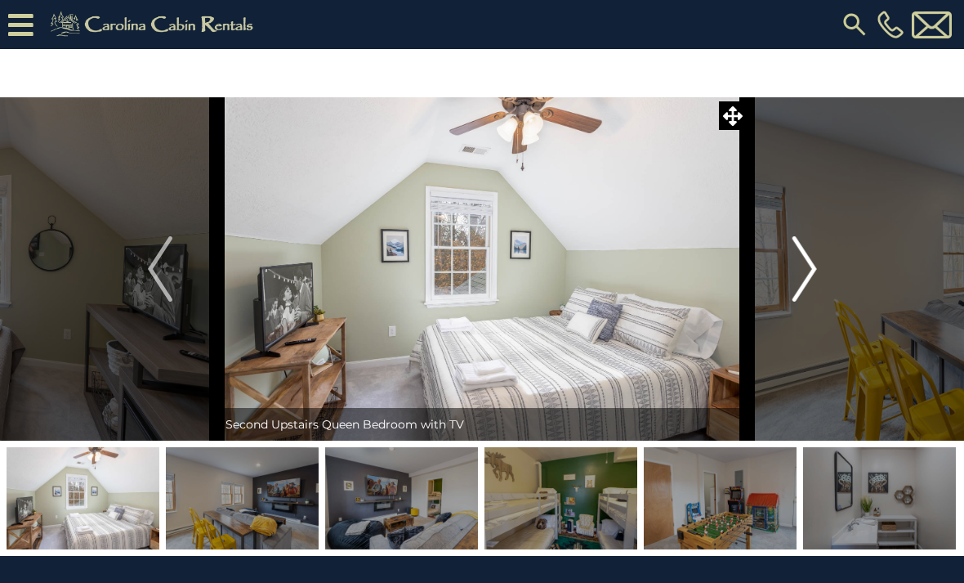
click at [815, 268] on img "Next" at bounding box center [804, 268] width 25 height 65
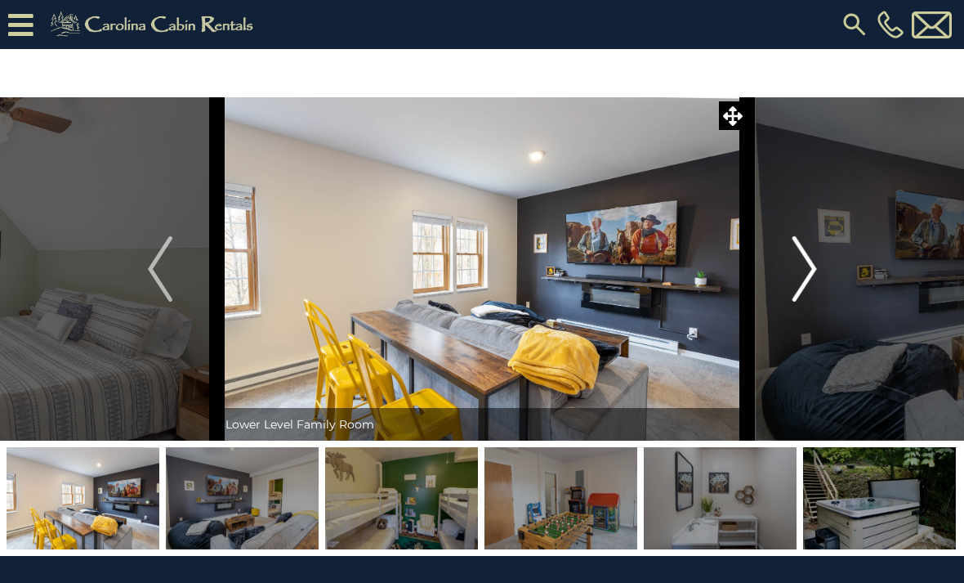
click at [815, 268] on img "Next" at bounding box center [804, 268] width 25 height 65
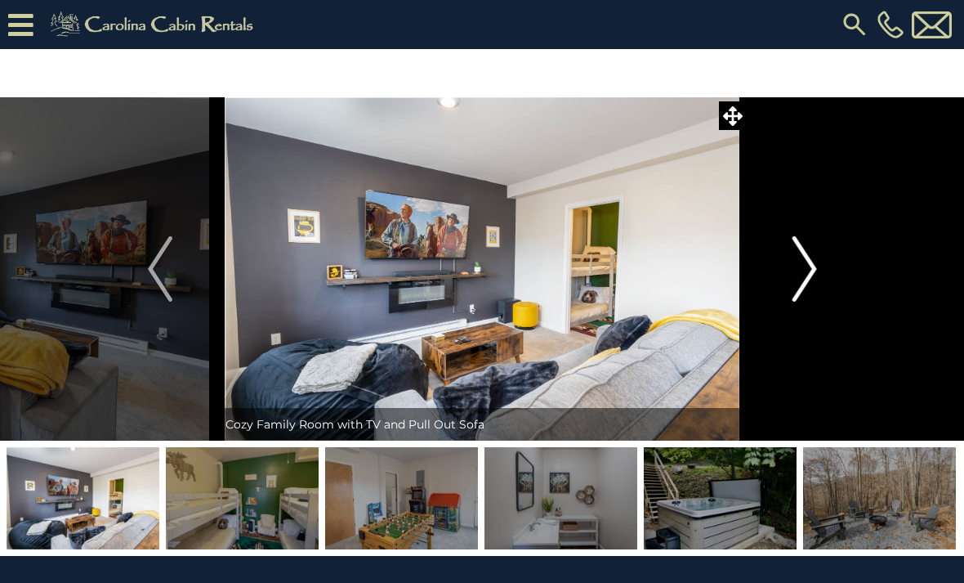
click at [815, 268] on img "Next" at bounding box center [804, 268] width 25 height 65
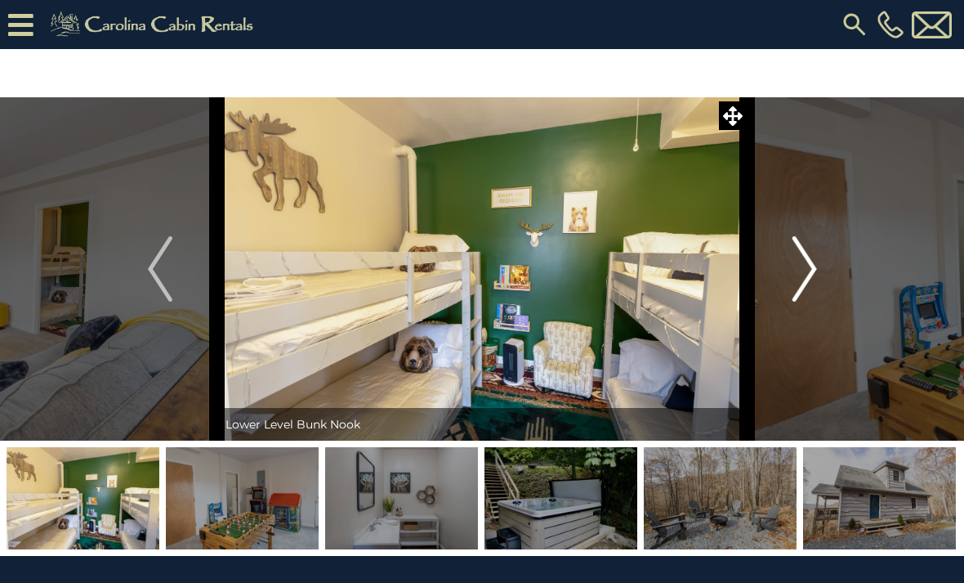
click at [815, 268] on img "Next" at bounding box center [804, 268] width 25 height 65
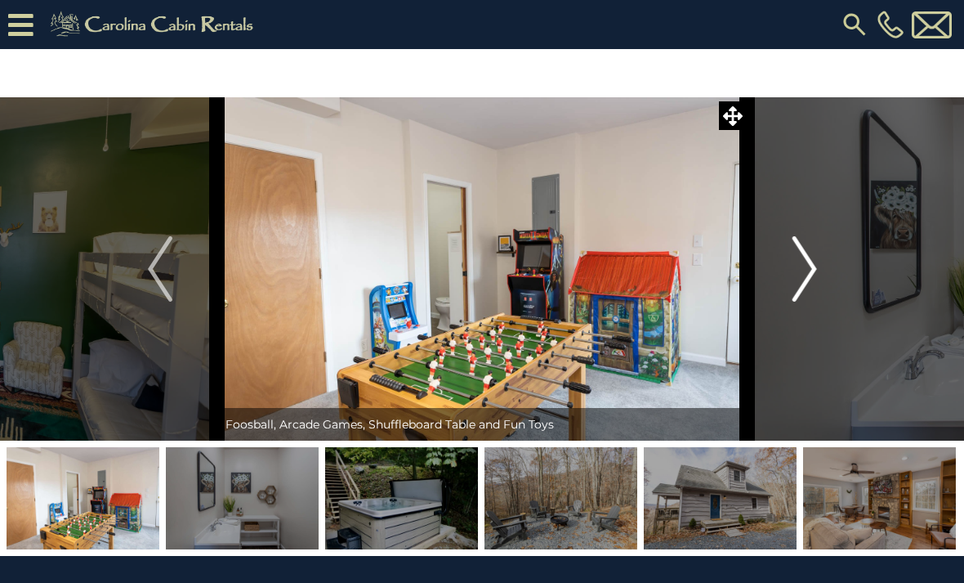
click at [815, 268] on img "Next" at bounding box center [804, 268] width 25 height 65
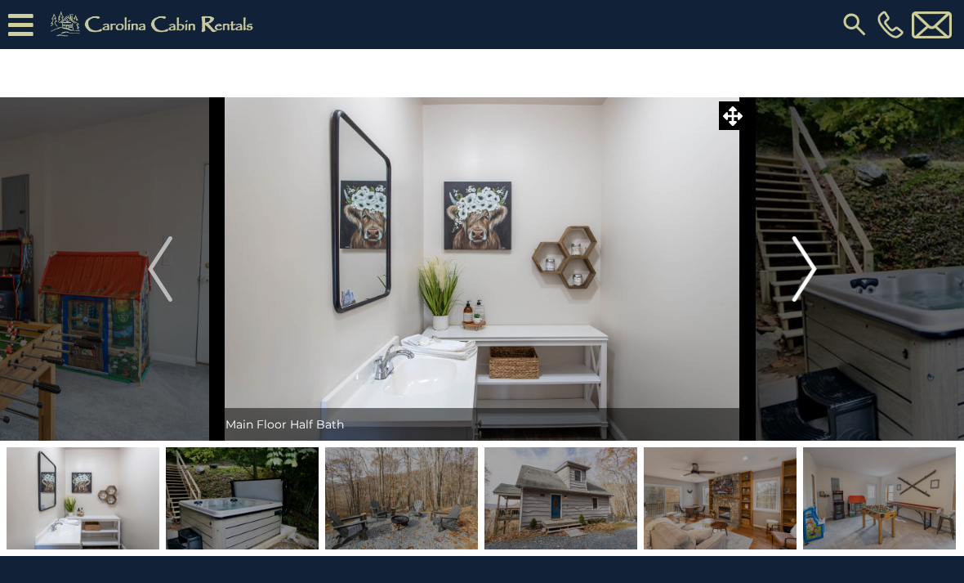
click at [815, 268] on img "Next" at bounding box center [804, 268] width 25 height 65
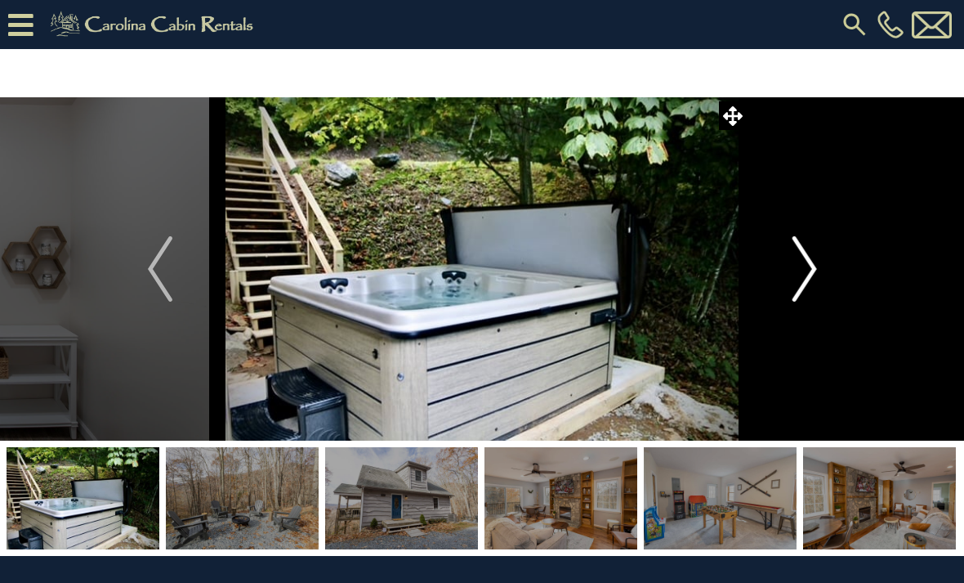
click at [815, 268] on img "Next" at bounding box center [804, 268] width 25 height 65
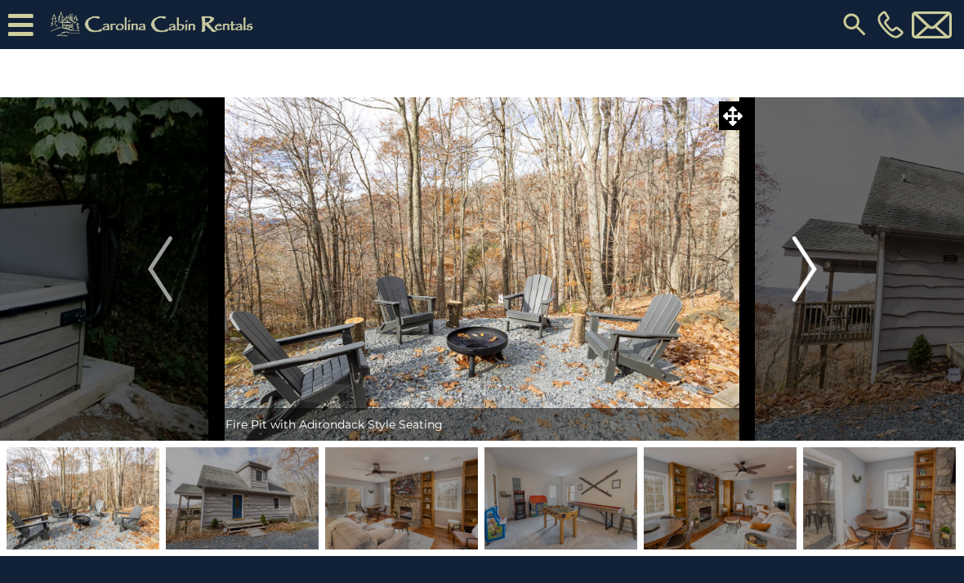
click at [815, 268] on img "Next" at bounding box center [804, 268] width 25 height 65
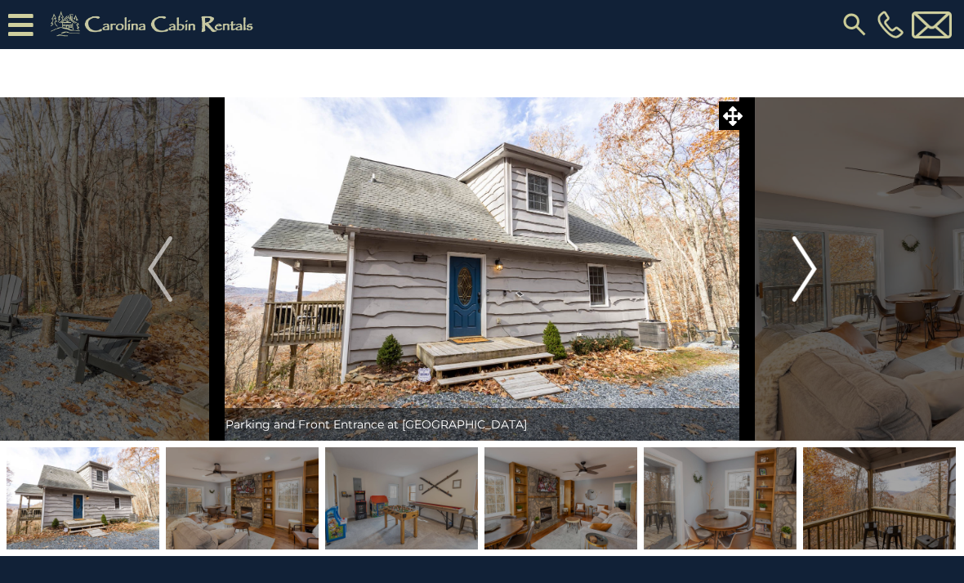
click at [815, 268] on img "Next" at bounding box center [804, 268] width 25 height 65
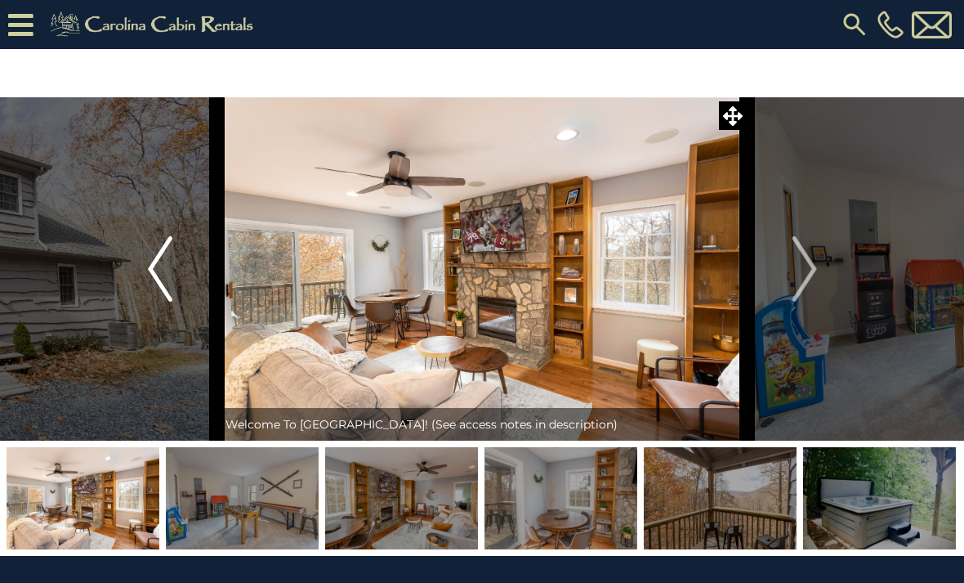
click at [151, 274] on img "Previous" at bounding box center [160, 268] width 25 height 65
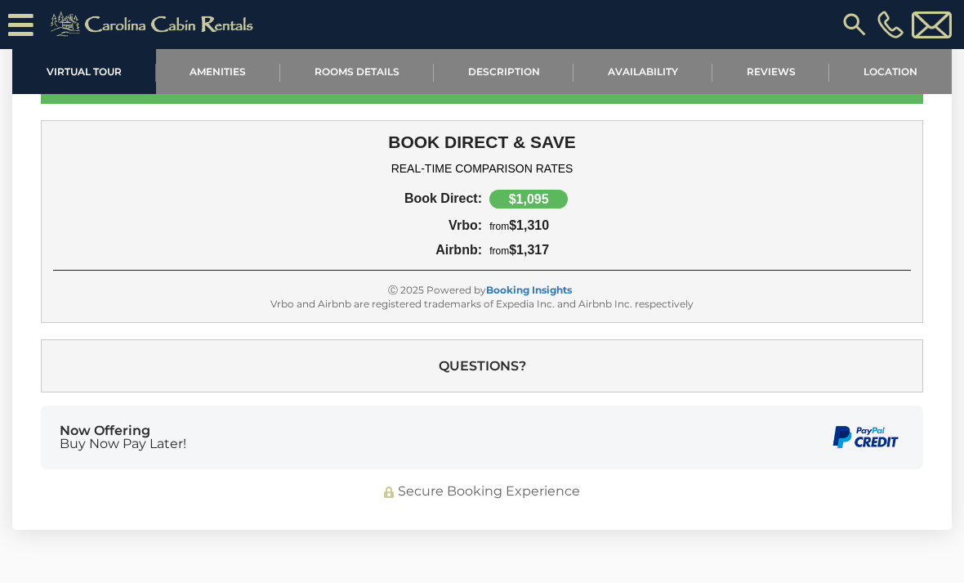
scroll to position [4478, 0]
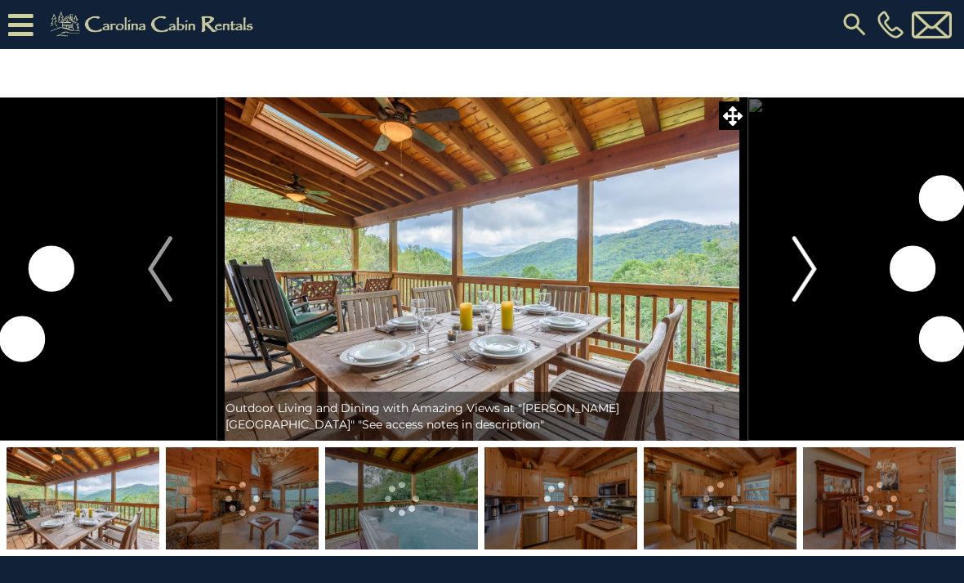
click at [814, 267] on img "Next" at bounding box center [804, 268] width 25 height 65
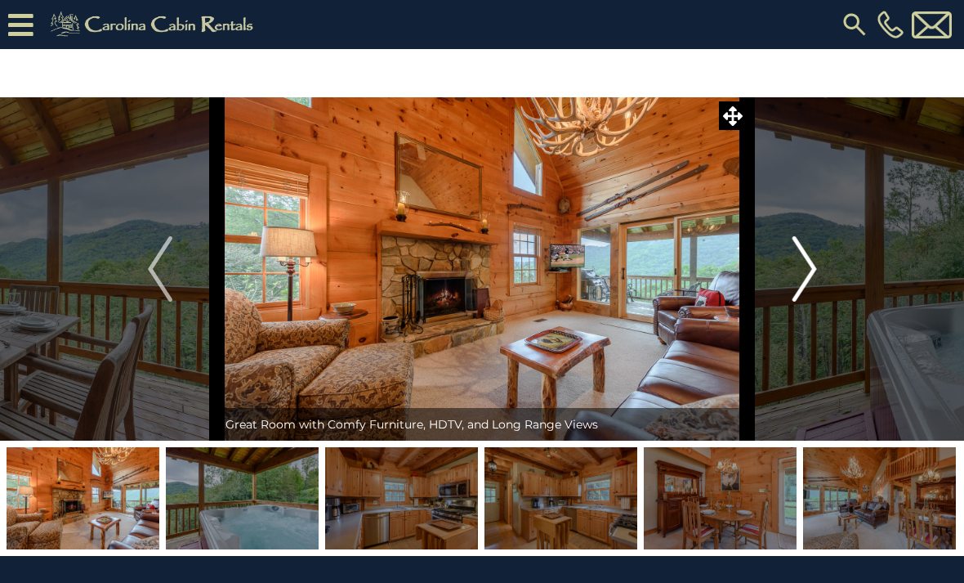
click at [813, 267] on img "Next" at bounding box center [804, 268] width 25 height 65
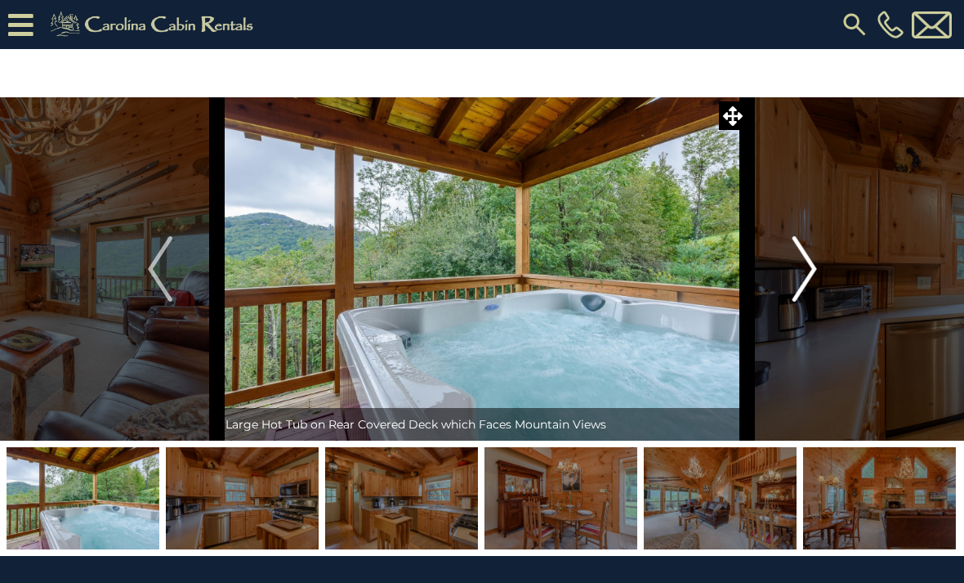
click at [813, 267] on img "Next" at bounding box center [804, 268] width 25 height 65
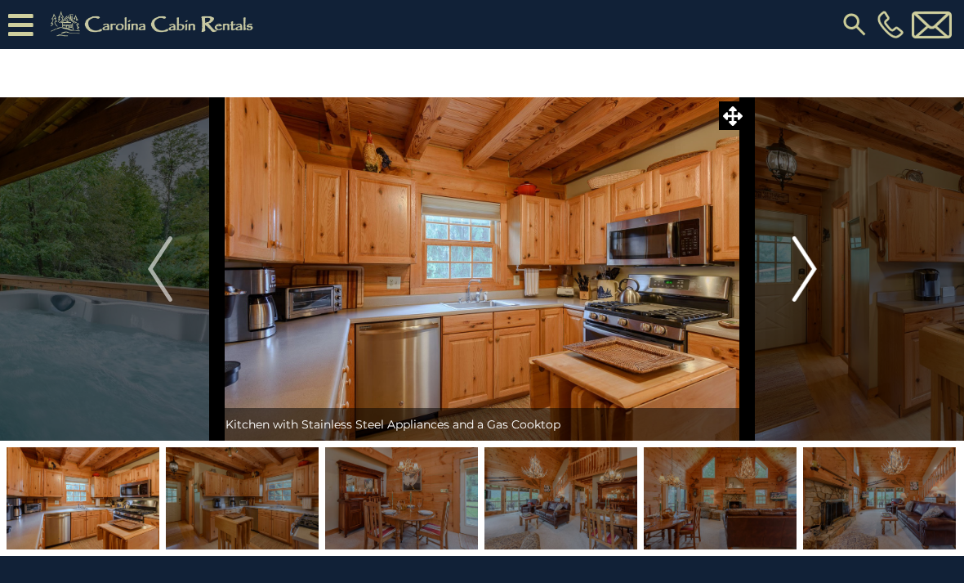
click at [813, 267] on img "Next" at bounding box center [804, 268] width 25 height 65
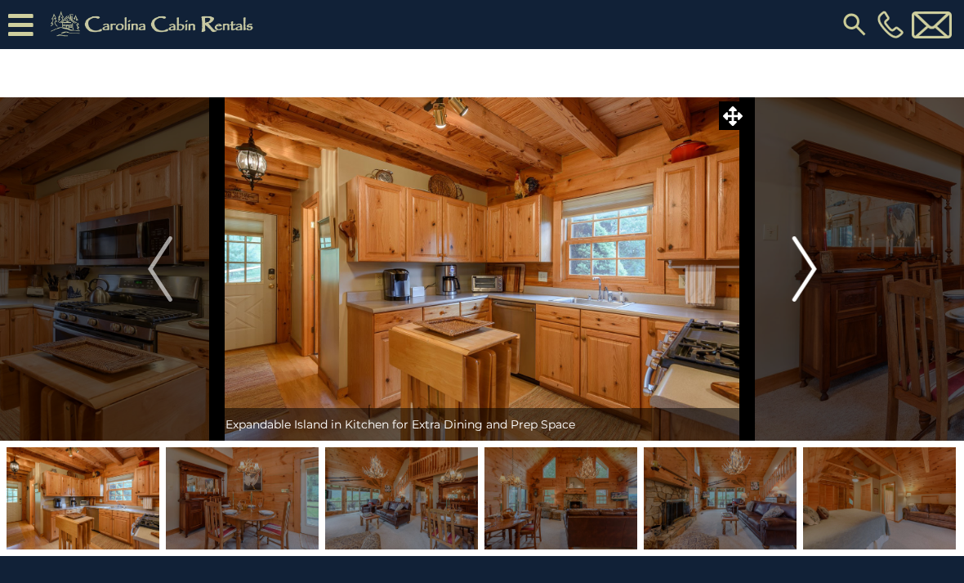
click at [813, 267] on img "Next" at bounding box center [804, 268] width 25 height 65
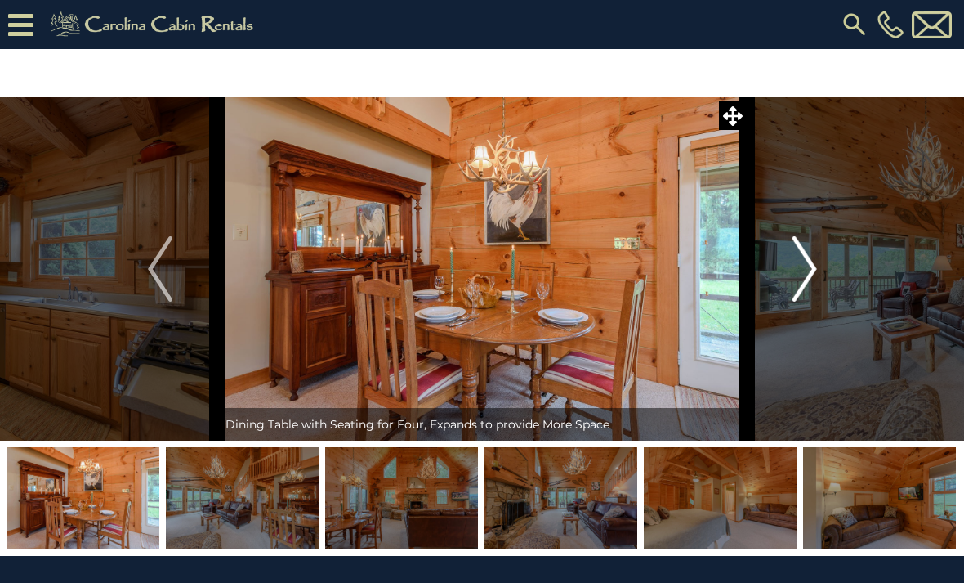
click at [813, 267] on img "Next" at bounding box center [804, 268] width 25 height 65
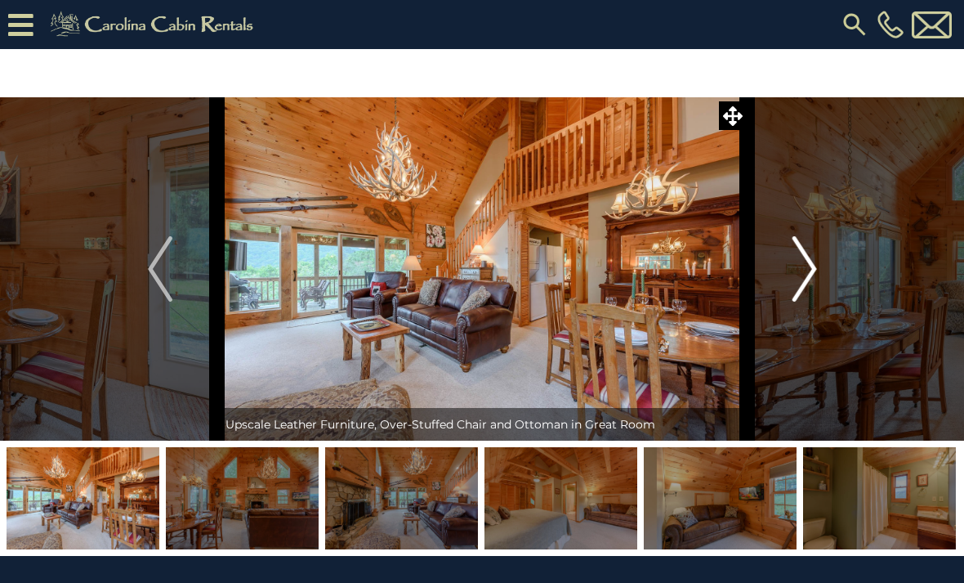
click at [813, 267] on img "Next" at bounding box center [804, 268] width 25 height 65
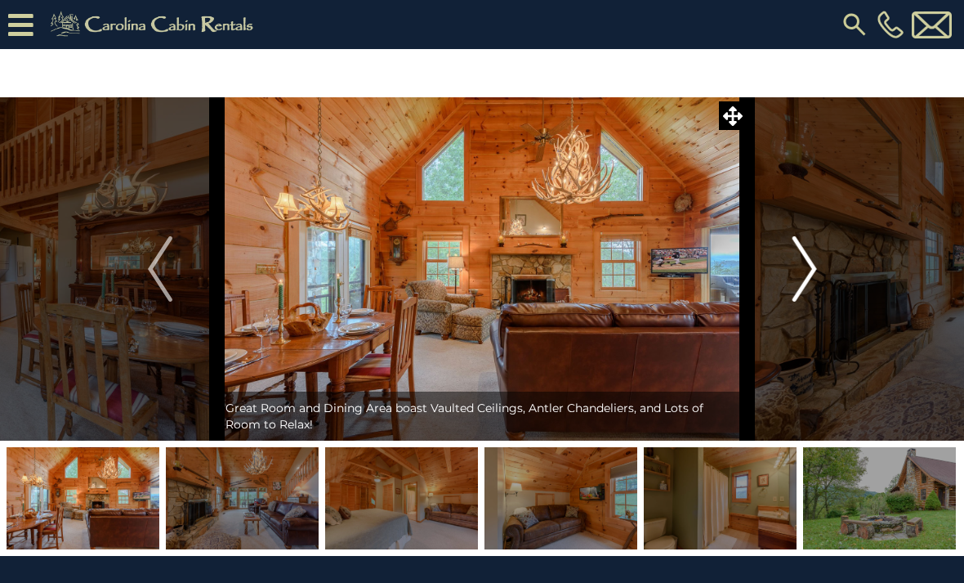
click at [813, 267] on img "Next" at bounding box center [804, 268] width 25 height 65
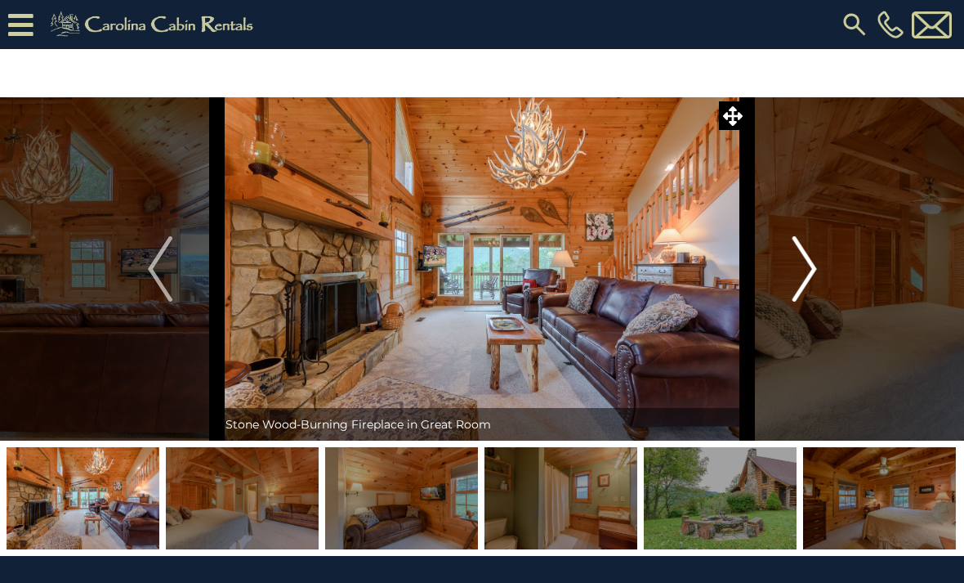
click at [813, 267] on img "Next" at bounding box center [804, 268] width 25 height 65
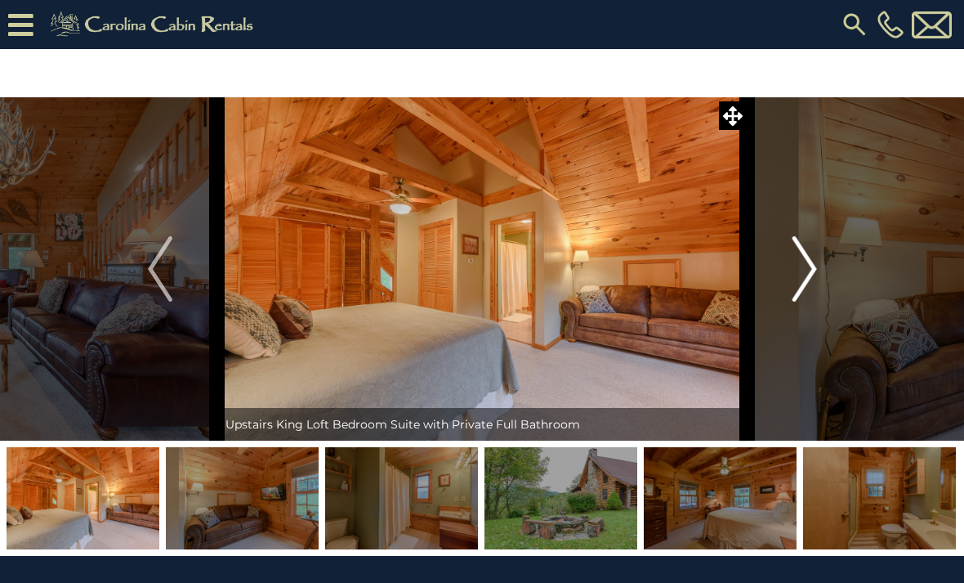
click at [813, 267] on img "Next" at bounding box center [804, 268] width 25 height 65
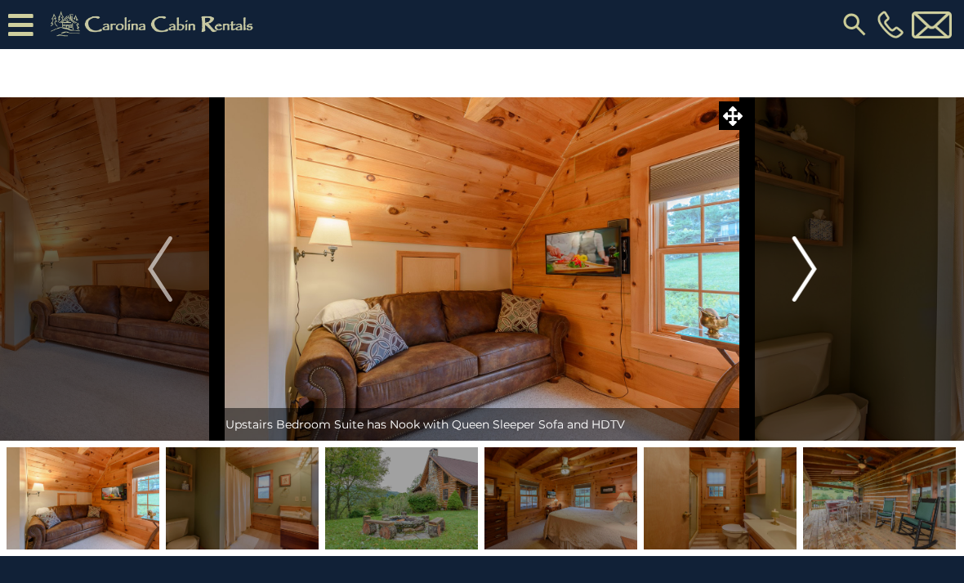
click at [813, 267] on img "Next" at bounding box center [804, 268] width 25 height 65
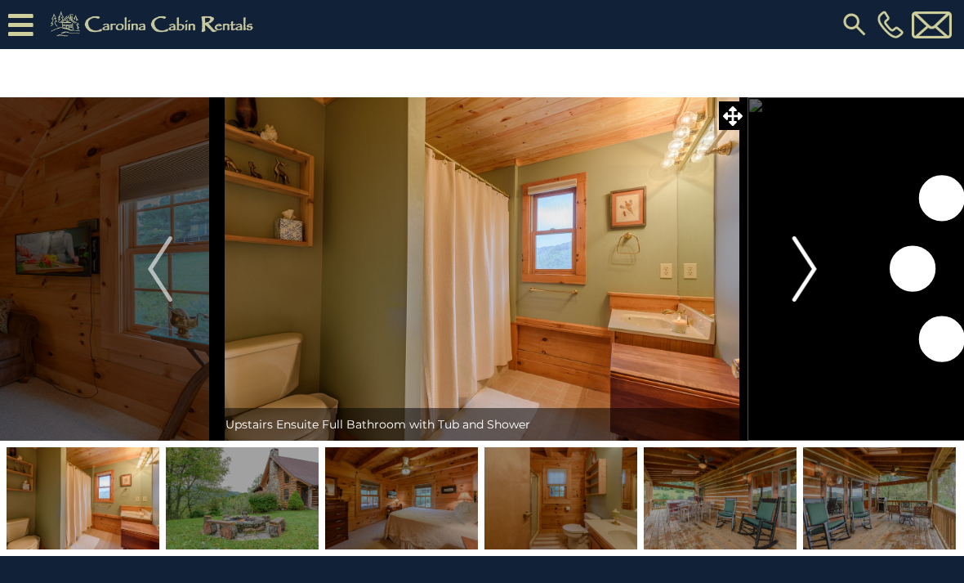
click at [813, 267] on img "Next" at bounding box center [804, 268] width 25 height 65
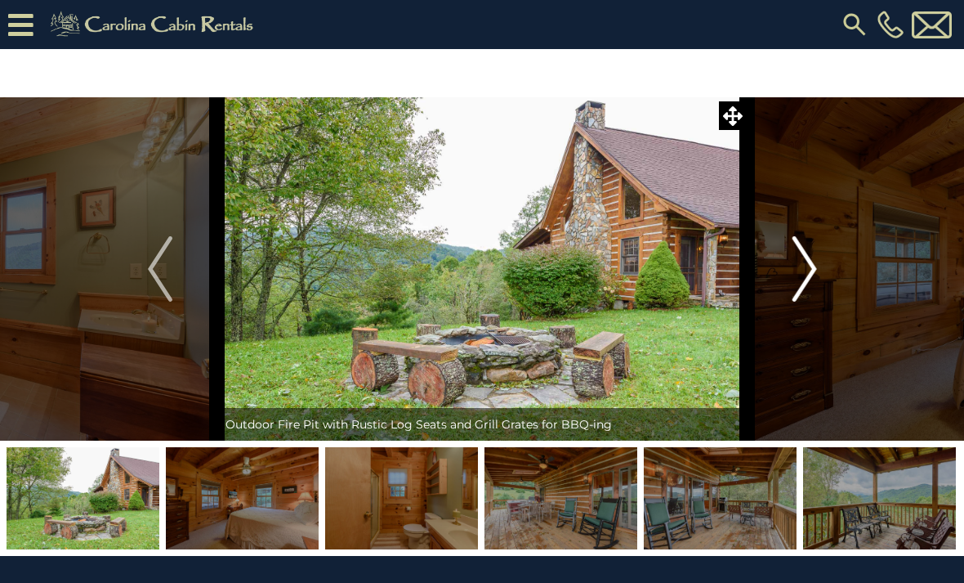
click at [813, 267] on img "Next" at bounding box center [804, 268] width 25 height 65
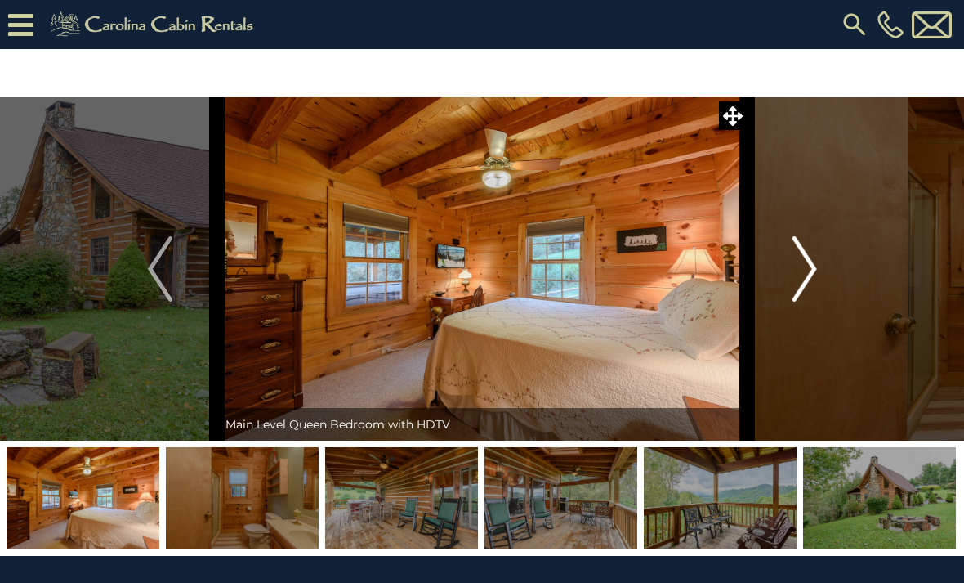
click at [813, 267] on img "Next" at bounding box center [804, 268] width 25 height 65
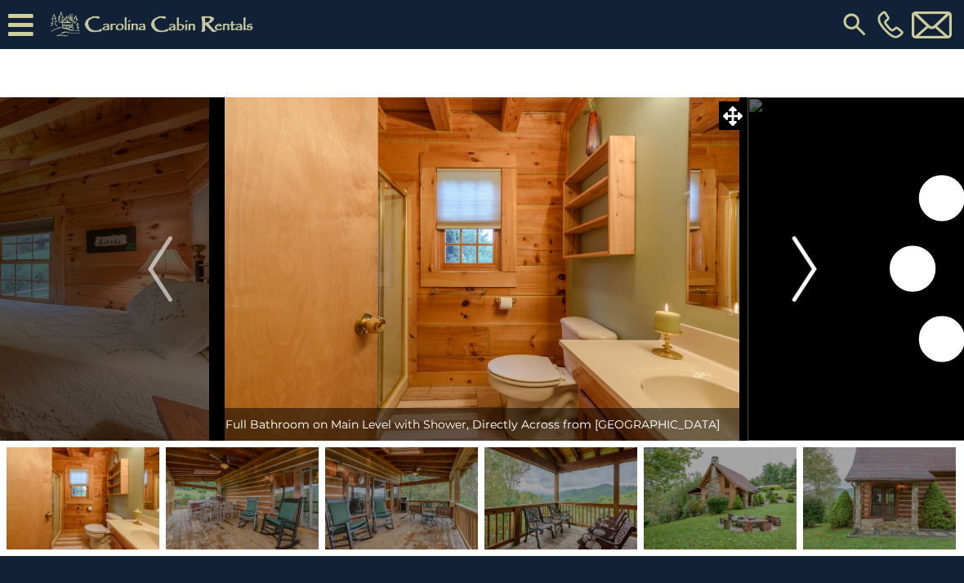
click at [813, 267] on img "Next" at bounding box center [804, 268] width 25 height 65
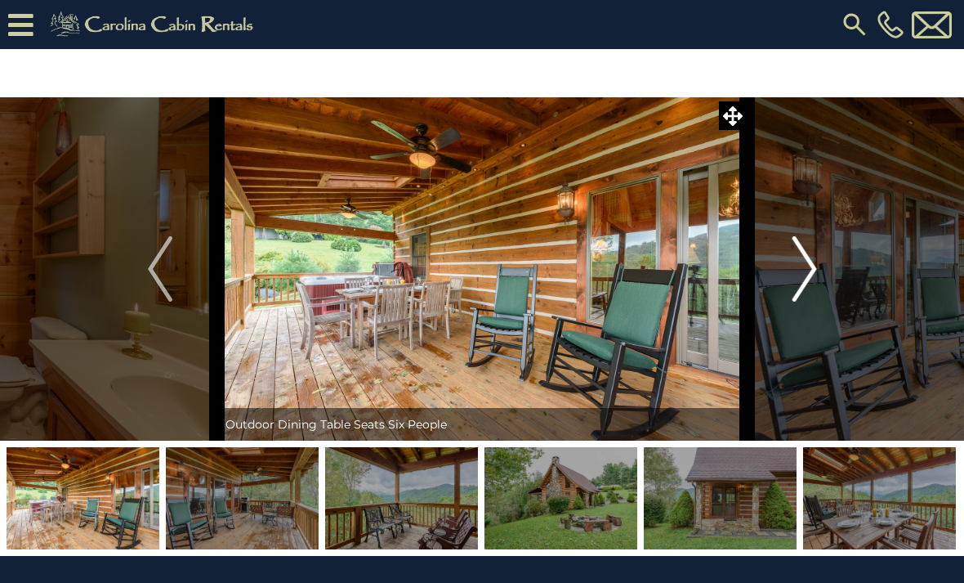
click at [813, 267] on img "Next" at bounding box center [804, 268] width 25 height 65
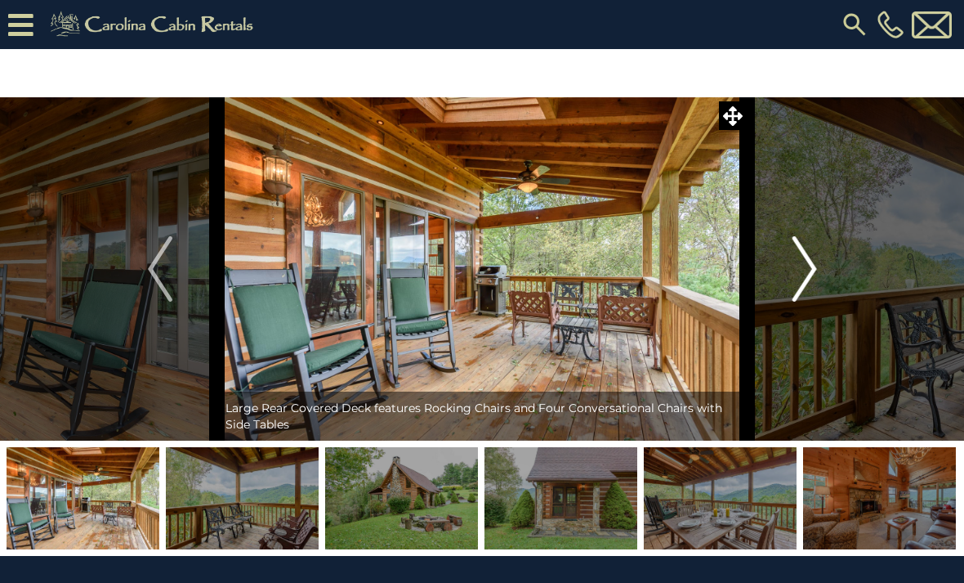
click at [816, 271] on img "Next" at bounding box center [804, 268] width 25 height 65
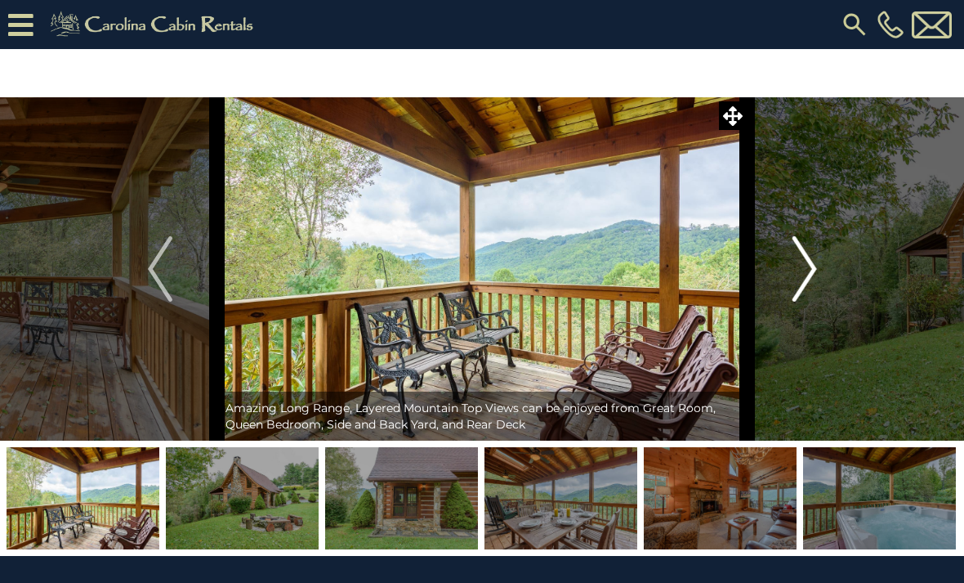
click at [816, 271] on img "Next" at bounding box center [804, 268] width 25 height 65
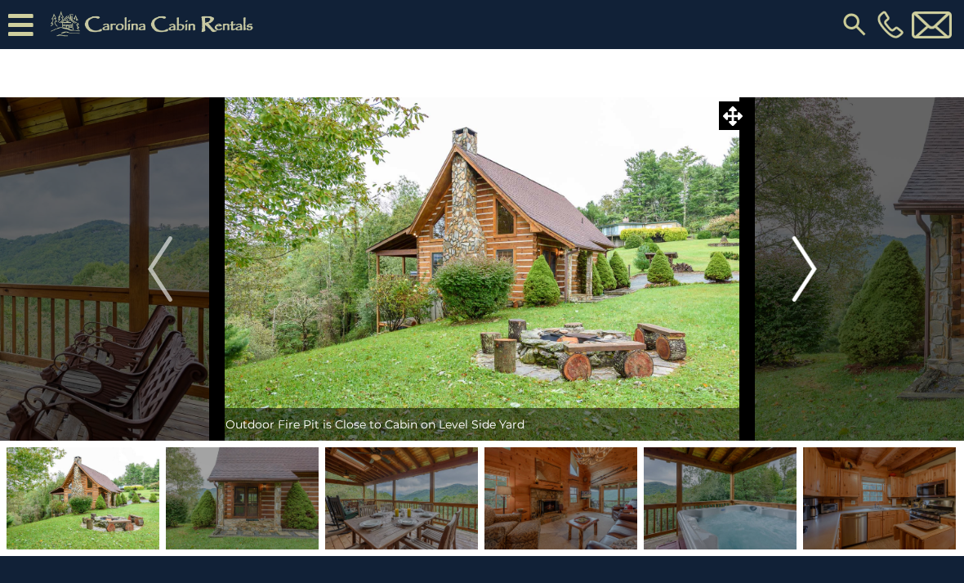
click at [816, 271] on img "Next" at bounding box center [804, 268] width 25 height 65
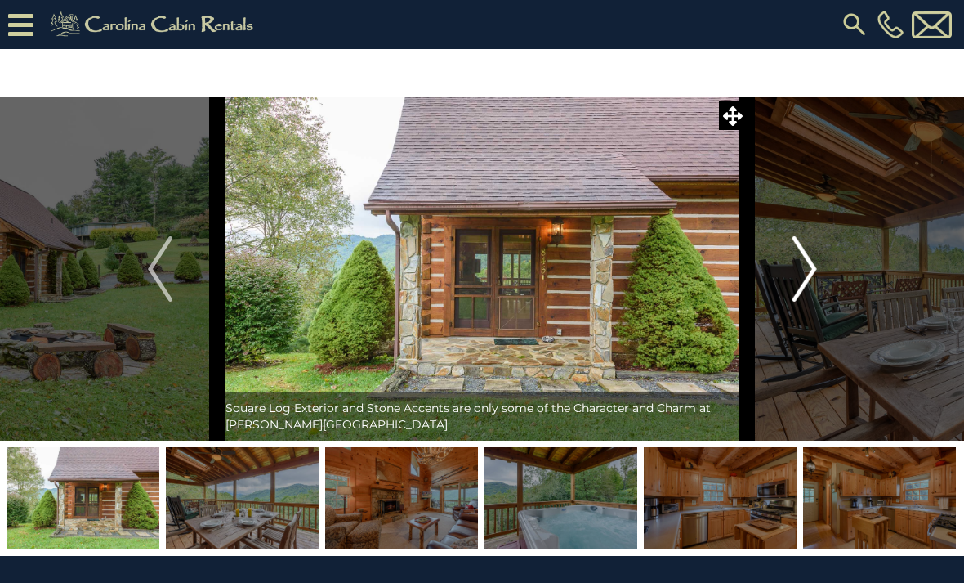
click at [816, 271] on img "Next" at bounding box center [804, 268] width 25 height 65
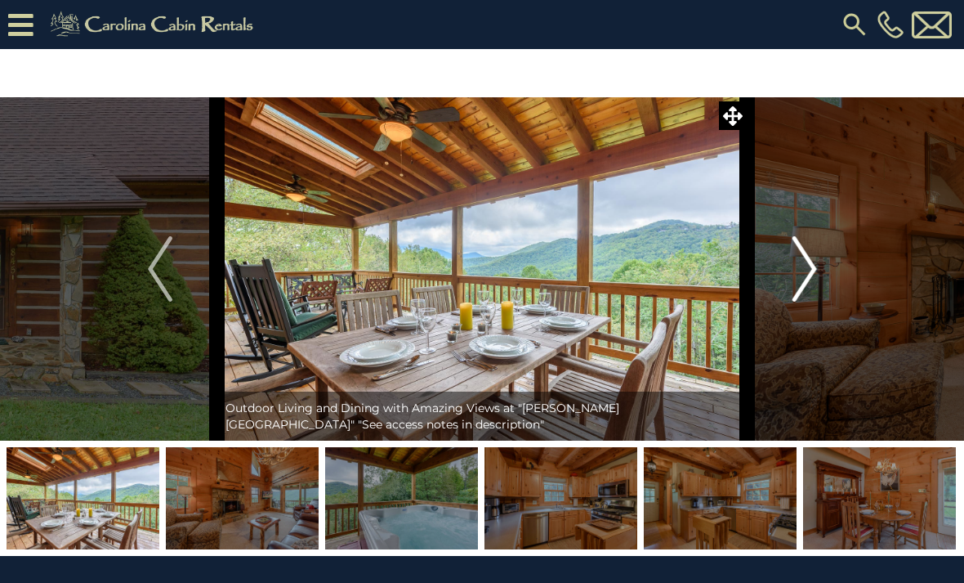
click at [816, 271] on img "Next" at bounding box center [804, 268] width 25 height 65
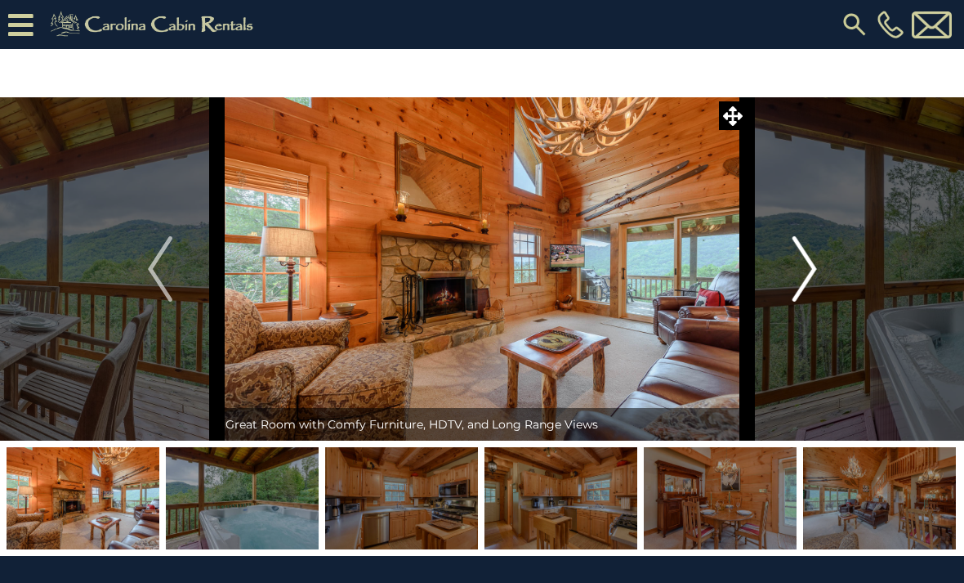
click at [816, 271] on img "Next" at bounding box center [804, 268] width 25 height 65
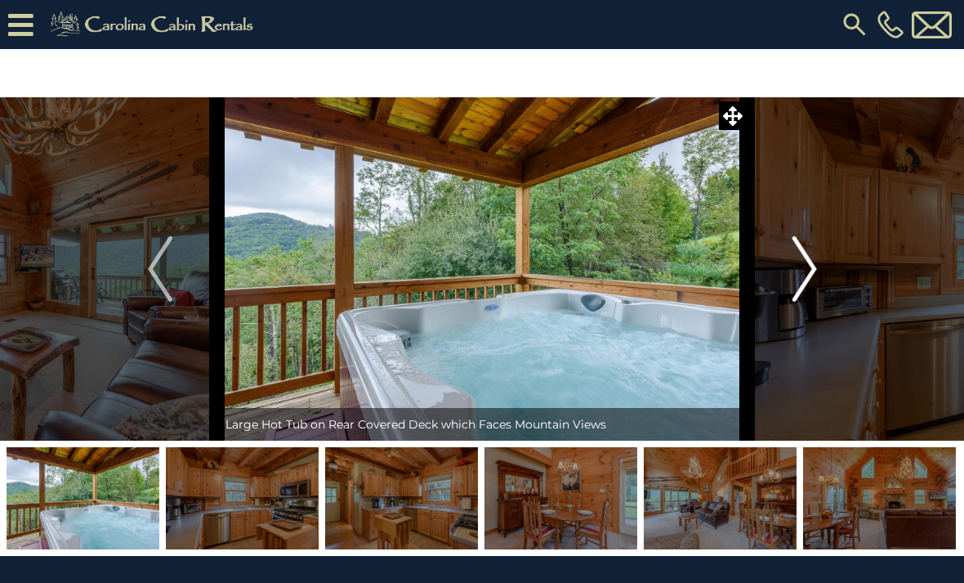
click at [816, 271] on img "Next" at bounding box center [804, 268] width 25 height 65
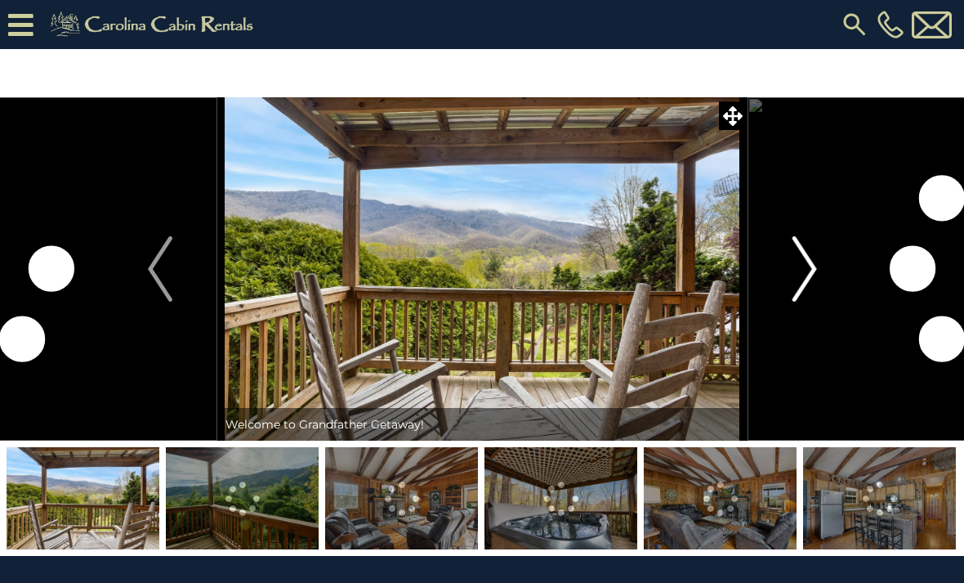
click at [816, 271] on img "Next" at bounding box center [804, 268] width 25 height 65
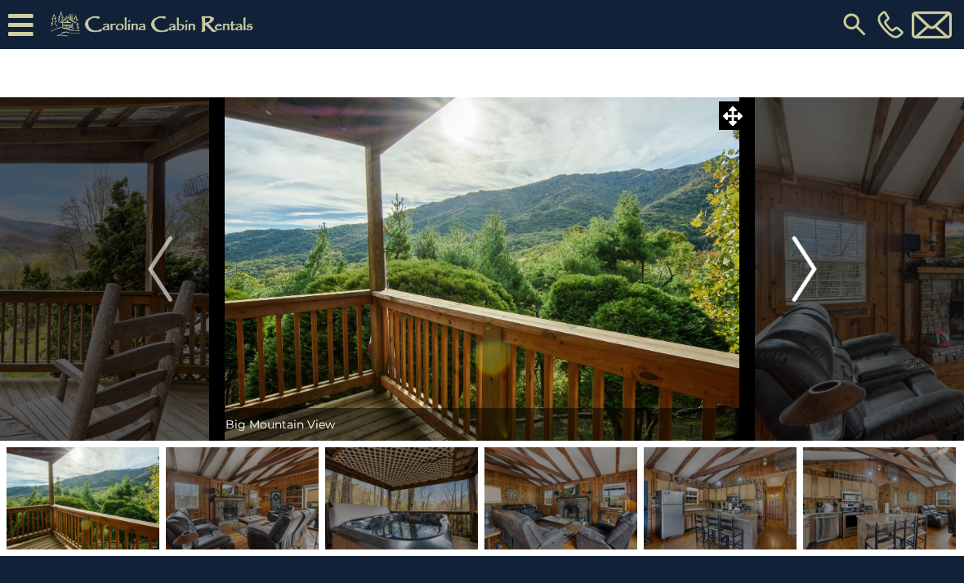
click at [816, 270] on img "Next" at bounding box center [804, 268] width 25 height 65
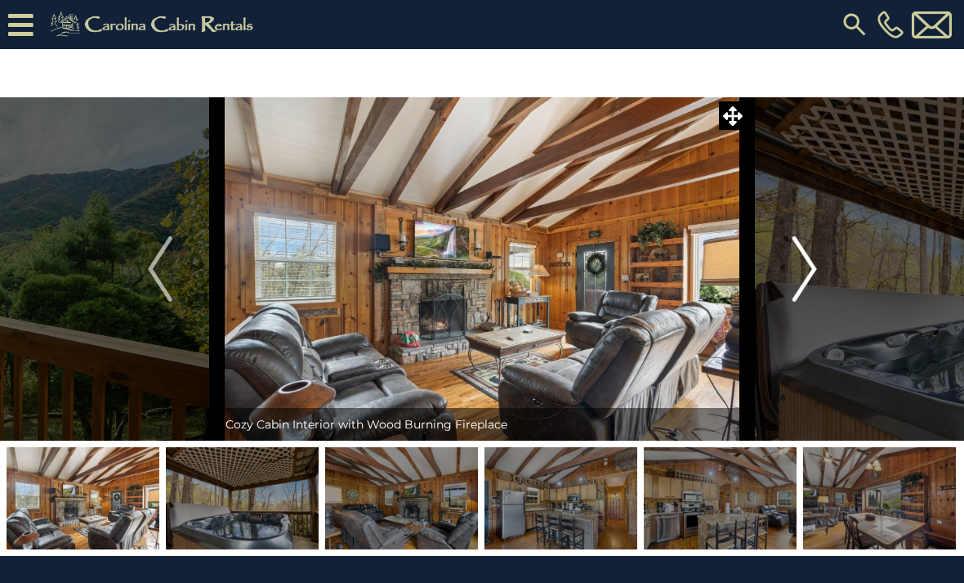
click at [816, 270] on img "Next" at bounding box center [804, 268] width 25 height 65
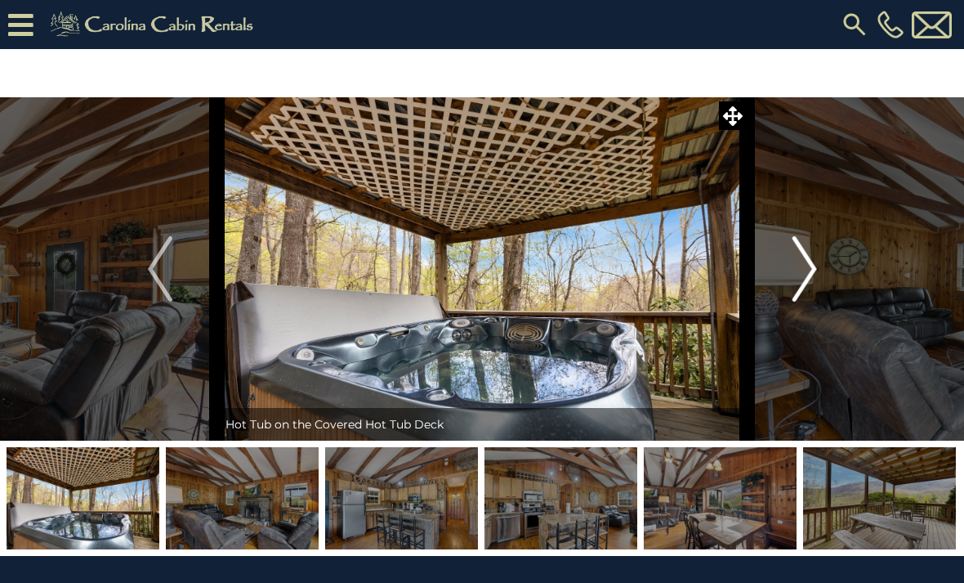
click at [824, 272] on button "Next" at bounding box center [805, 268] width 114 height 343
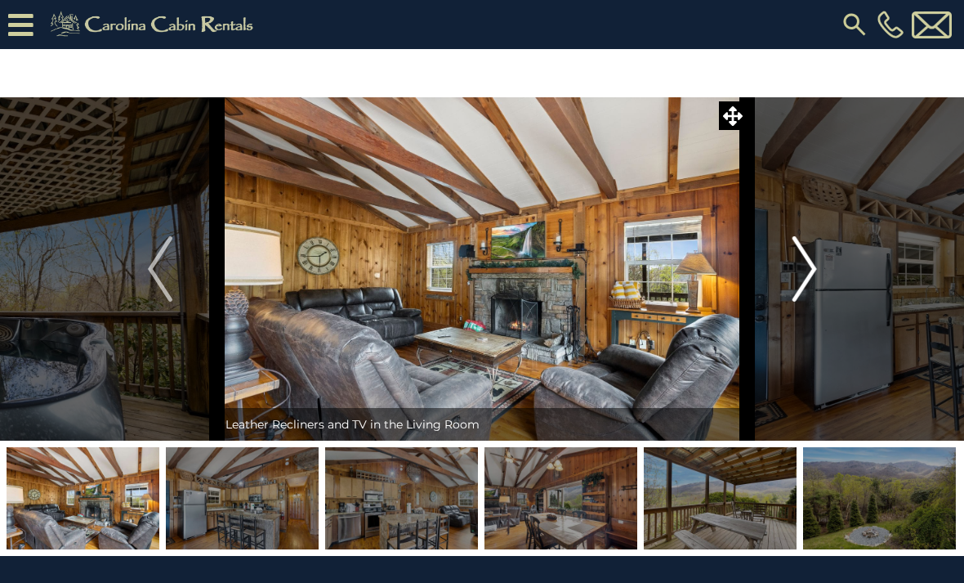
click at [821, 271] on button "Next" at bounding box center [805, 268] width 114 height 343
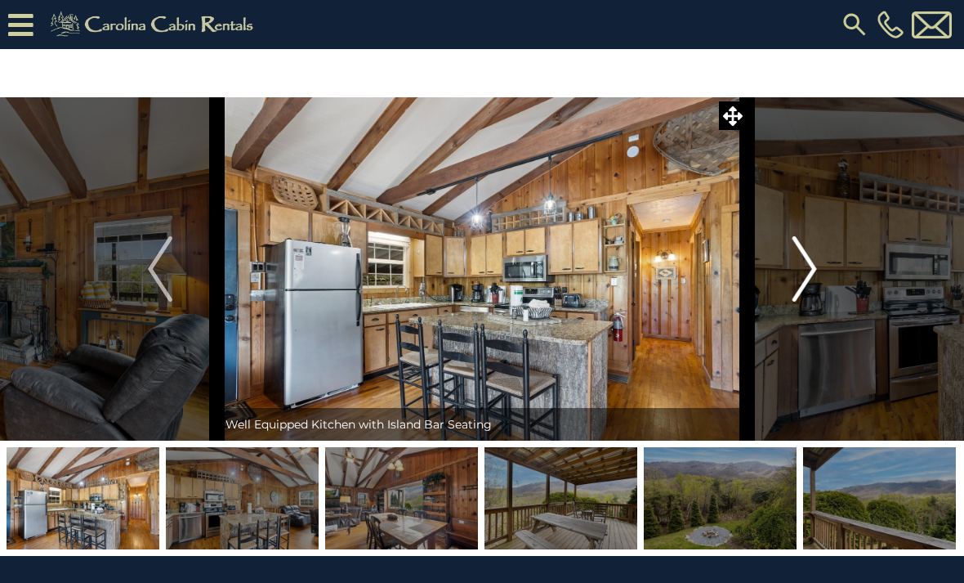
click at [814, 271] on img "Next" at bounding box center [804, 268] width 25 height 65
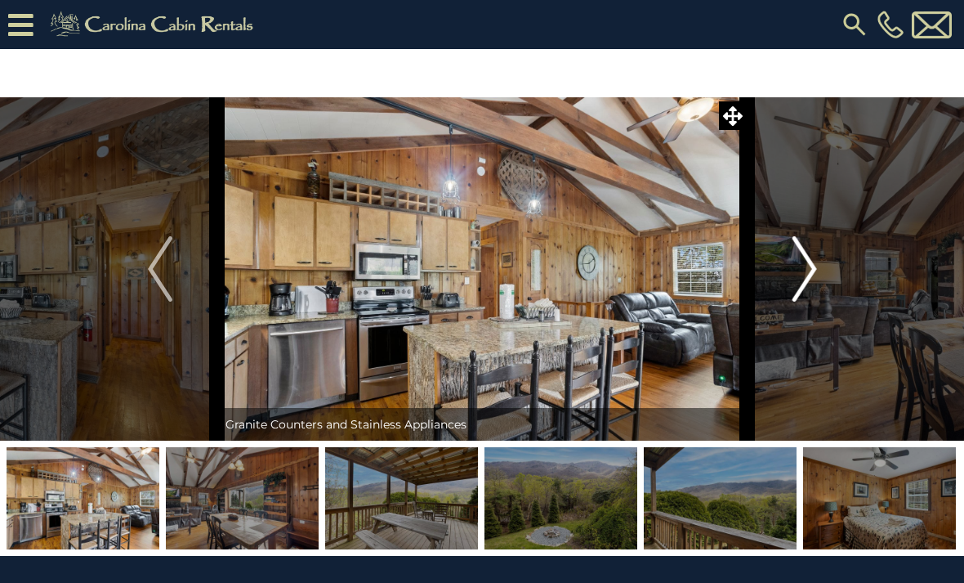
click at [813, 270] on img "Next" at bounding box center [804, 268] width 25 height 65
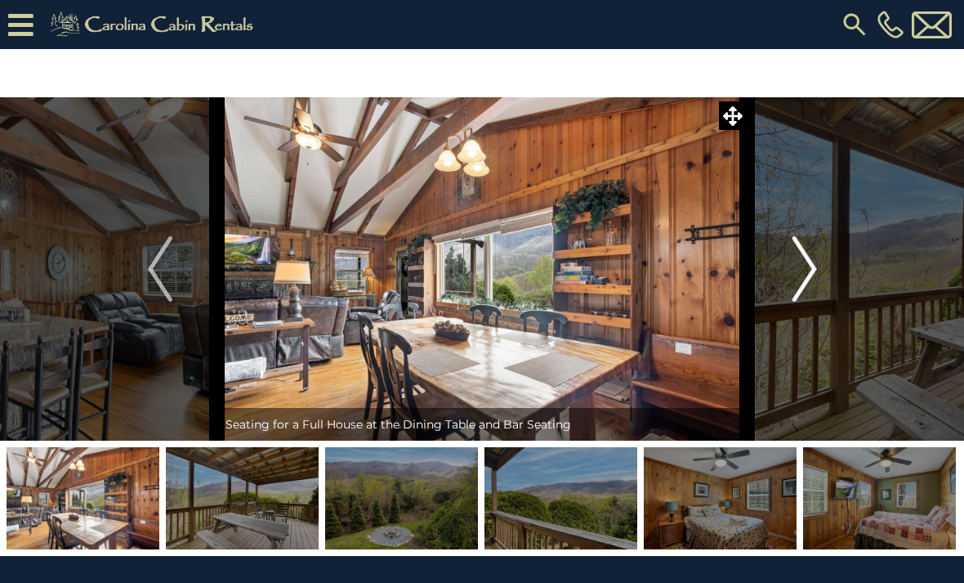
click at [813, 270] on img "Next" at bounding box center [804, 268] width 25 height 65
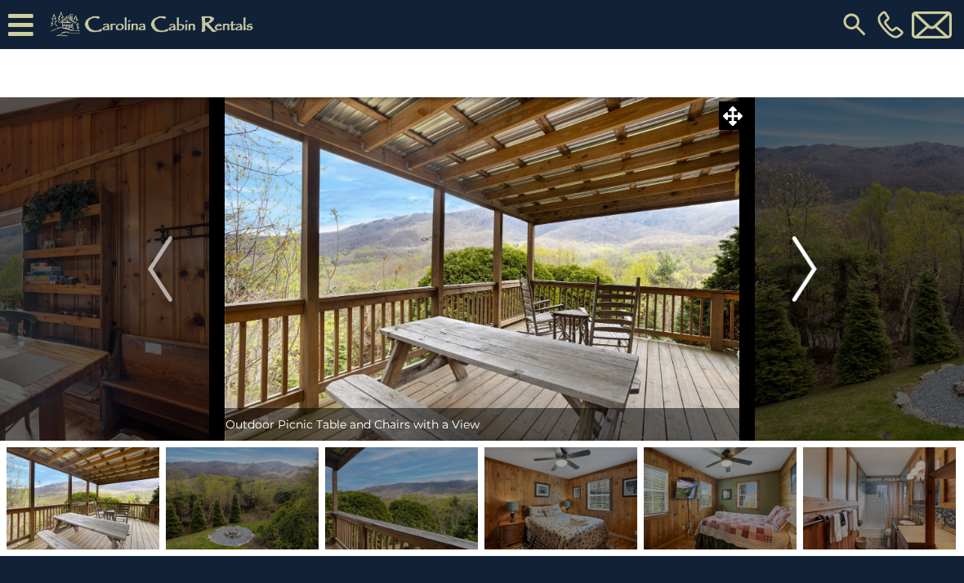
click at [813, 270] on img "Next" at bounding box center [804, 268] width 25 height 65
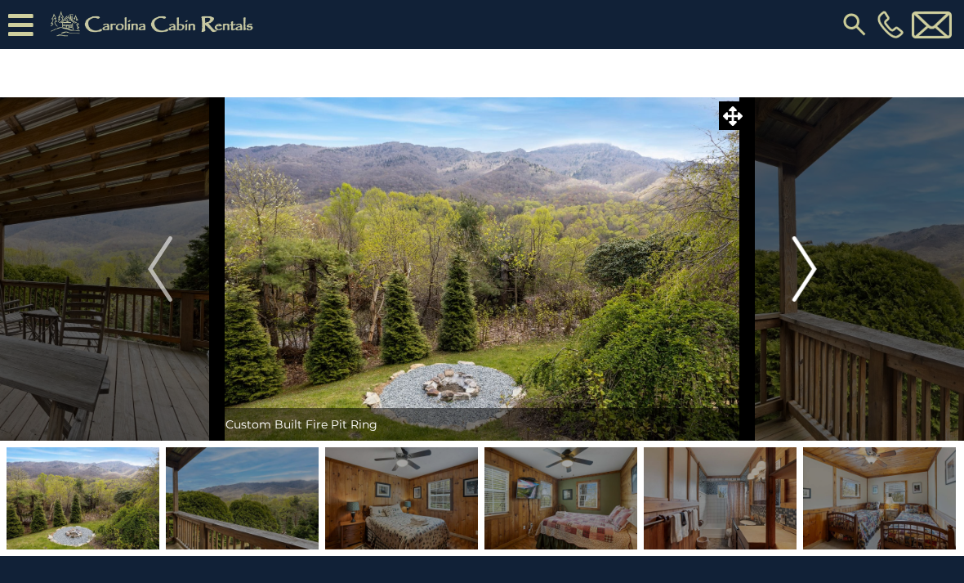
click at [813, 270] on img "Next" at bounding box center [804, 268] width 25 height 65
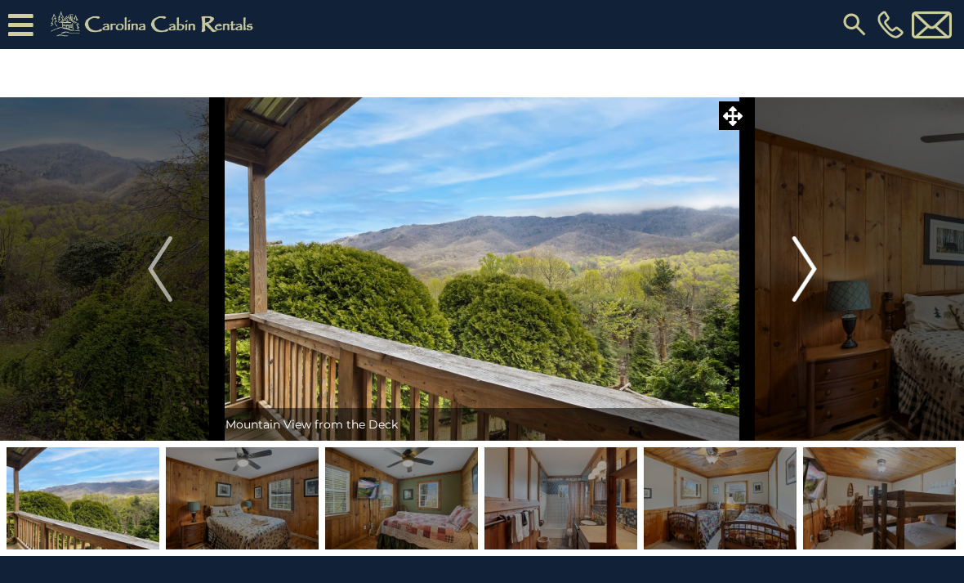
click at [813, 270] on img "Next" at bounding box center [804, 268] width 25 height 65
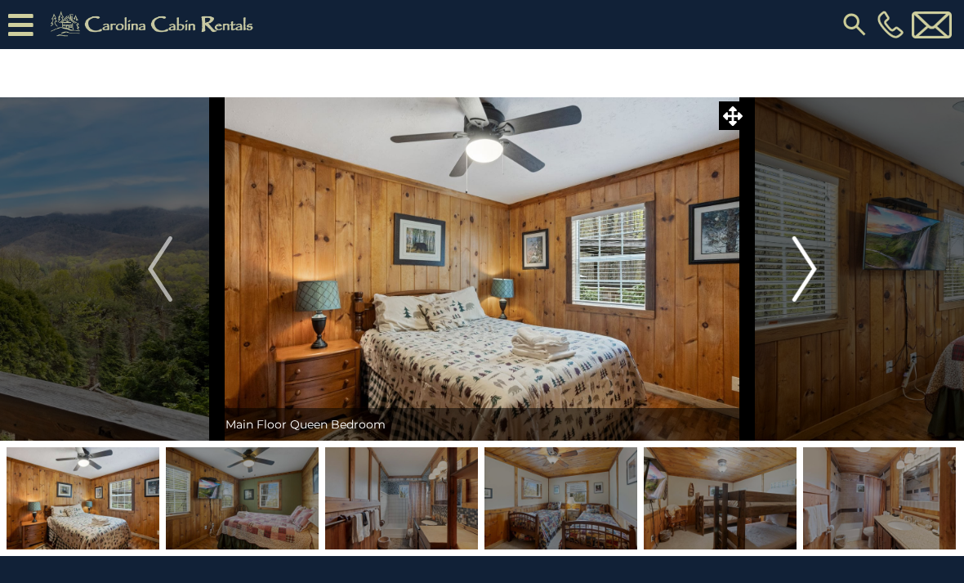
click at [813, 270] on img "Next" at bounding box center [804, 268] width 25 height 65
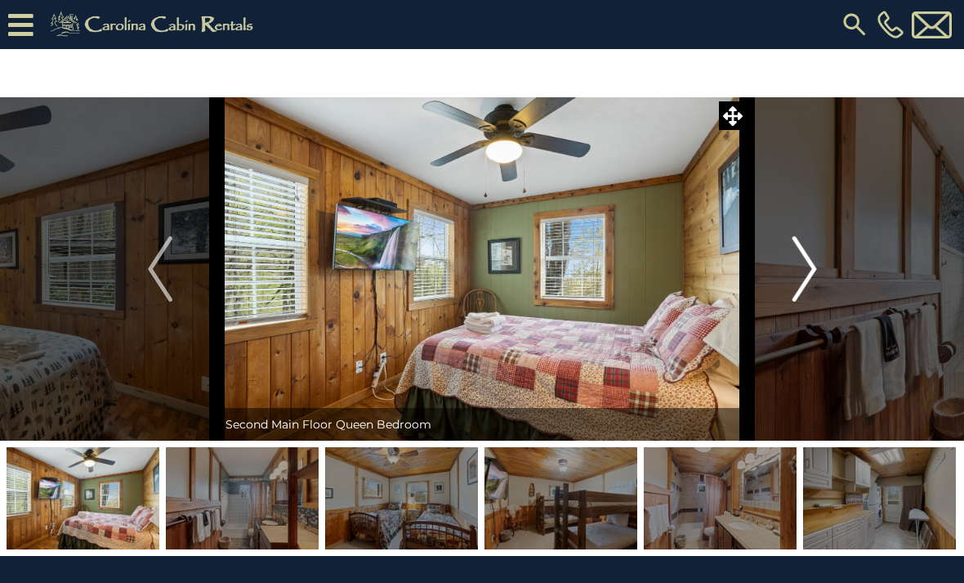
click at [813, 270] on img "Next" at bounding box center [804, 268] width 25 height 65
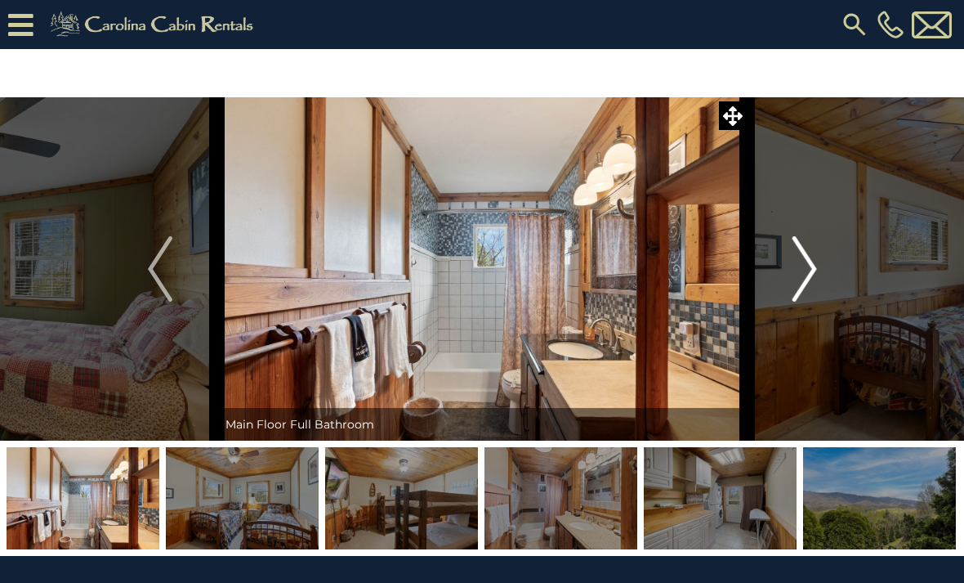
click at [813, 270] on img "Next" at bounding box center [804, 268] width 25 height 65
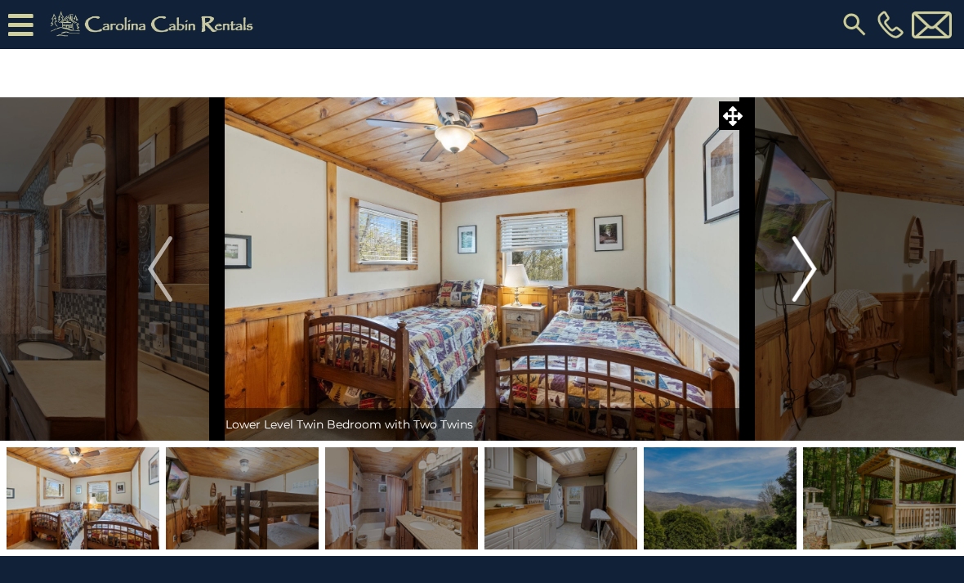
click at [813, 270] on img "Next" at bounding box center [804, 268] width 25 height 65
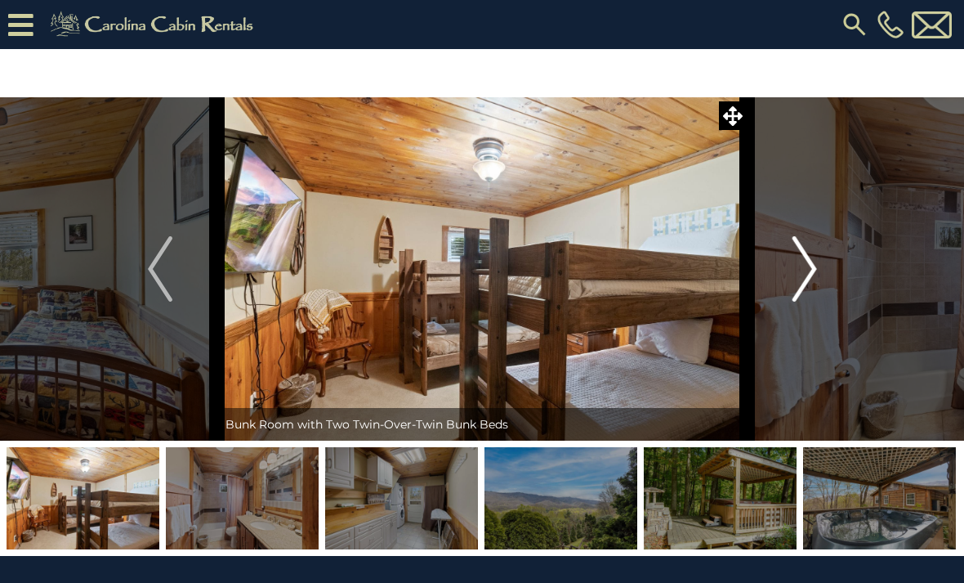
click at [813, 270] on img "Next" at bounding box center [804, 268] width 25 height 65
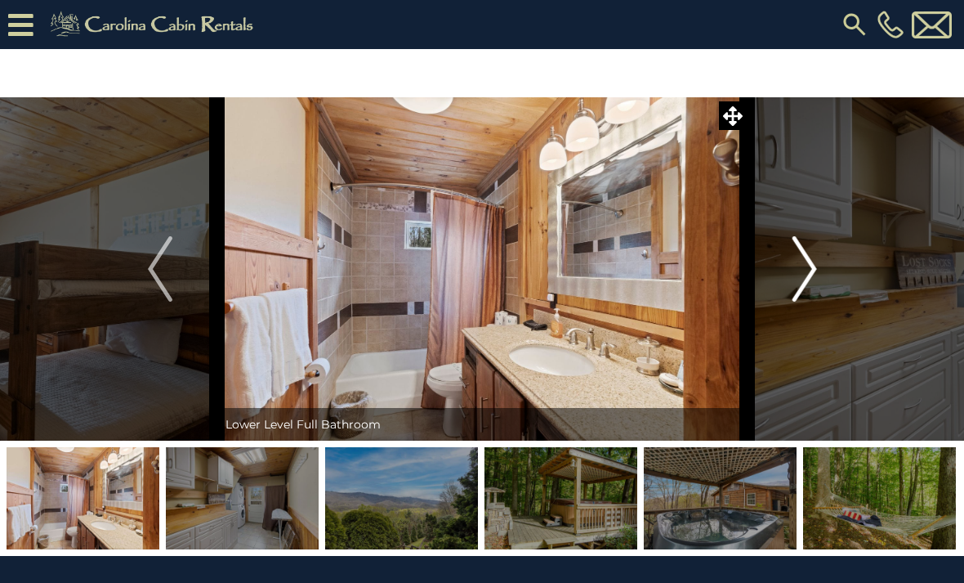
click at [813, 270] on img "Next" at bounding box center [804, 268] width 25 height 65
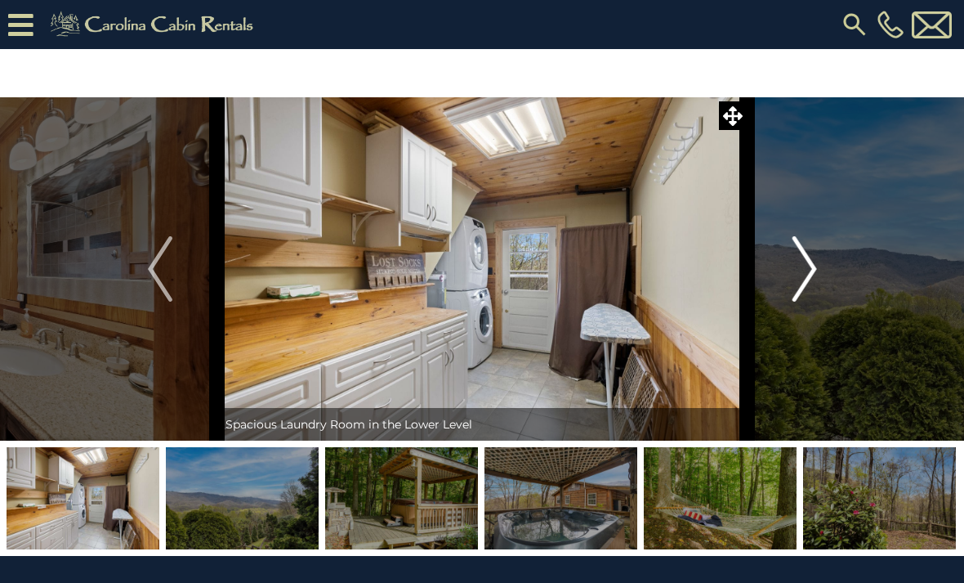
click at [813, 270] on img "Next" at bounding box center [804, 268] width 25 height 65
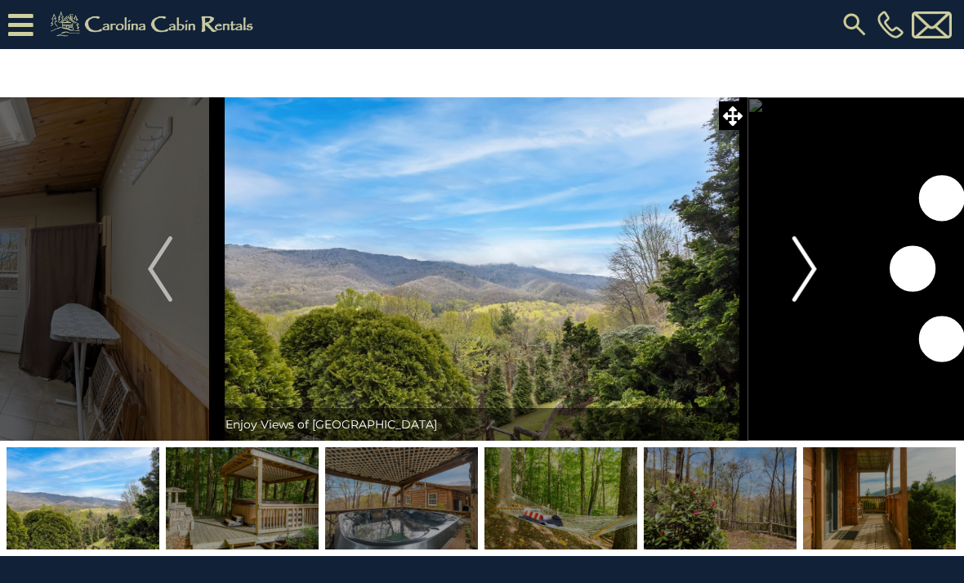
click at [813, 270] on img "Next" at bounding box center [804, 268] width 25 height 65
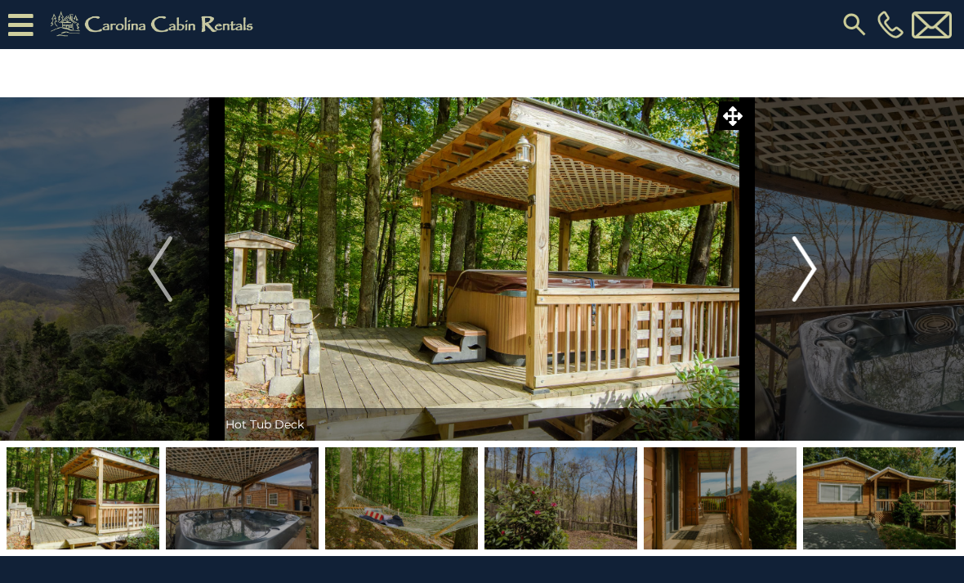
click at [810, 261] on img "Next" at bounding box center [804, 268] width 25 height 65
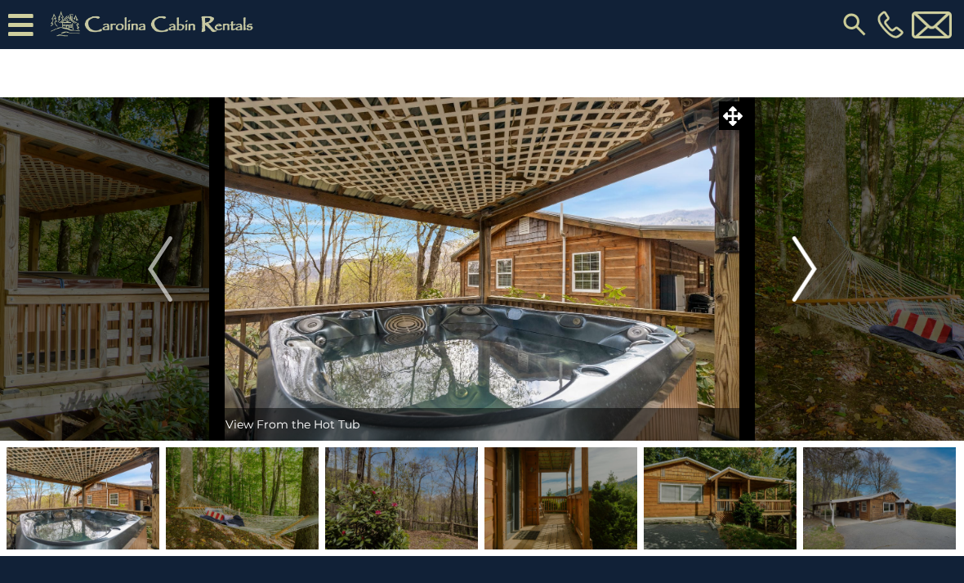
click at [812, 264] on img "Next" at bounding box center [804, 268] width 25 height 65
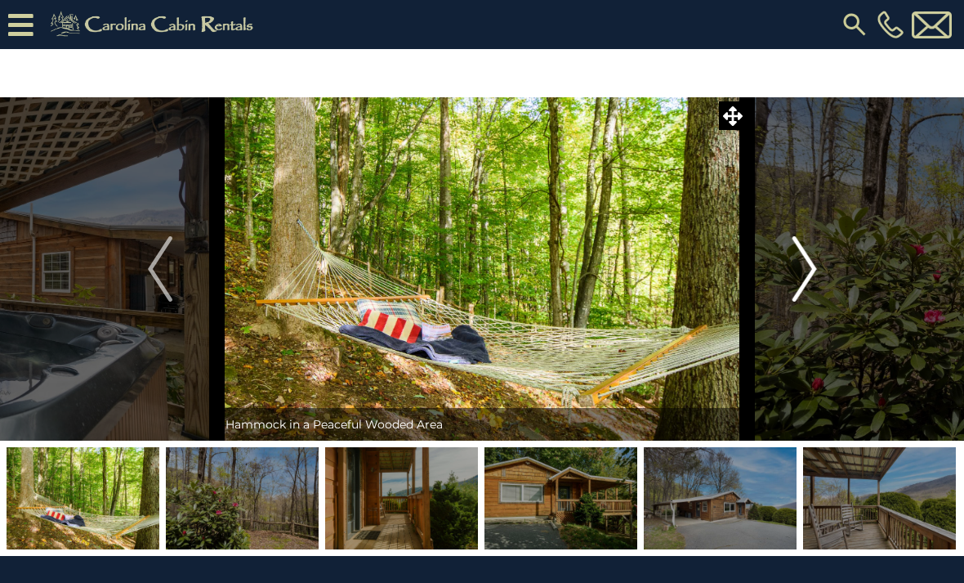
click at [812, 264] on img "Next" at bounding box center [804, 268] width 25 height 65
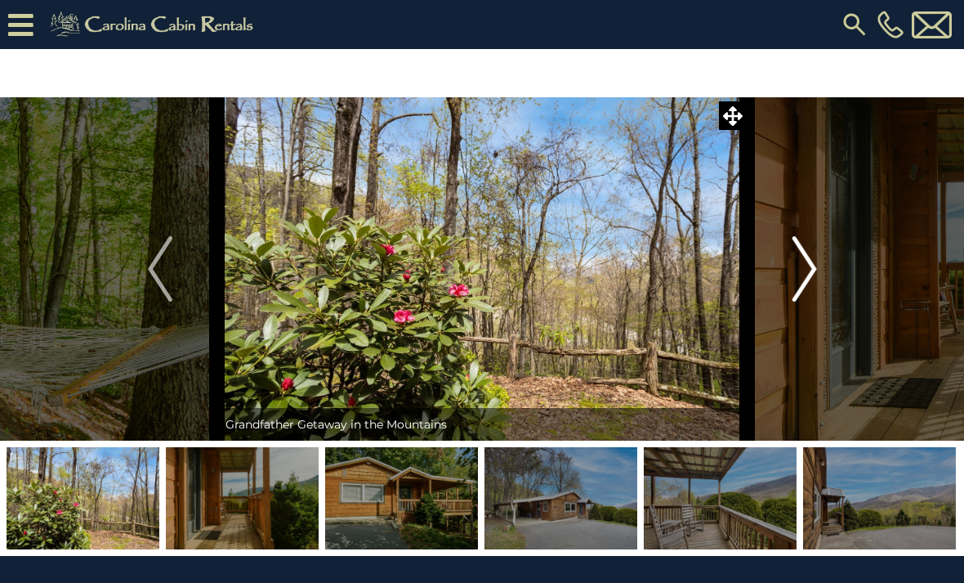
click at [812, 264] on img "Next" at bounding box center [804, 268] width 25 height 65
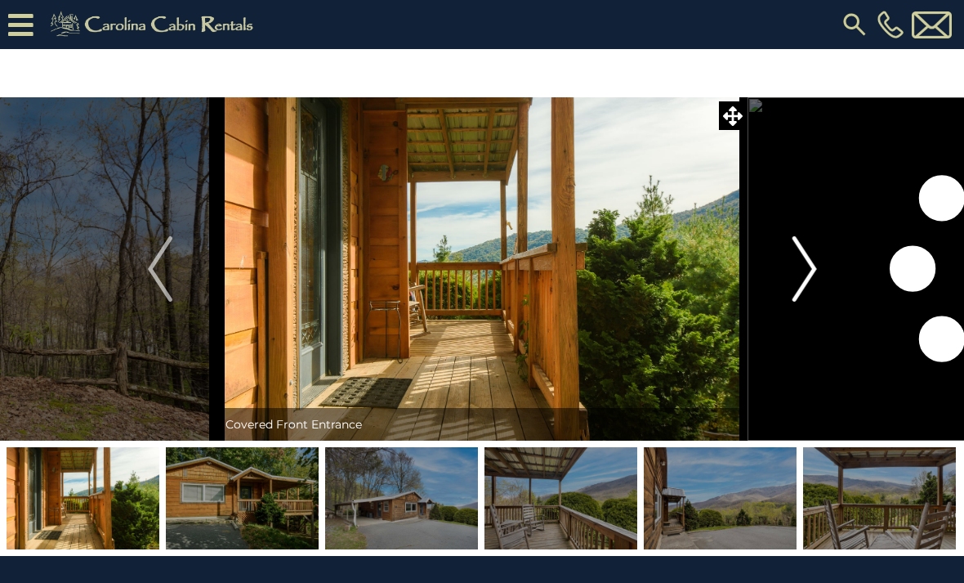
click at [812, 264] on img "Next" at bounding box center [804, 268] width 25 height 65
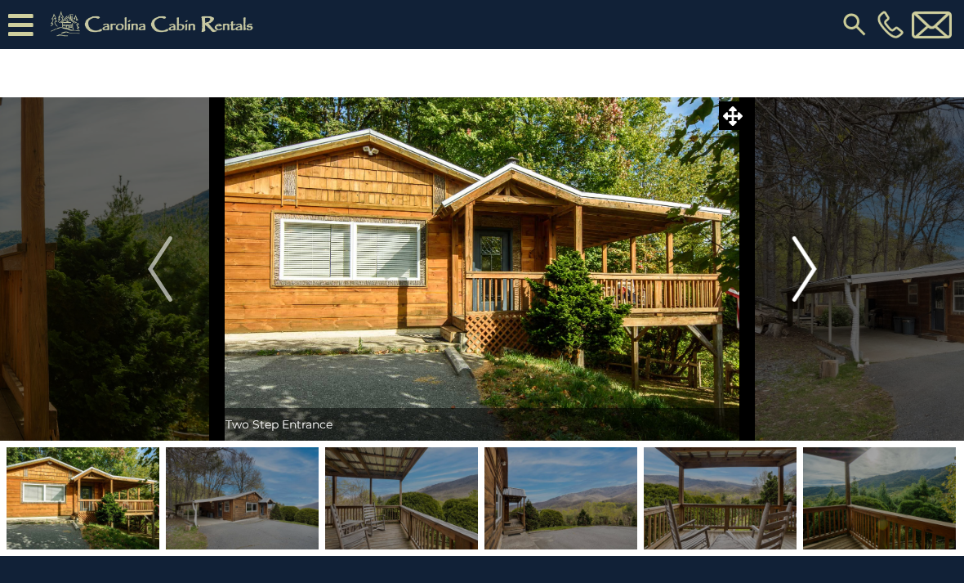
click at [812, 264] on img "Next" at bounding box center [804, 268] width 25 height 65
